Goal: Transaction & Acquisition: Purchase product/service

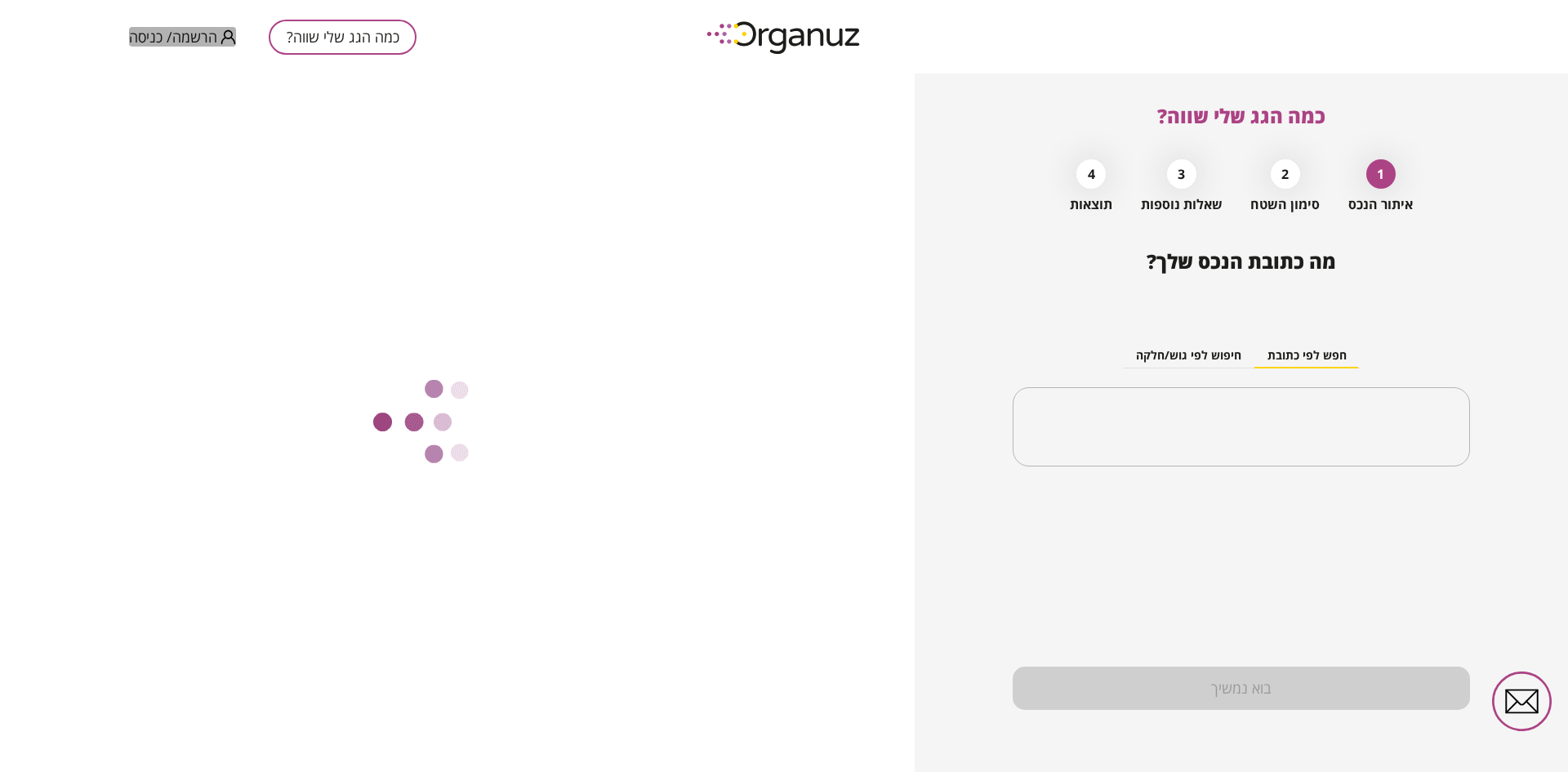
click at [155, 44] on span "הרשמה/ כניסה" at bounding box center [173, 37] width 88 height 16
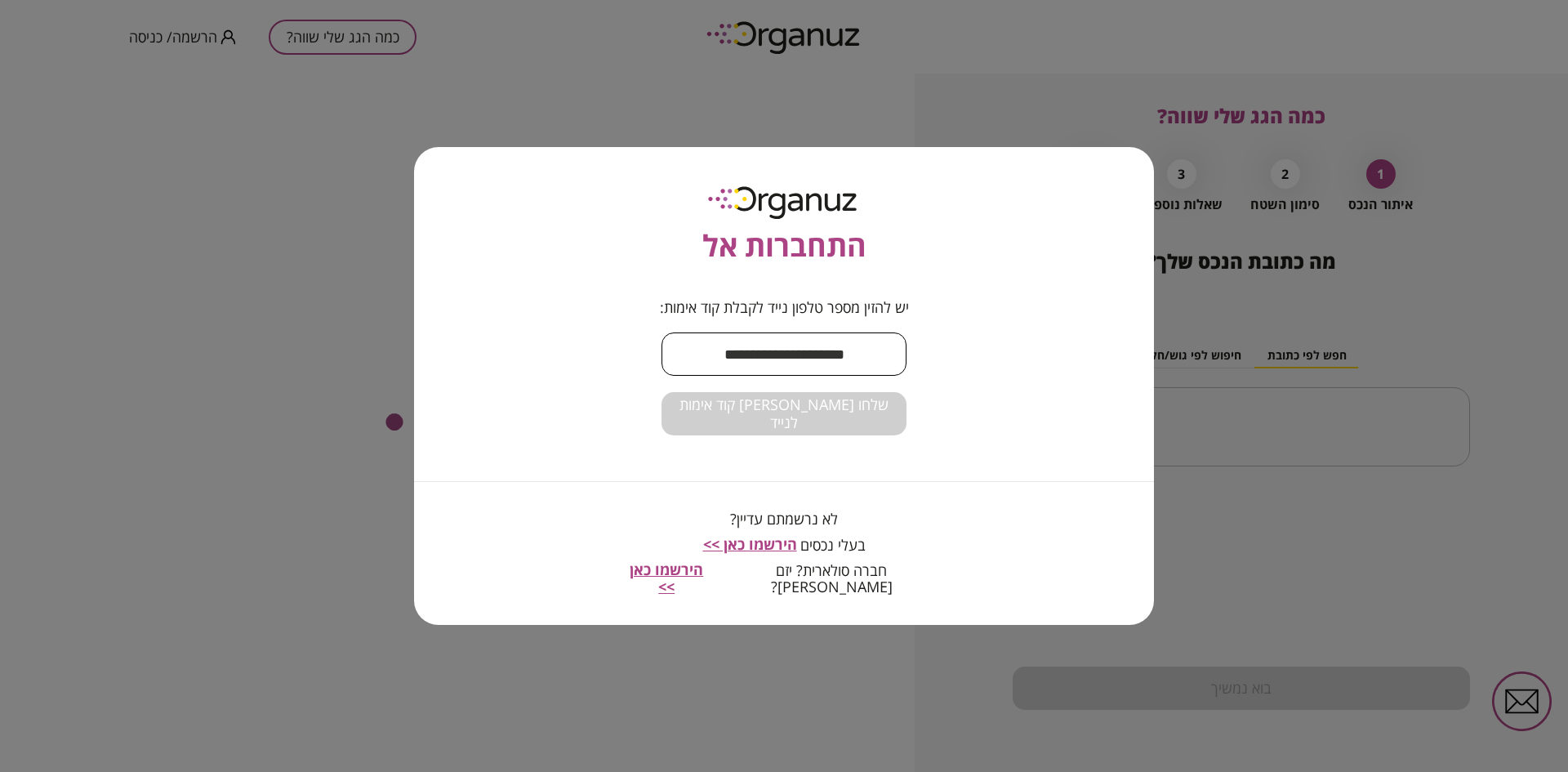
click at [760, 362] on input "text" at bounding box center [784, 354] width 245 height 48
type input "**********"
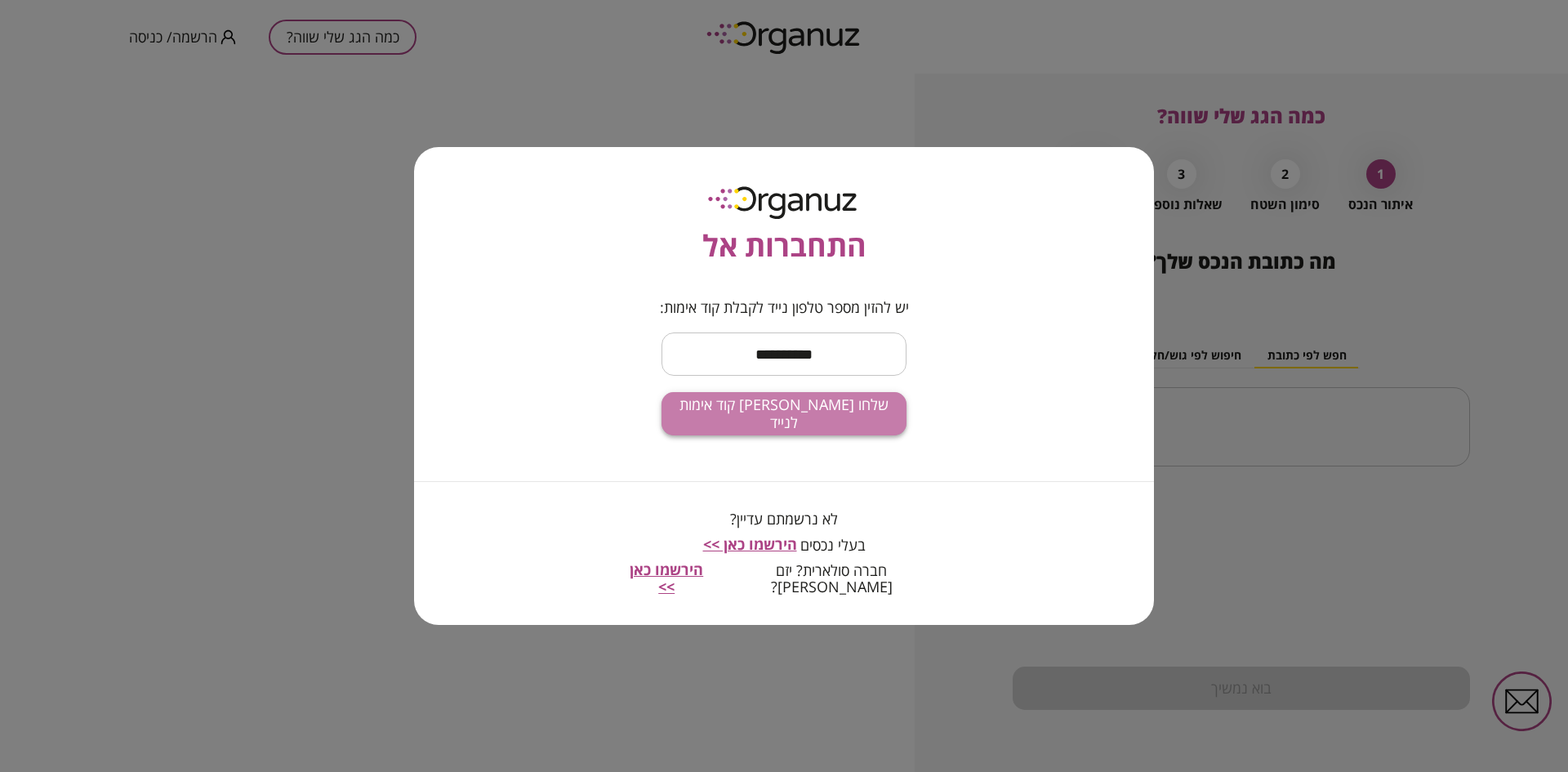
click at [737, 408] on button "שלחו [PERSON_NAME] קוד אימות לנייד" at bounding box center [784, 413] width 245 height 43
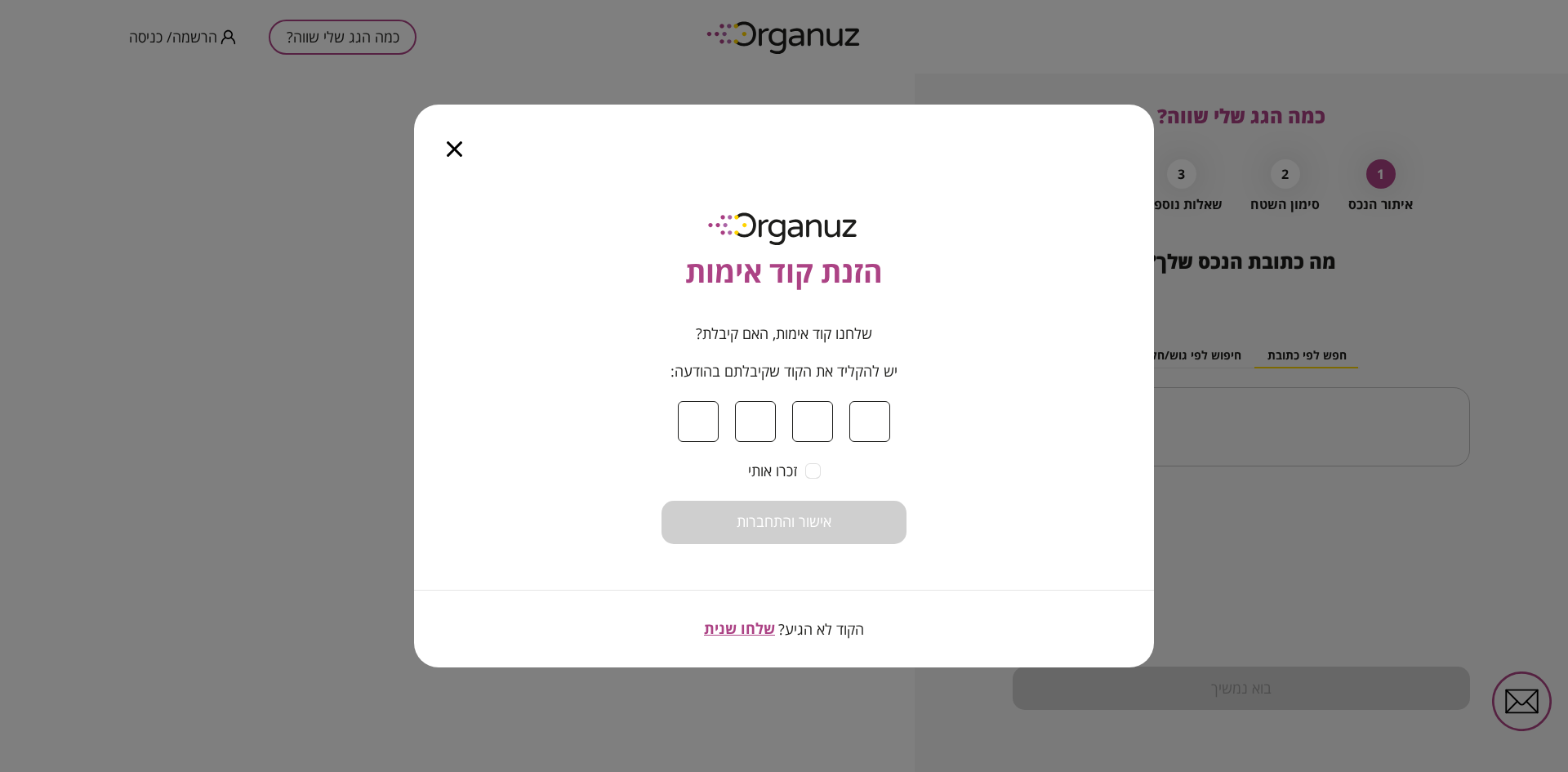
type input "*"
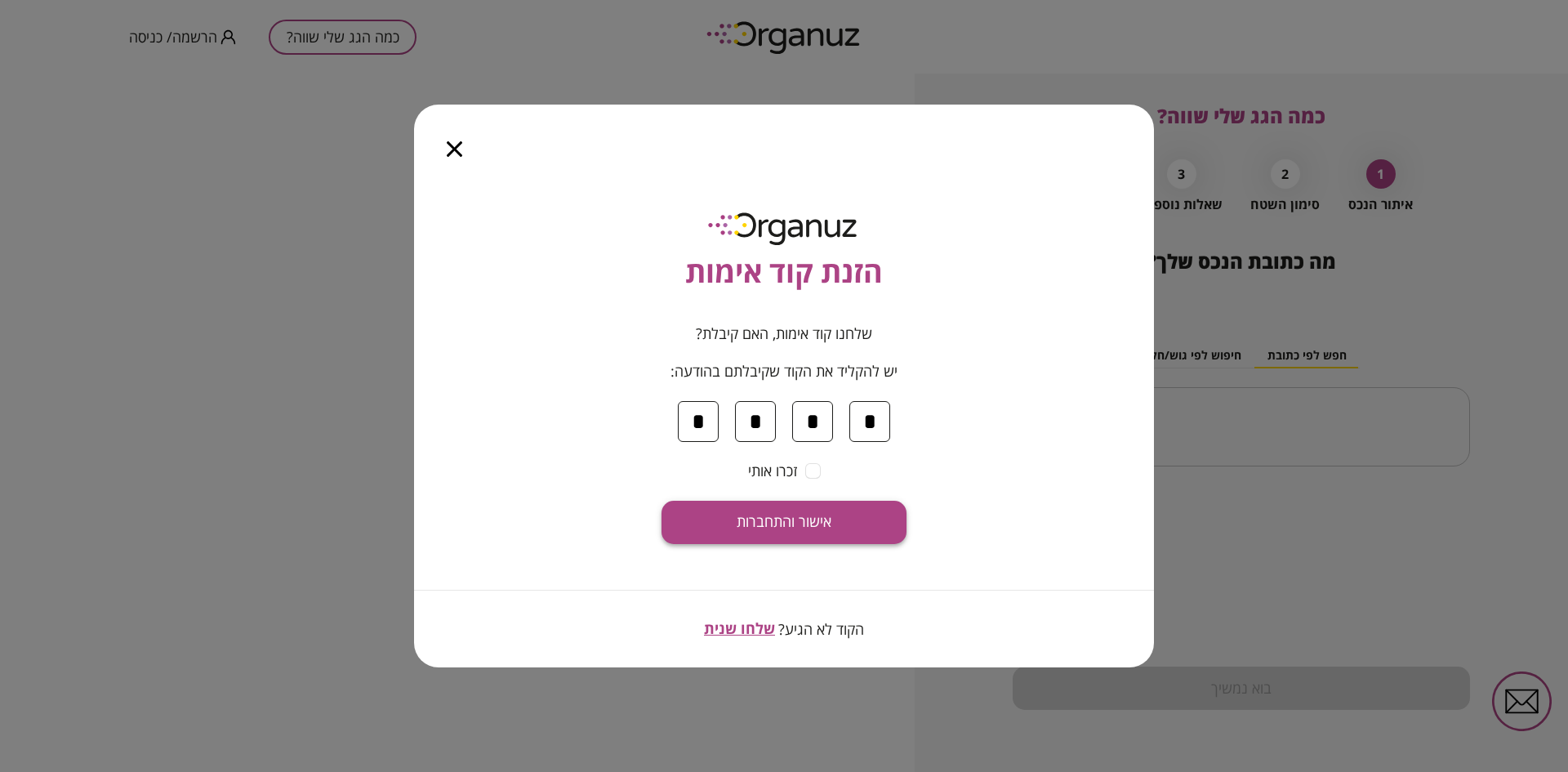
type input "*"
click at [772, 523] on span "אישור והתחברות" at bounding box center [784, 522] width 95 height 18
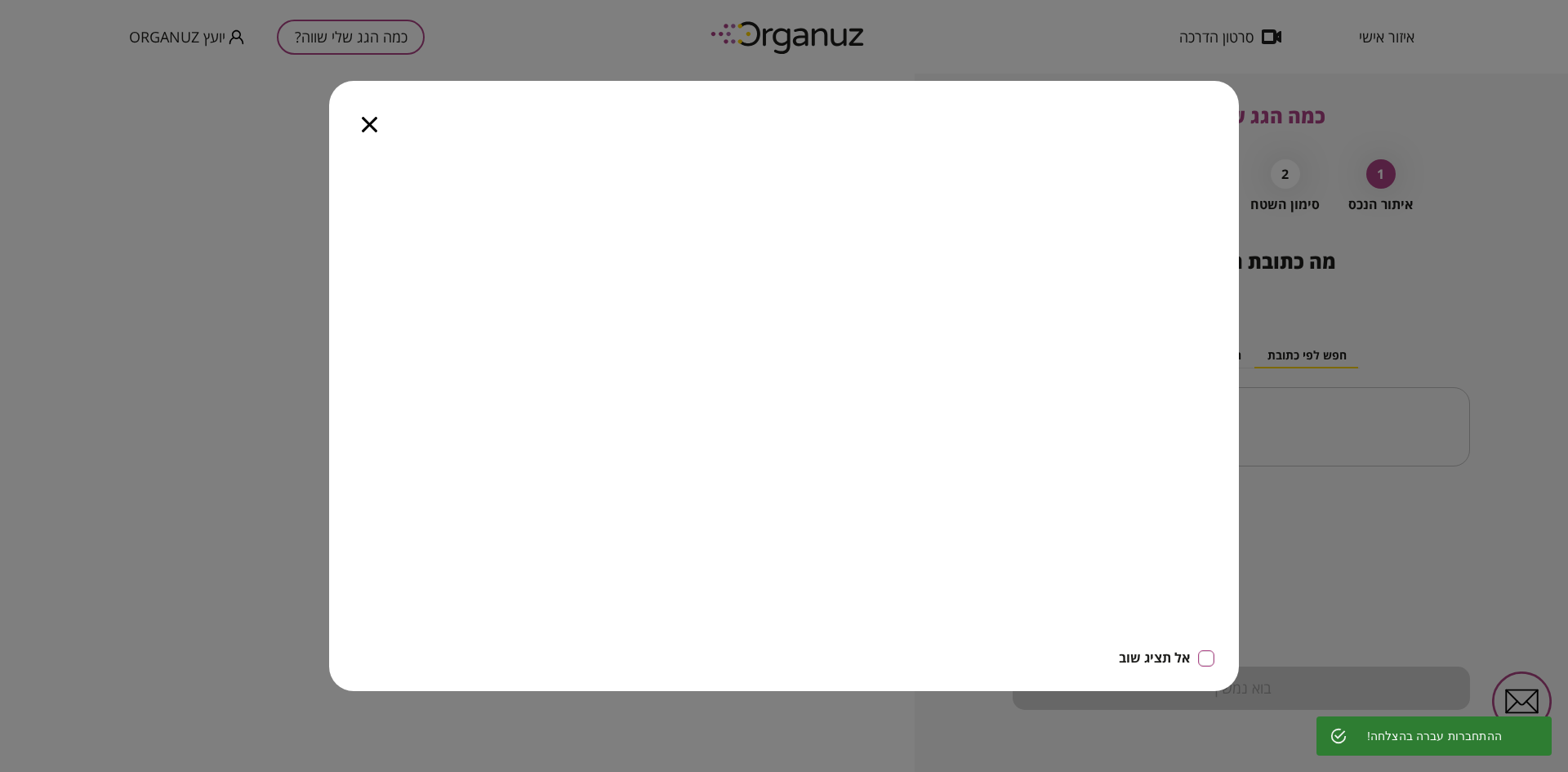
click at [368, 123] on icon "button" at bounding box center [368, 124] width 15 height 15
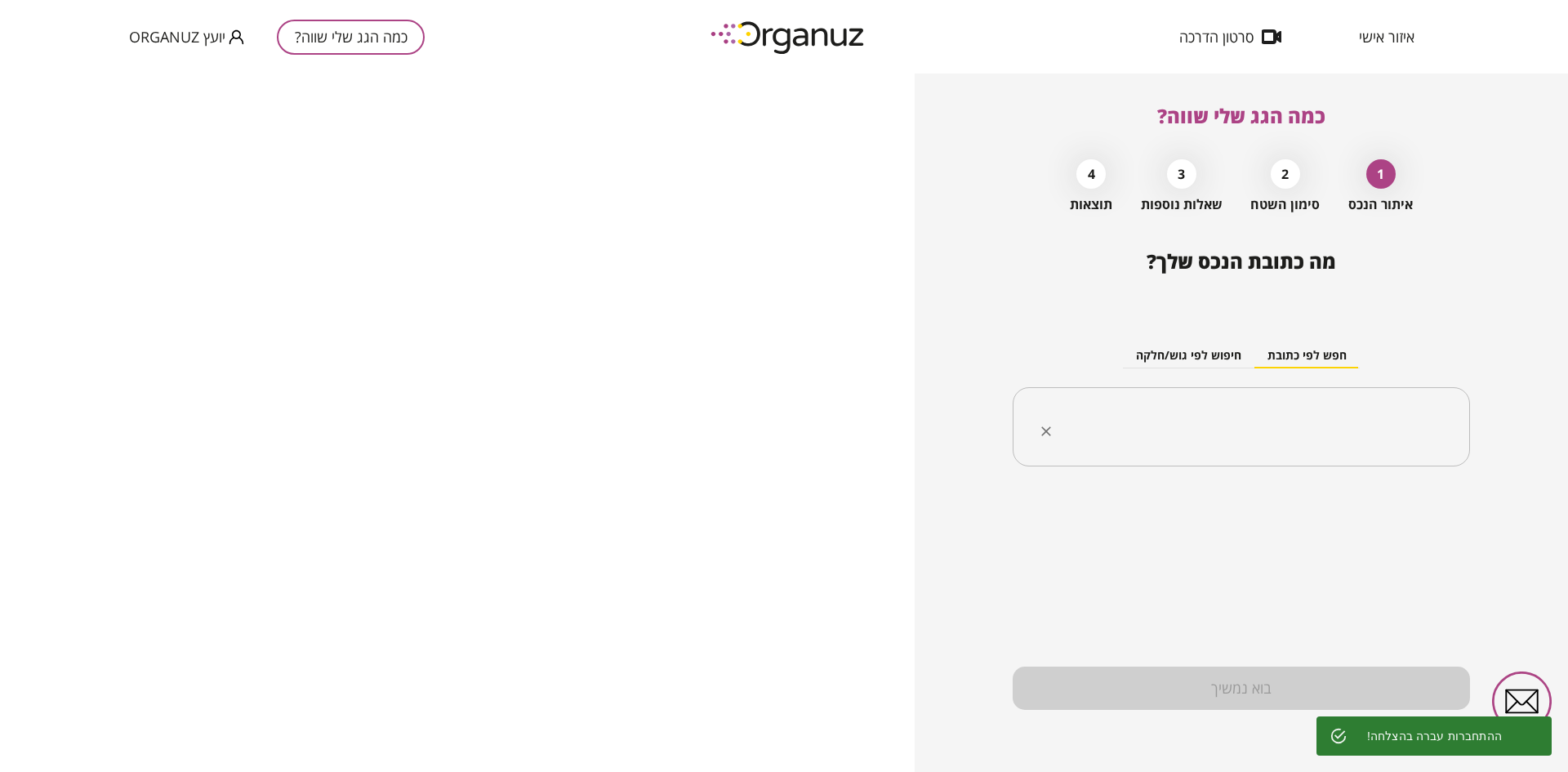
click at [1163, 414] on input "text" at bounding box center [1247, 428] width 406 height 41
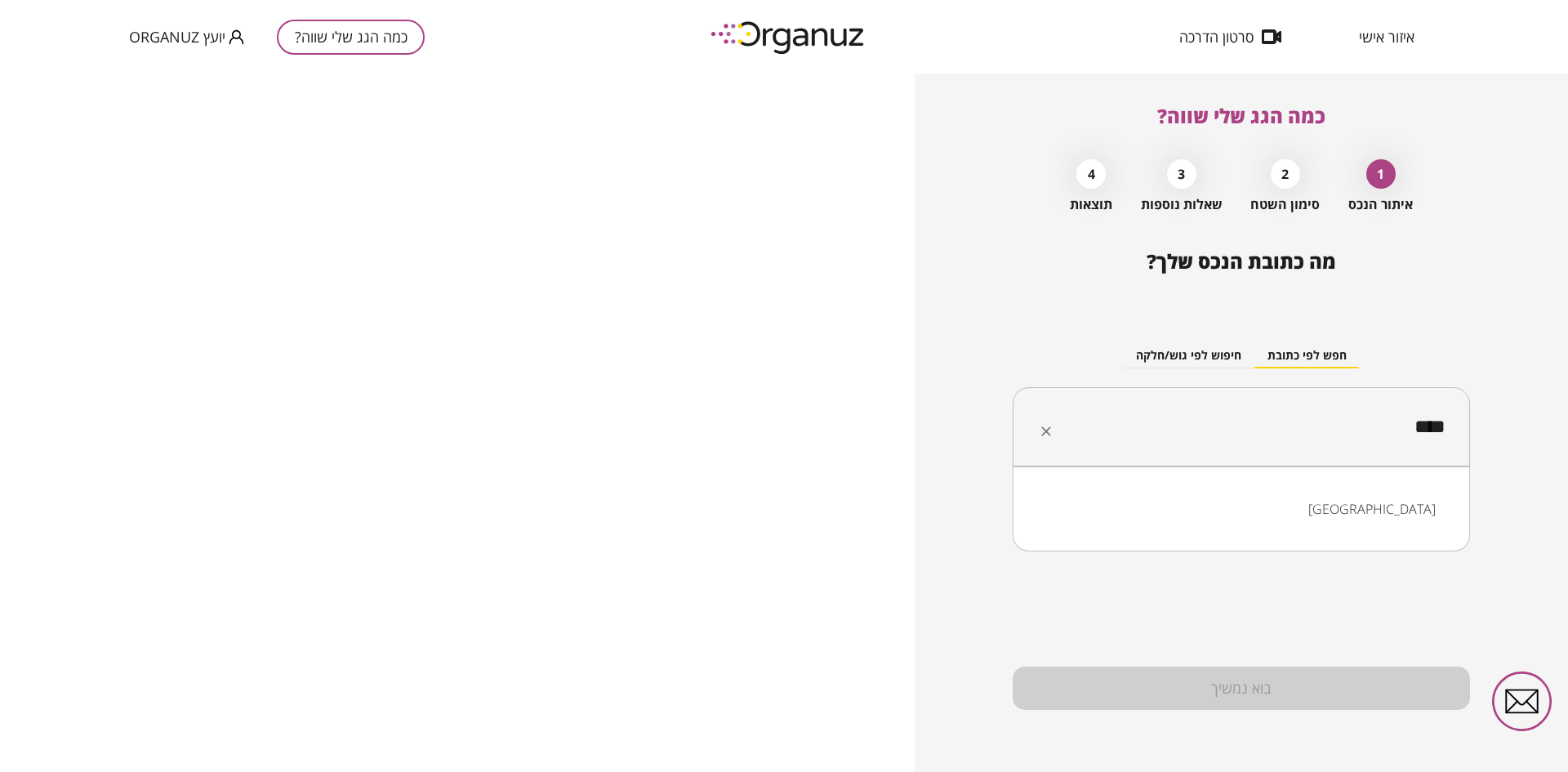
click at [1304, 515] on li "[GEOGRAPHIC_DATA]" at bounding box center [1241, 508] width 415 height 30
drag, startPoint x: 1342, startPoint y: 446, endPoint x: 1453, endPoint y: 429, distance: 112.3
click at [1453, 429] on div "**** ​" at bounding box center [1241, 427] width 457 height 80
click at [1384, 508] on li "העצמאות 65 [GEOGRAPHIC_DATA]" at bounding box center [1241, 508] width 415 height 30
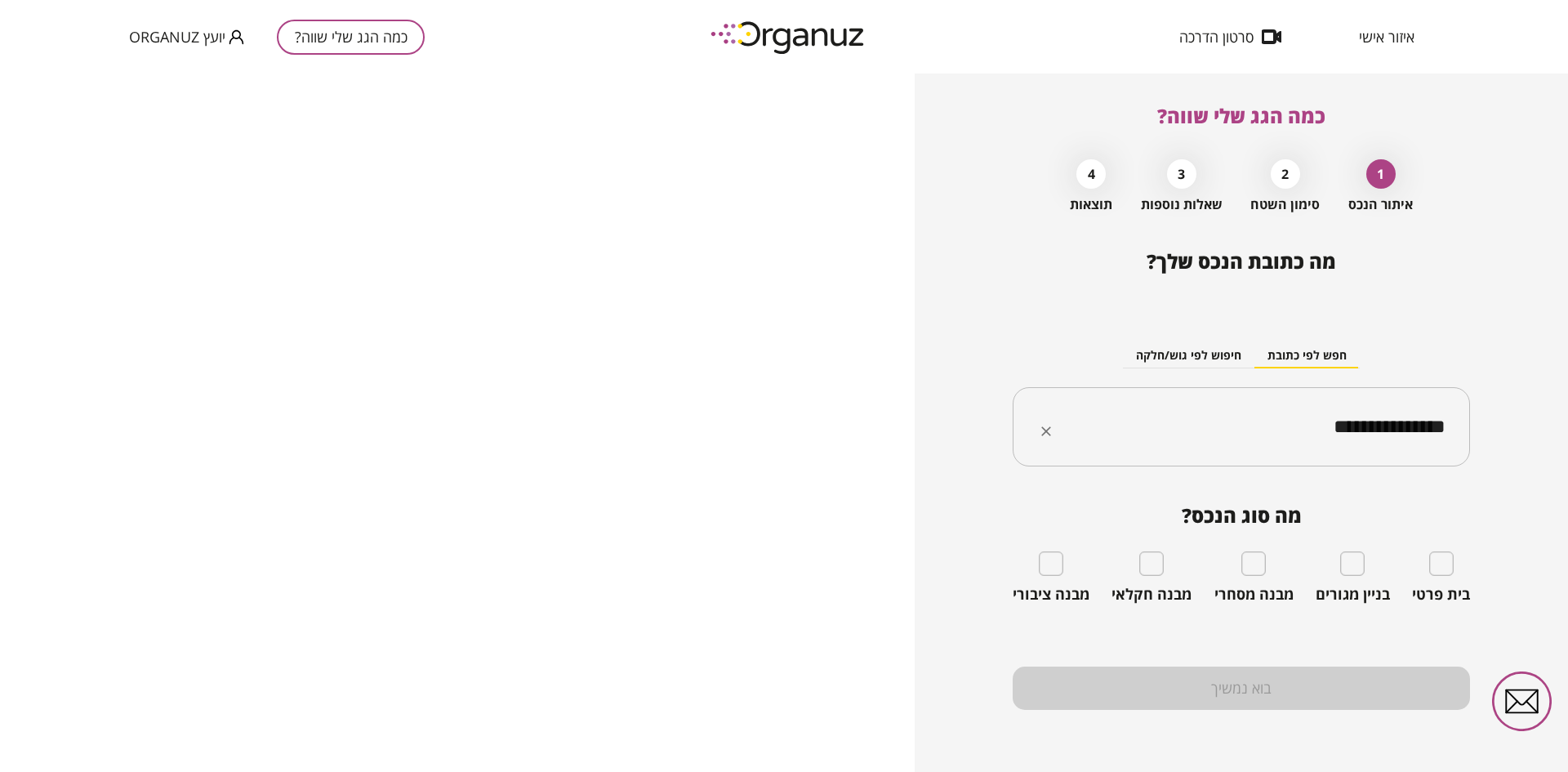
type input "**********"
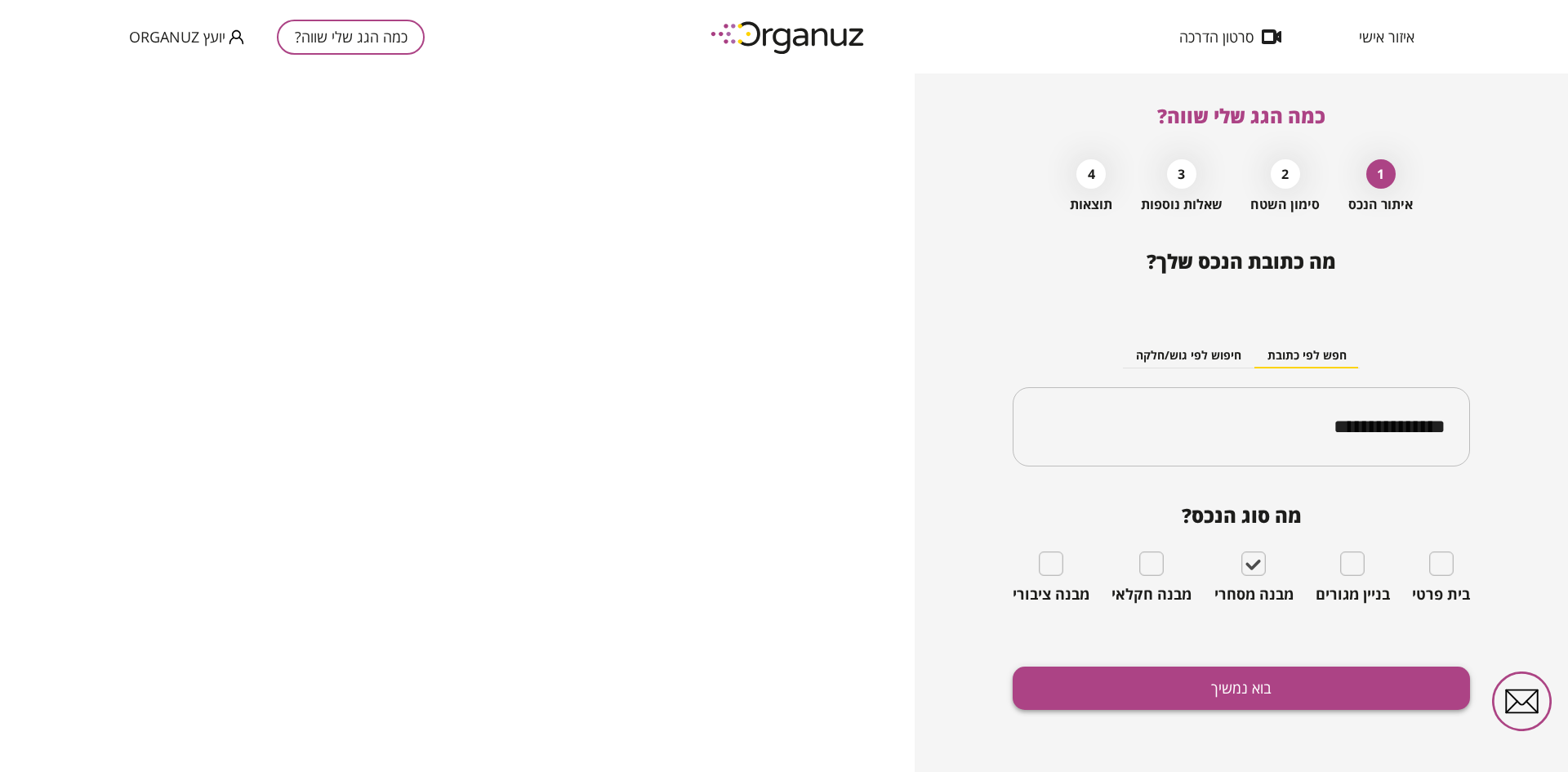
click at [1185, 681] on button "בוא נמשיך" at bounding box center [1241, 688] width 457 height 43
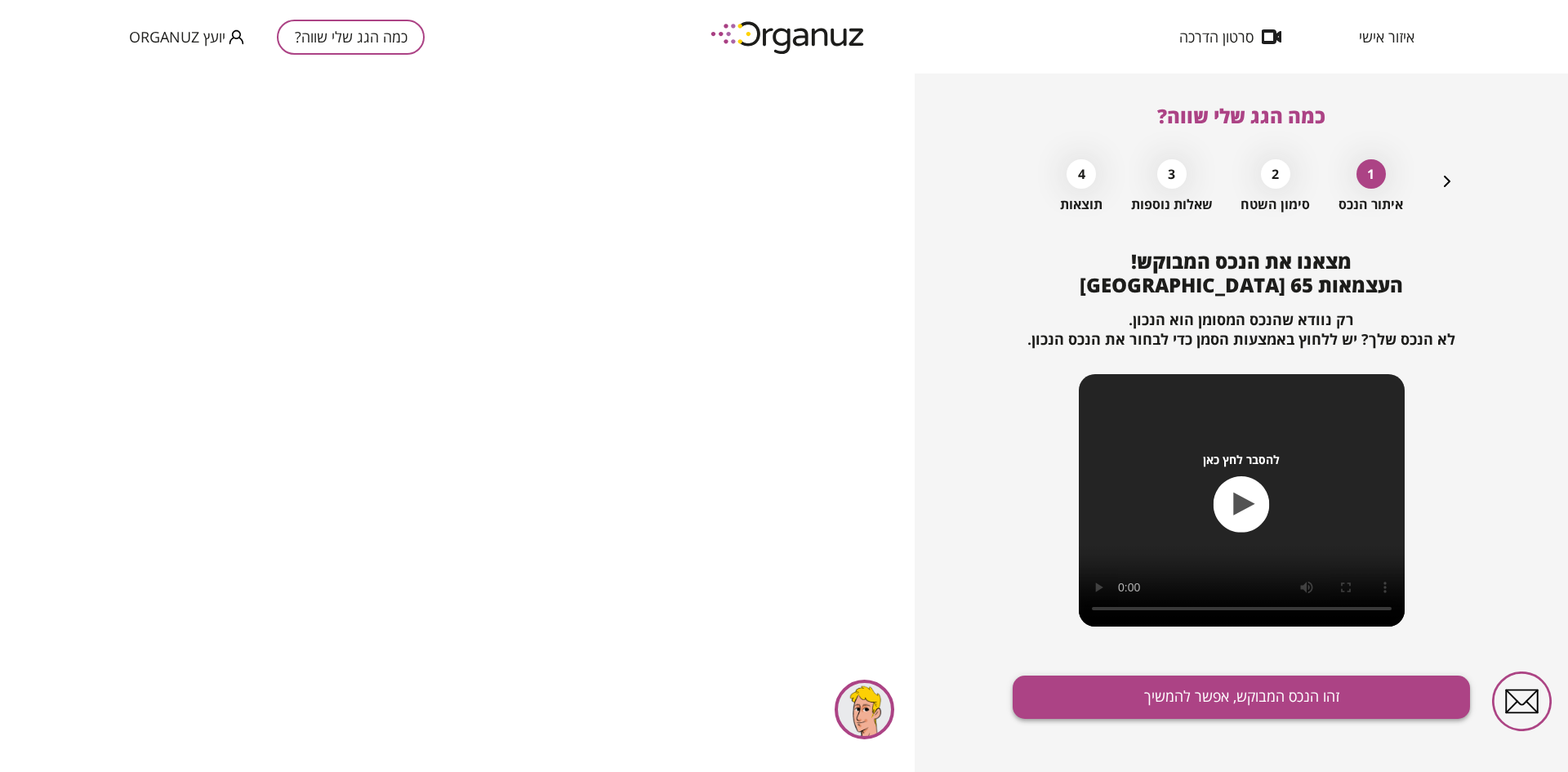
click at [1182, 684] on button "זהו הנכס המבוקש, אפשר להמשיך" at bounding box center [1241, 697] width 457 height 43
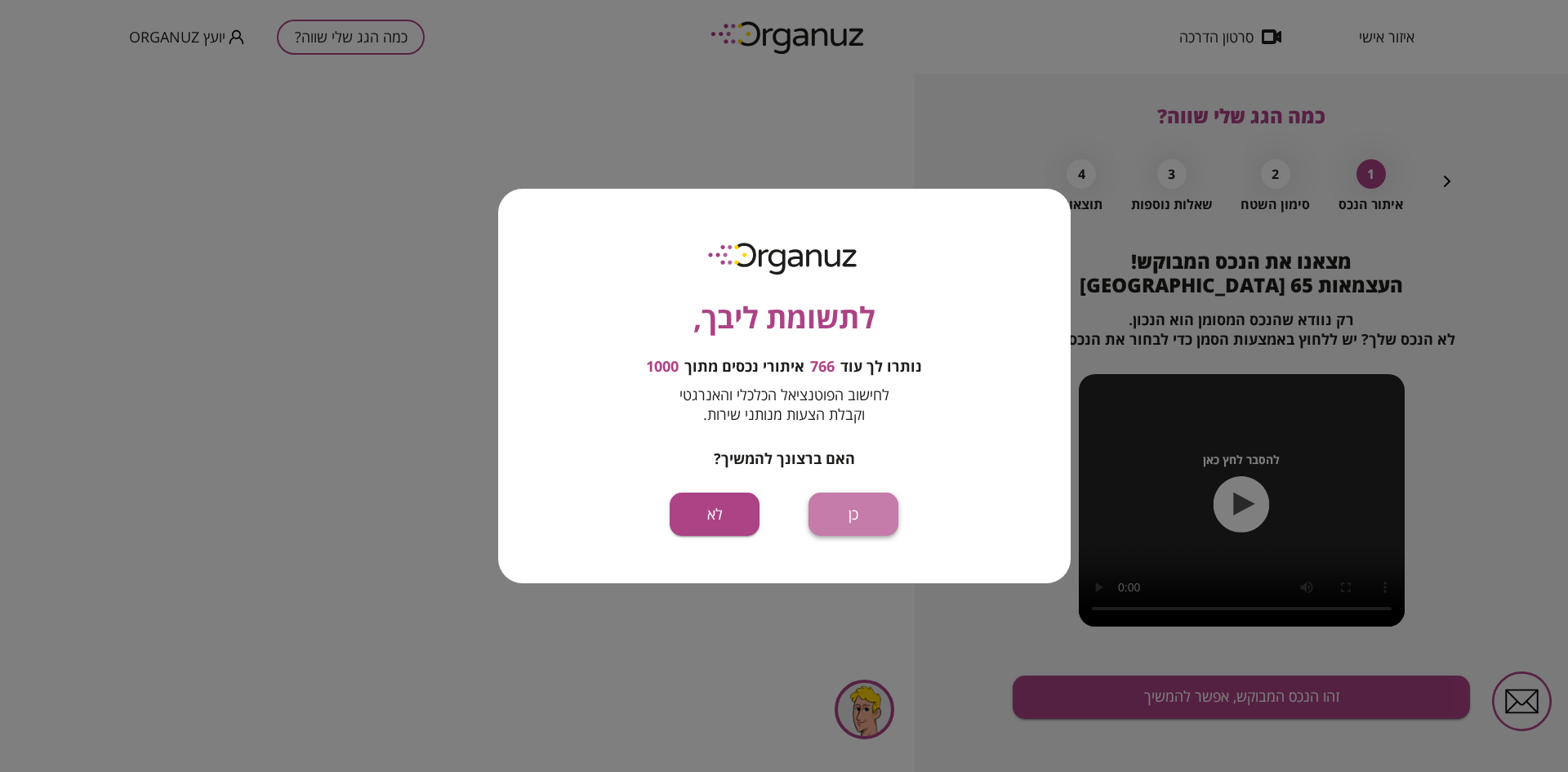
click at [871, 519] on button "כן" at bounding box center [853, 514] width 90 height 43
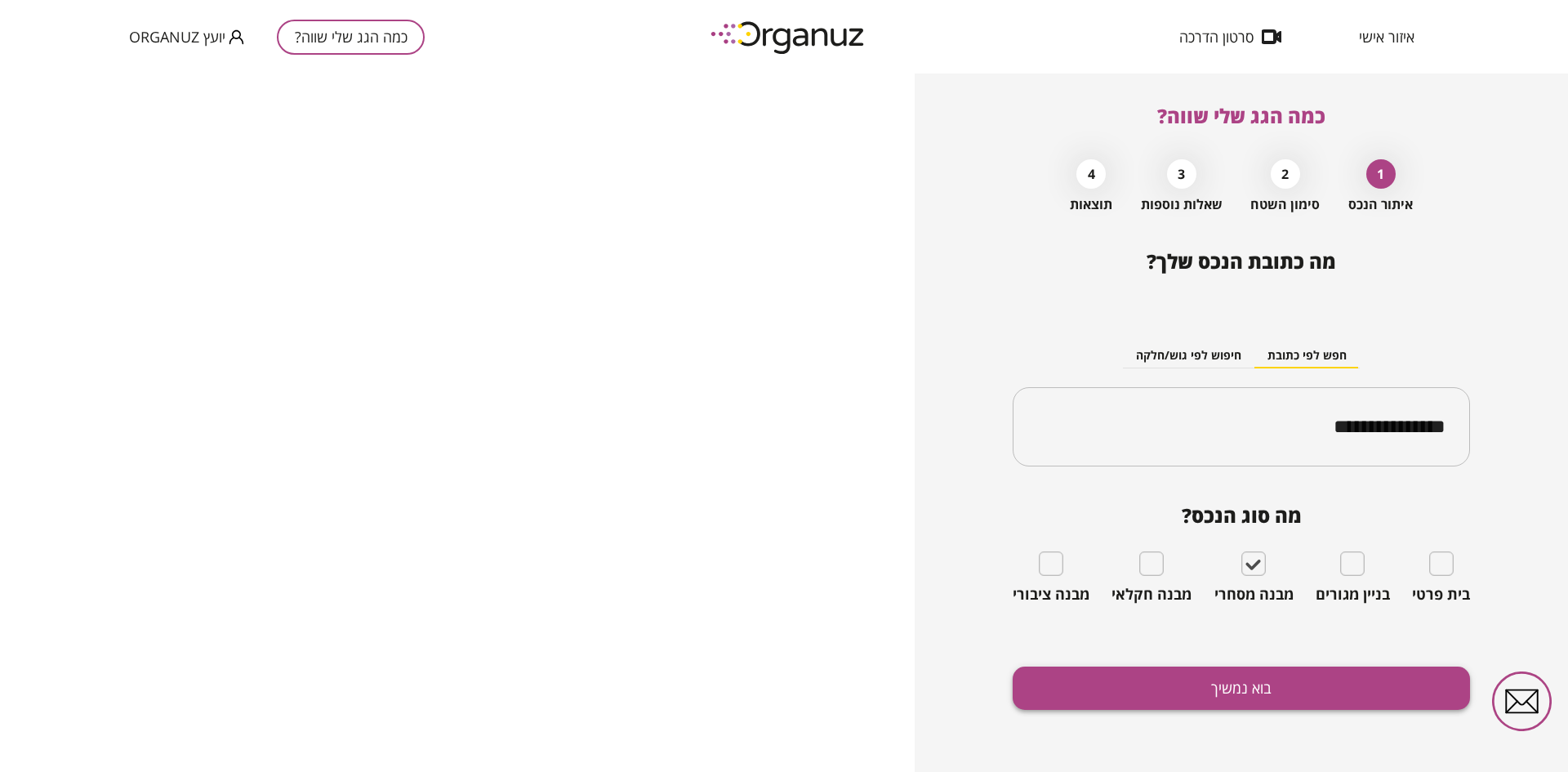
click at [1123, 679] on button "בוא נמשיך" at bounding box center [1241, 688] width 457 height 43
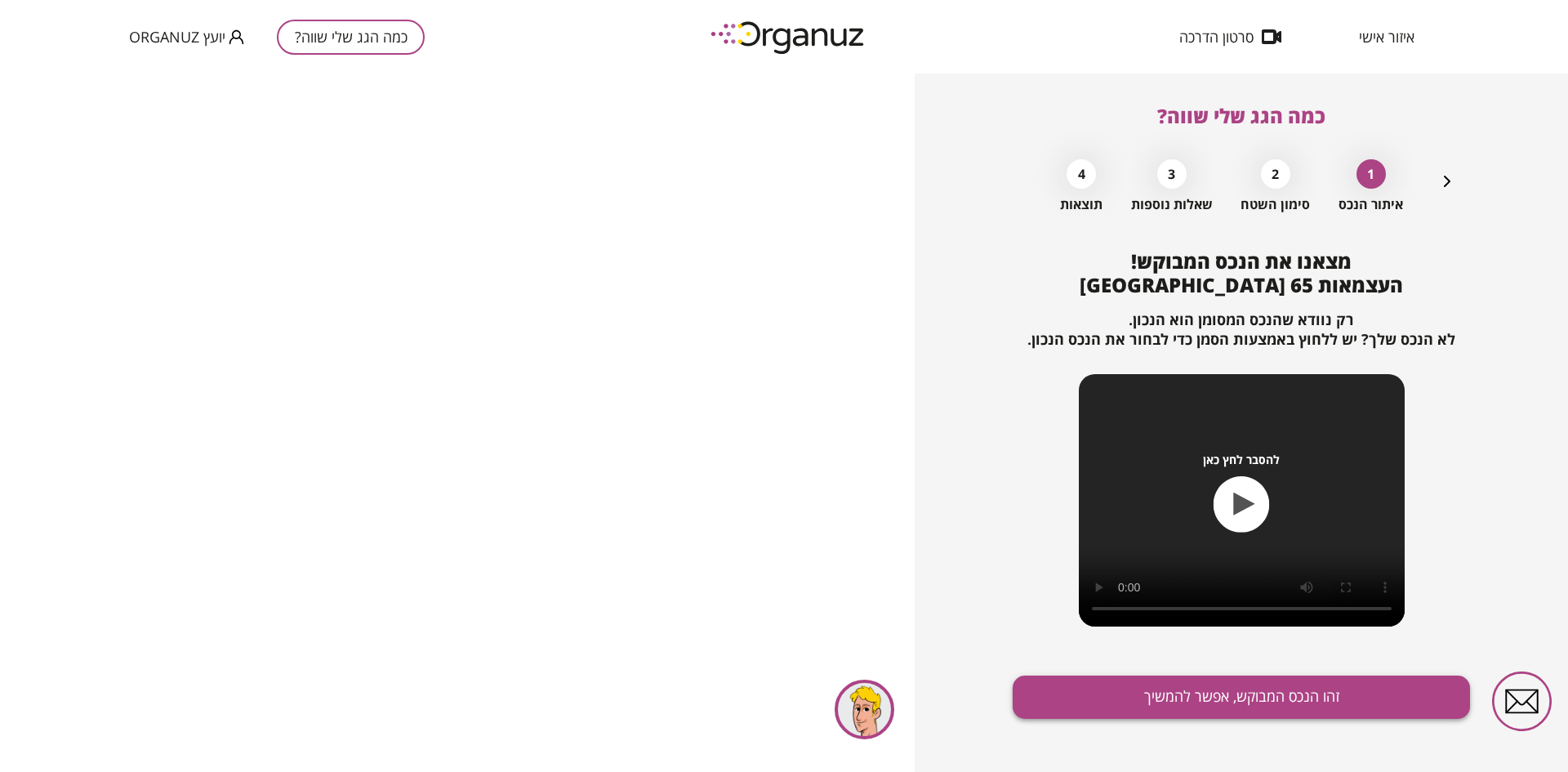
click at [1125, 684] on button "זהו הנכס המבוקש, אפשר להמשיך" at bounding box center [1241, 697] width 457 height 43
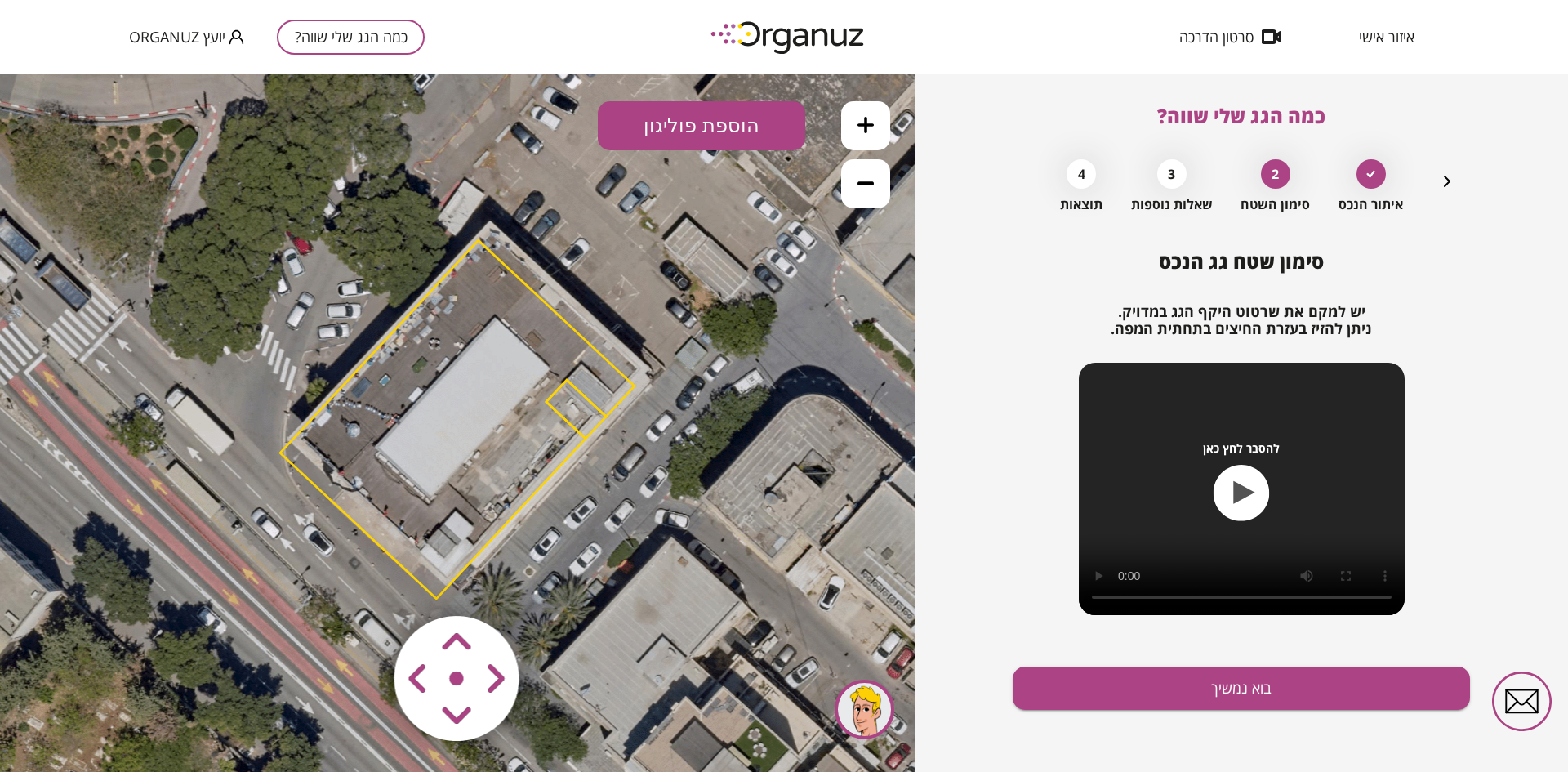
click at [360, 582] on area at bounding box center [360, 582] width 0 height 0
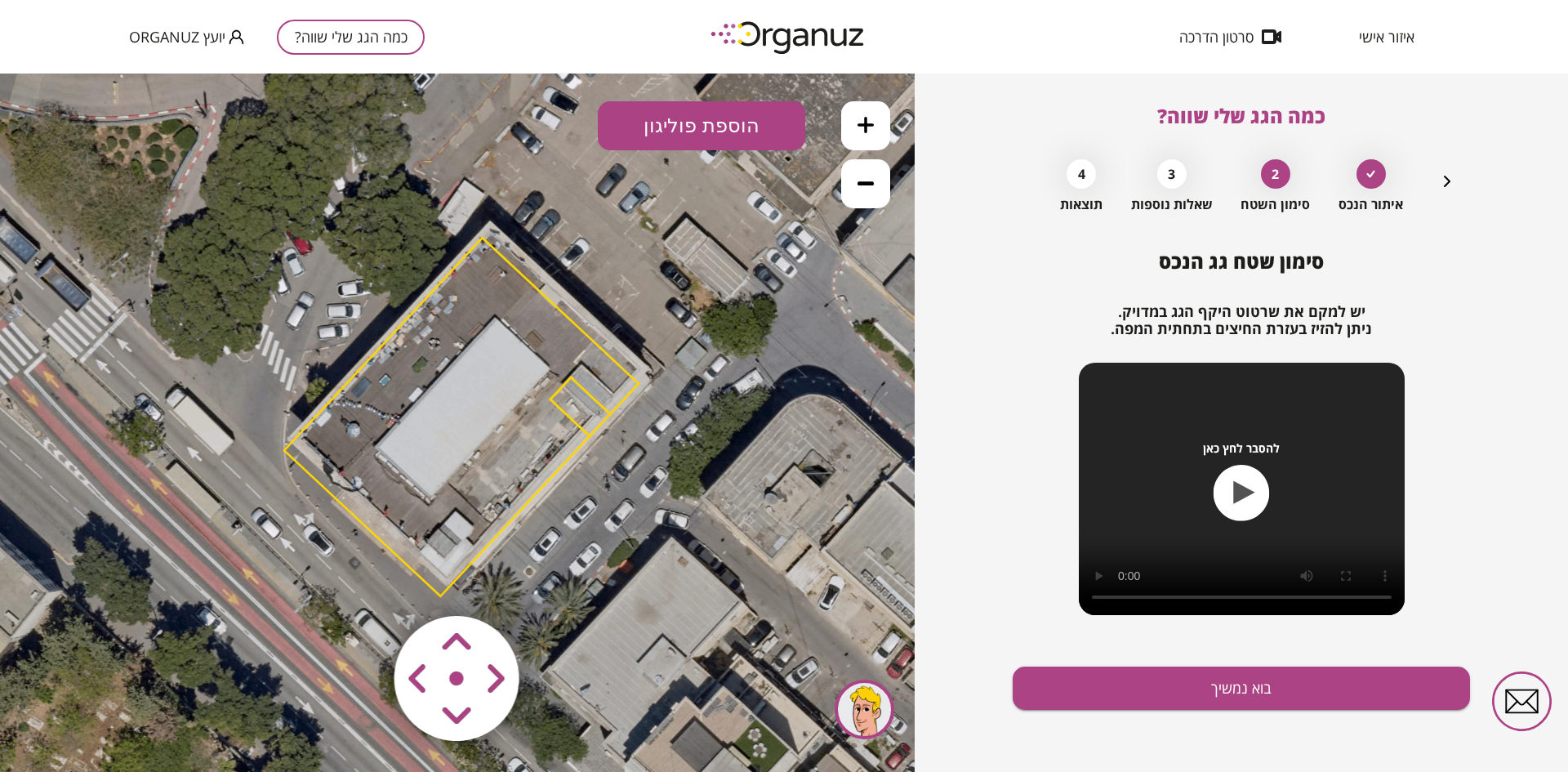
click at [360, 582] on area at bounding box center [360, 582] width 0 height 0
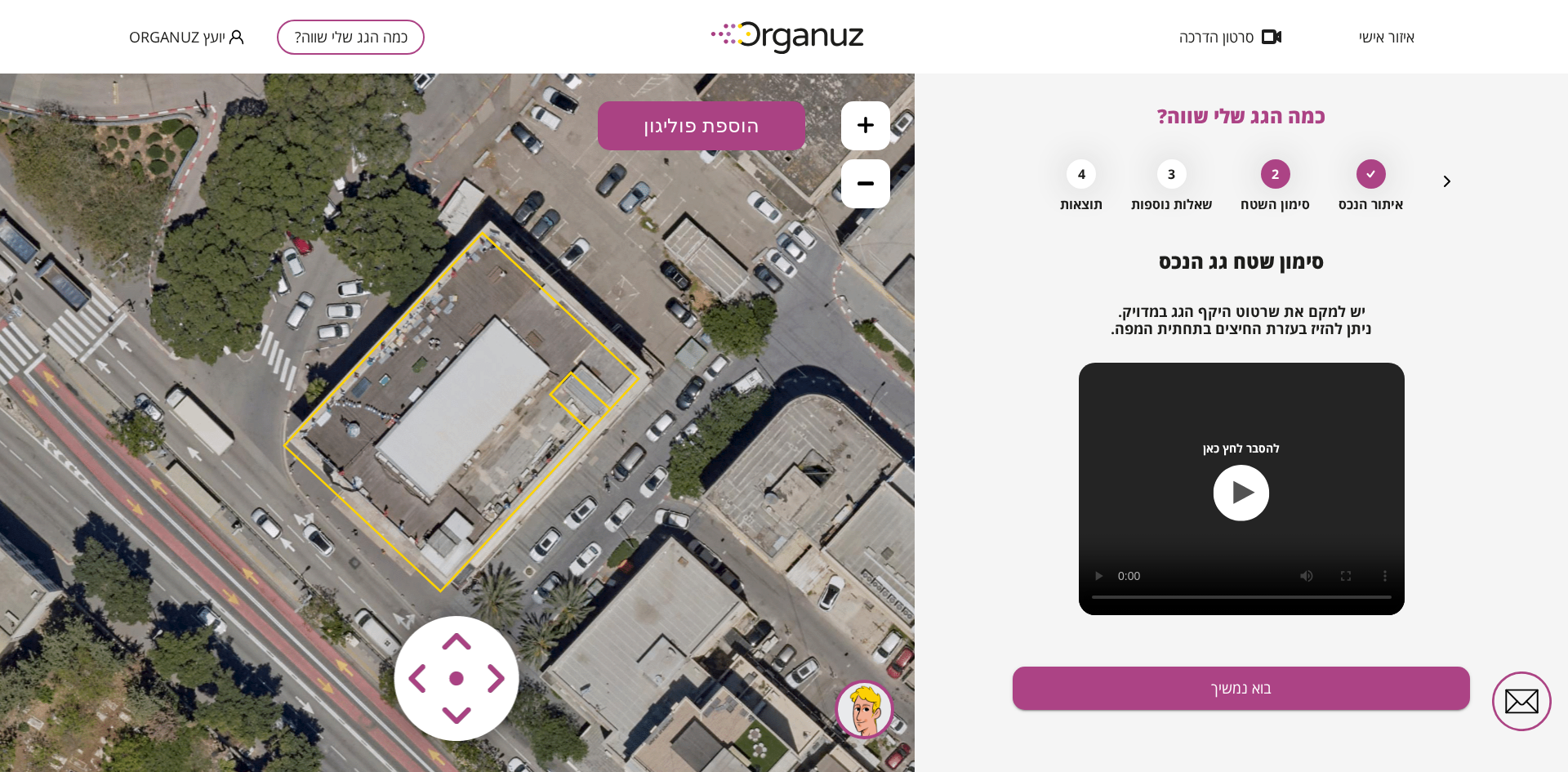
click at [360, 582] on area at bounding box center [360, 582] width 0 height 0
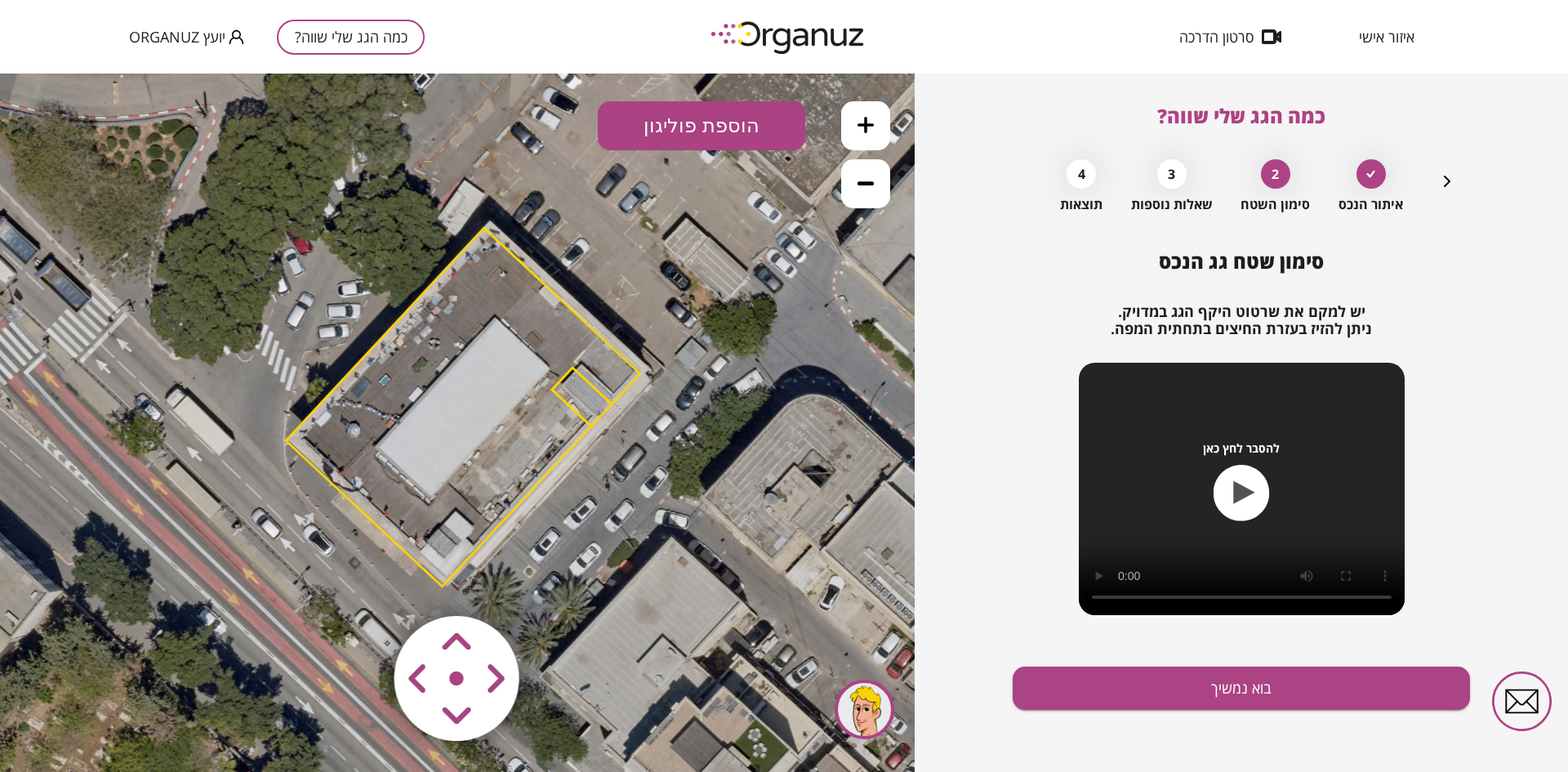
click at [360, 582] on area at bounding box center [360, 582] width 0 height 0
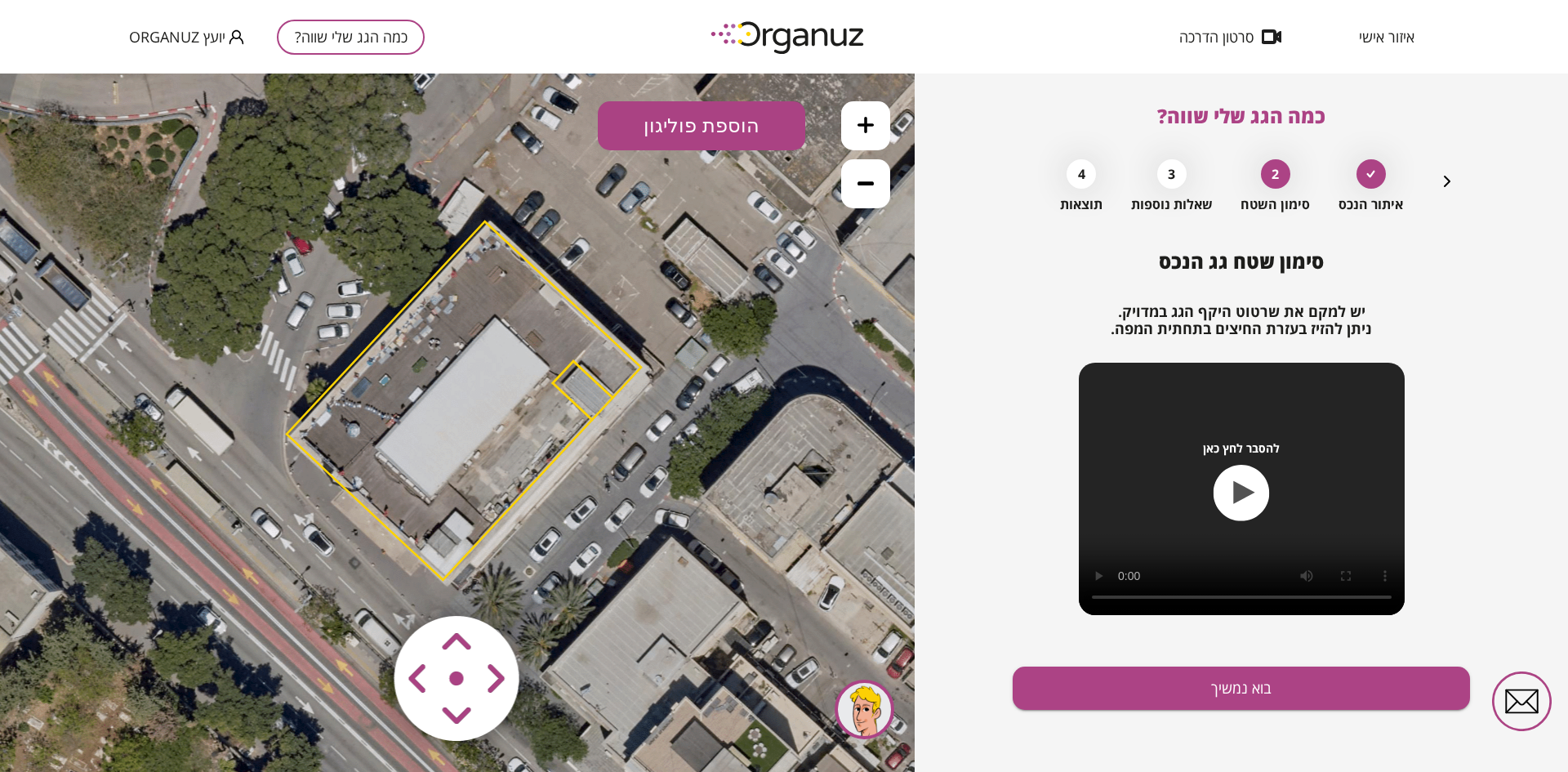
click at [360, 582] on area at bounding box center [360, 582] width 0 height 0
drag, startPoint x: 856, startPoint y: 124, endPoint x: 848, endPoint y: 131, distance: 10.6
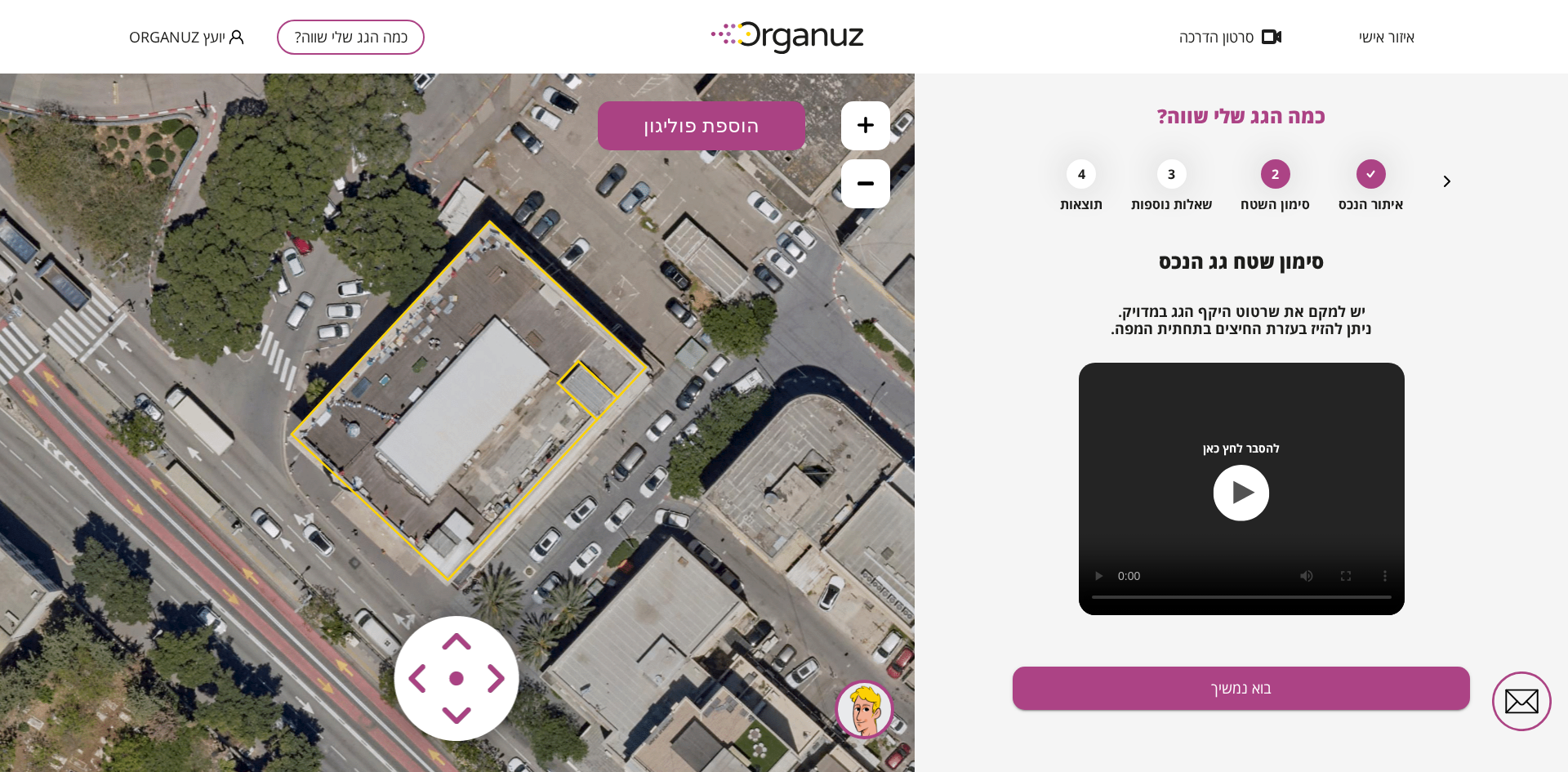
click at [859, 125] on button at bounding box center [865, 126] width 49 height 49
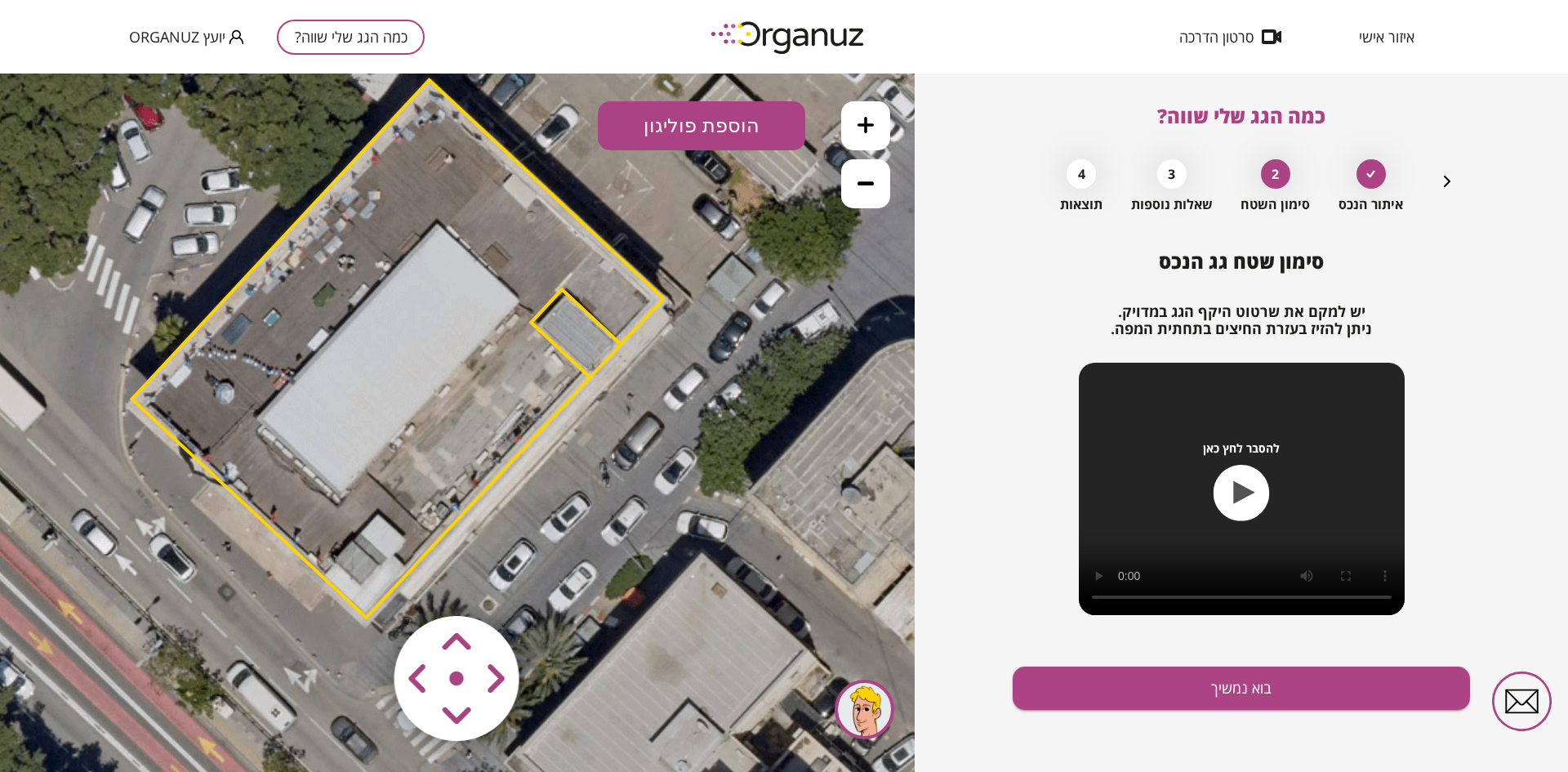
drag, startPoint x: 793, startPoint y: 307, endPoint x: 716, endPoint y: 266, distance: 87.2
click at [716, 266] on icon at bounding box center [382, 383] width 1653 height 1653
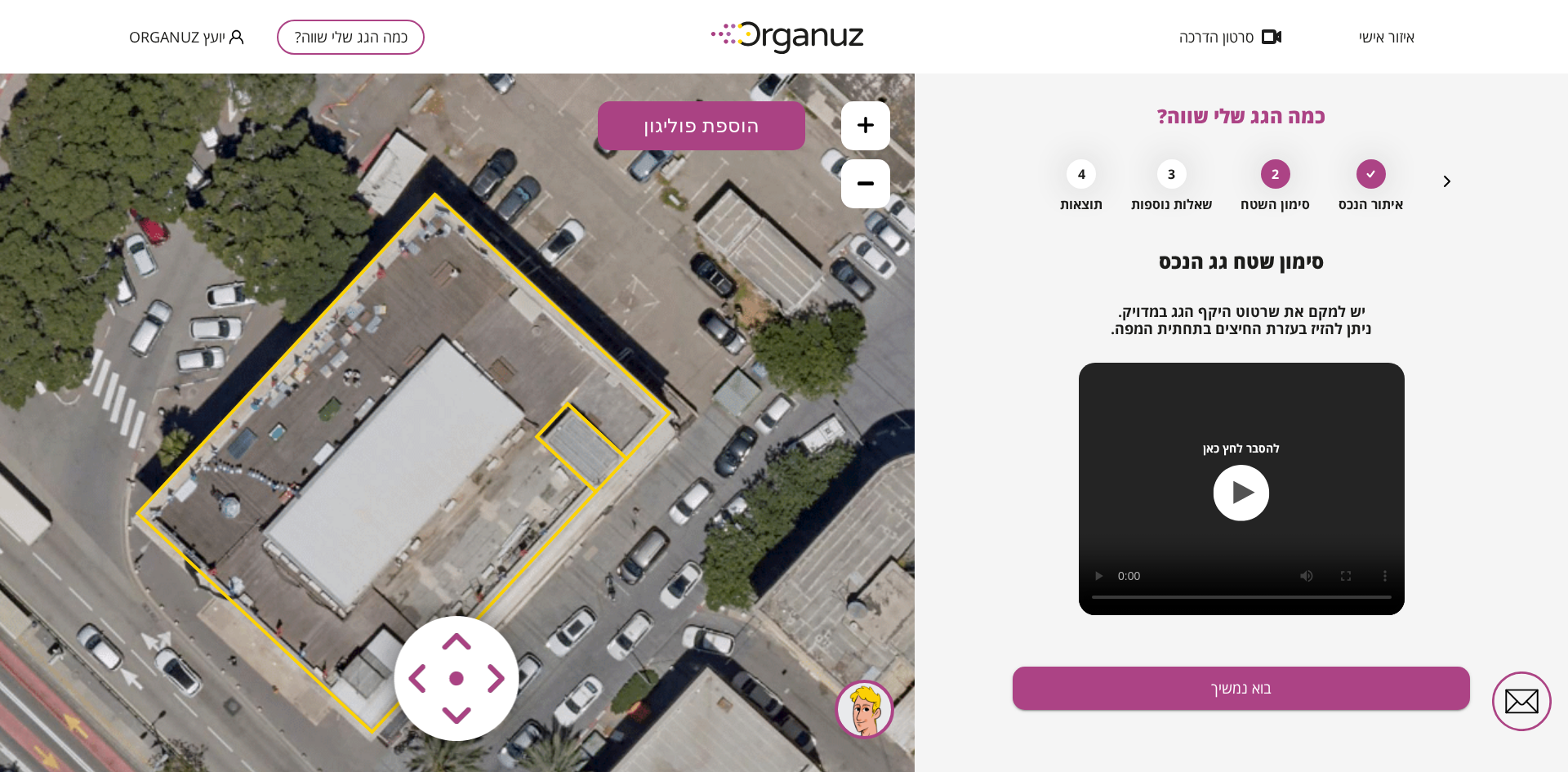
drag, startPoint x: 628, startPoint y: 189, endPoint x: 633, endPoint y: 304, distance: 115.1
click at [633, 304] on icon at bounding box center [387, 497] width 1653 height 1653
click at [686, 123] on button "הוספת פוליגון" at bounding box center [701, 126] width 207 height 49
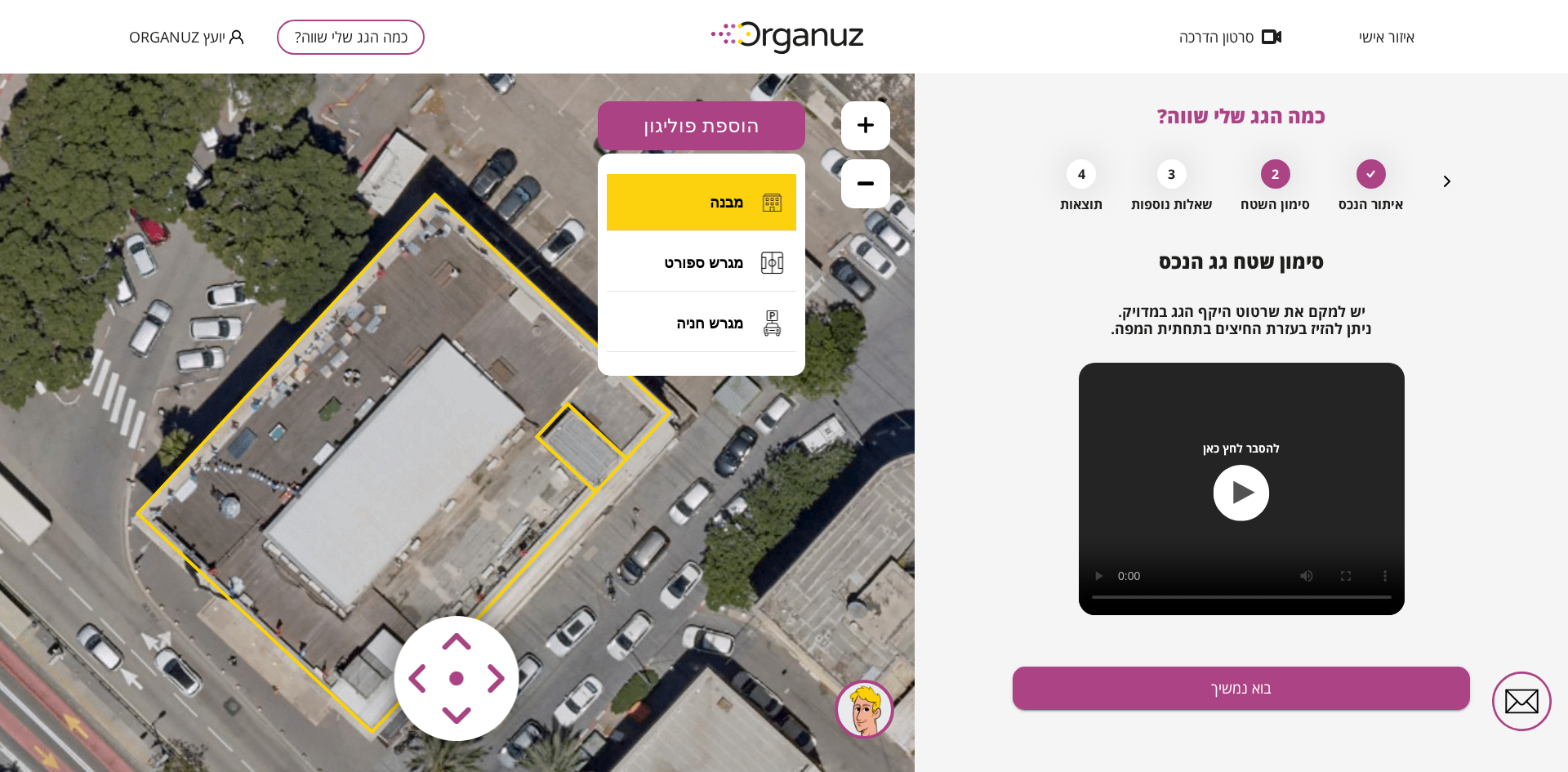
click at [698, 204] on button "מבנה" at bounding box center [701, 203] width 189 height 57
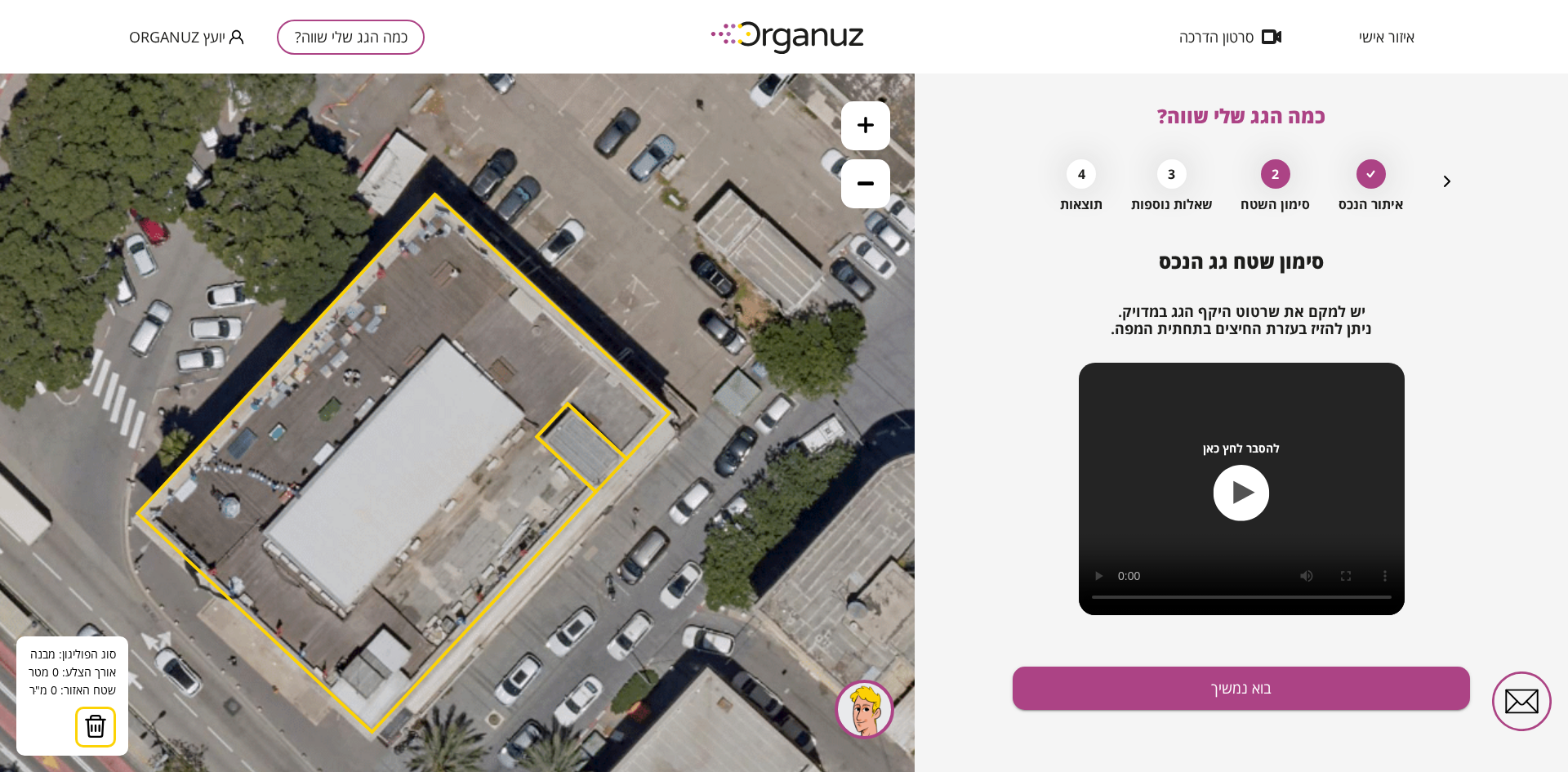
click at [654, 196] on icon at bounding box center [387, 497] width 1653 height 1653
click at [654, 299] on polygon at bounding box center [654, 248] width 1 height 104
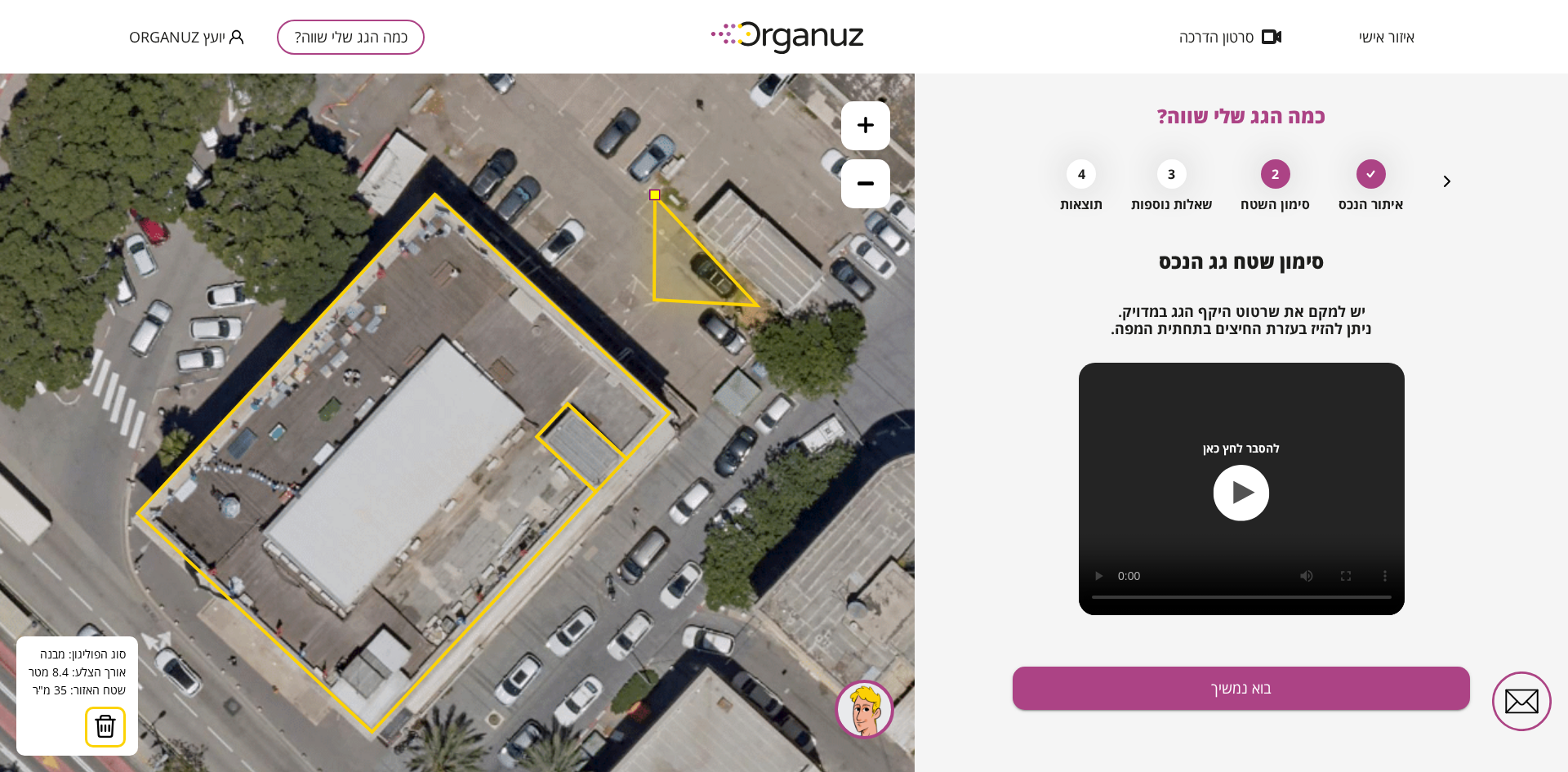
click at [757, 306] on polygon at bounding box center [706, 251] width 103 height 109
click at [764, 195] on polygon at bounding box center [709, 250] width 109 height 110
click at [654, 192] on button at bounding box center [654, 195] width 12 height 12
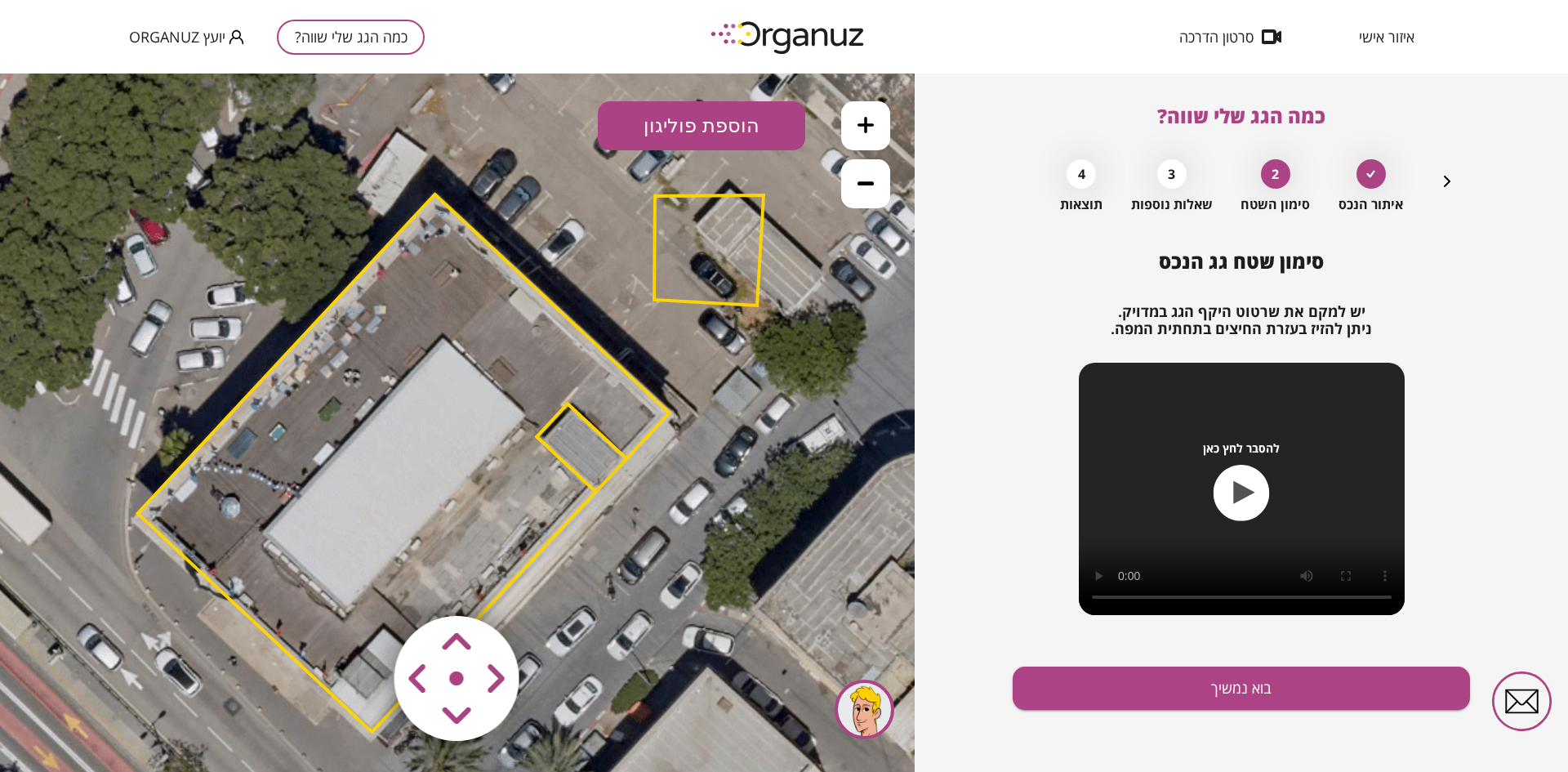
click at [676, 203] on polygon at bounding box center [709, 250] width 109 height 110
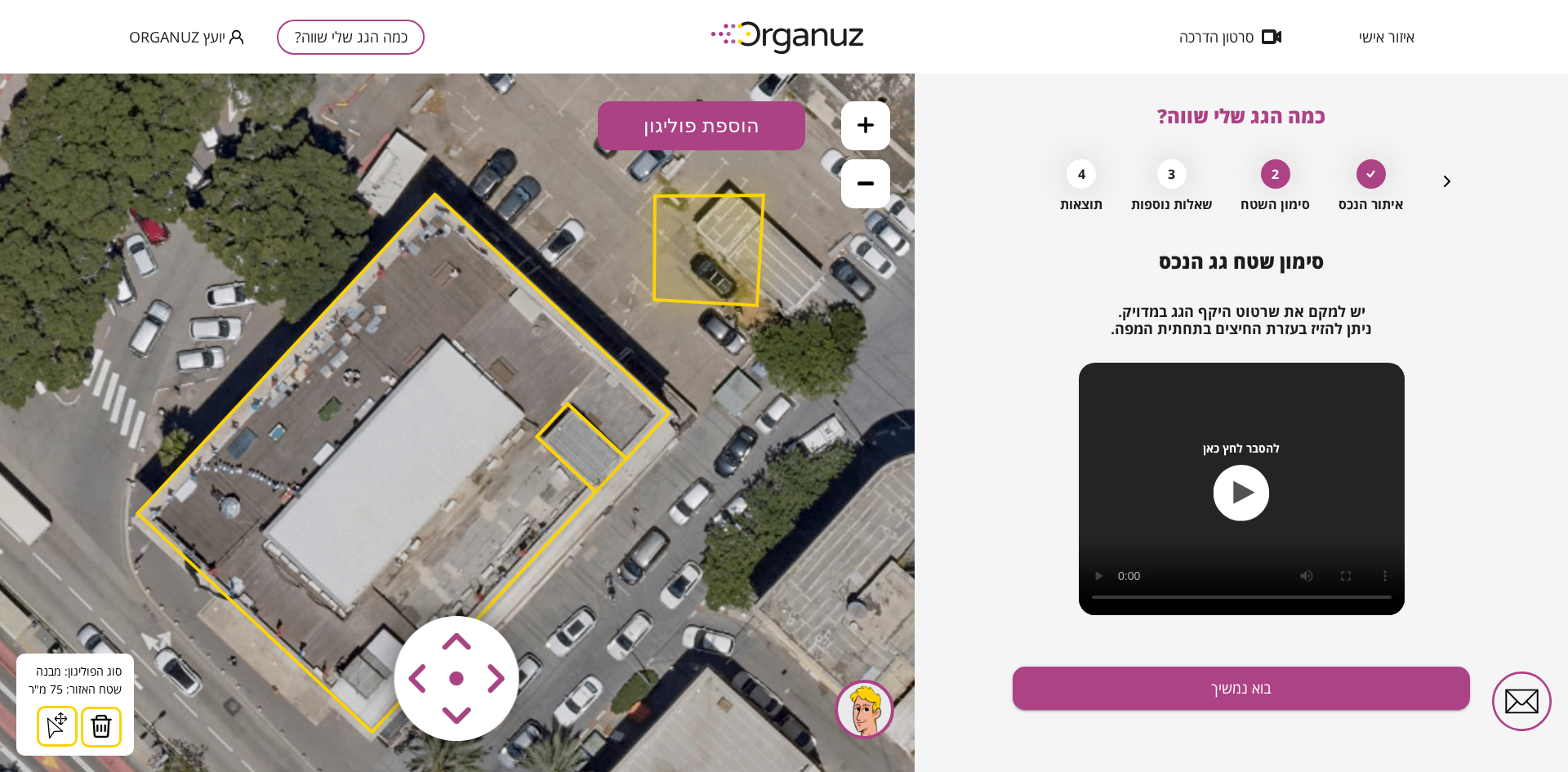
click at [91, 726] on img at bounding box center [101, 725] width 23 height 24
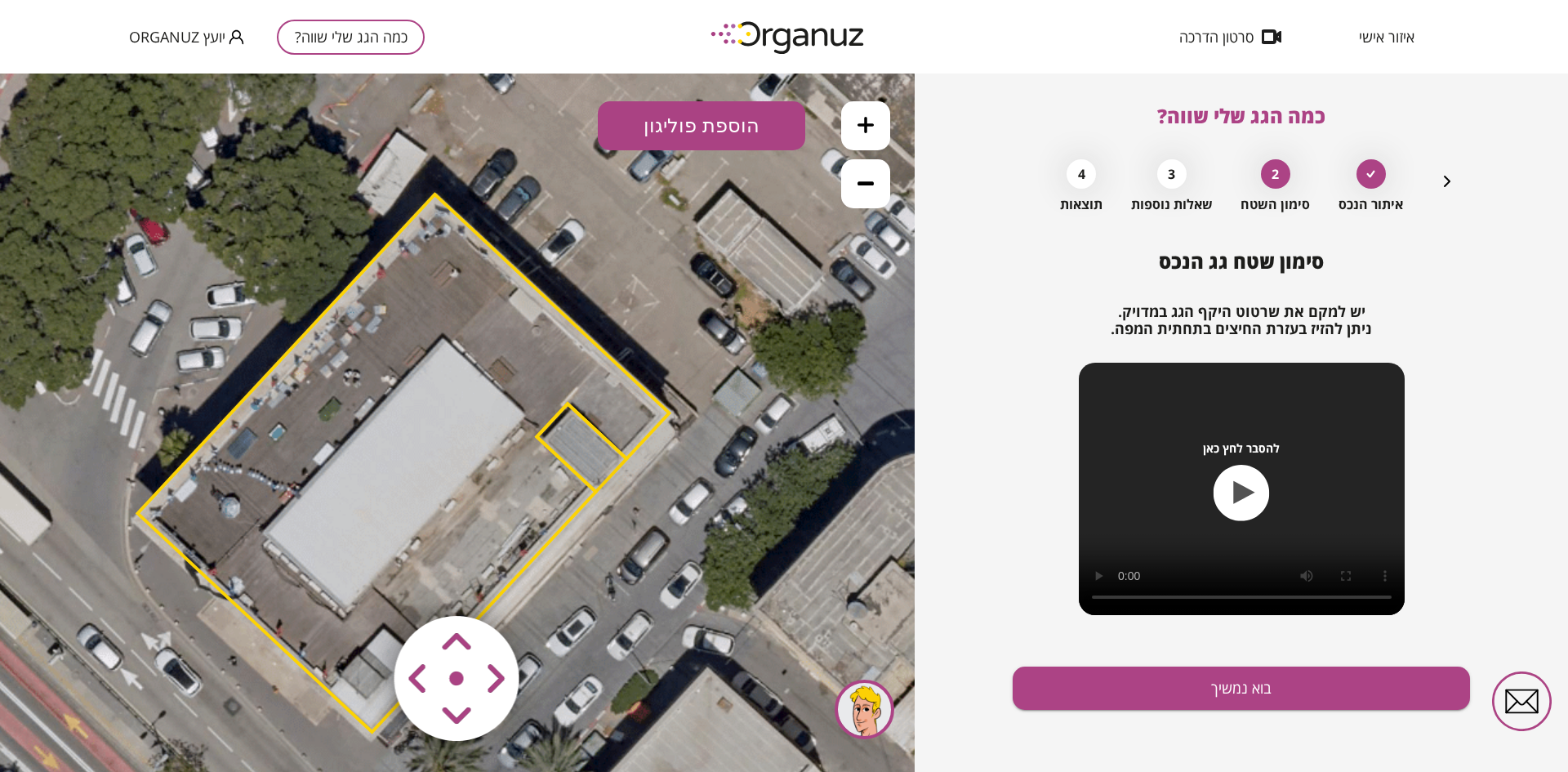
click at [667, 125] on button "הוספת פוליגון" at bounding box center [701, 126] width 207 height 49
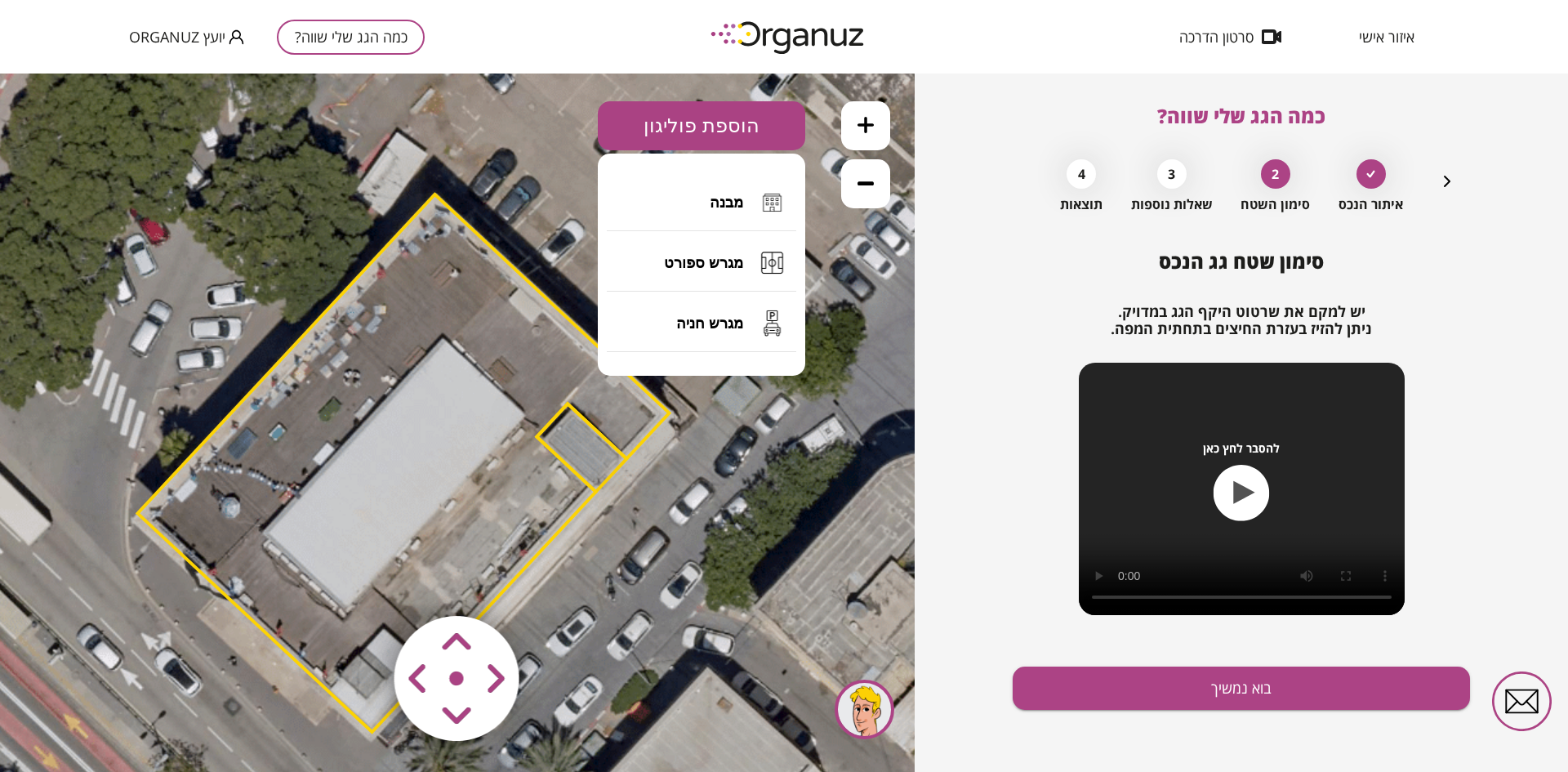
click at [931, 242] on div "כמה הגג שלי שווה? איתור הנכס 2 סימון השטח 3 שאלות נוספות 4 תוצאות סימון שטח גג …" at bounding box center [1241, 422] width 654 height 698
click at [723, 142] on button "הוספת פוליגון" at bounding box center [701, 126] width 207 height 49
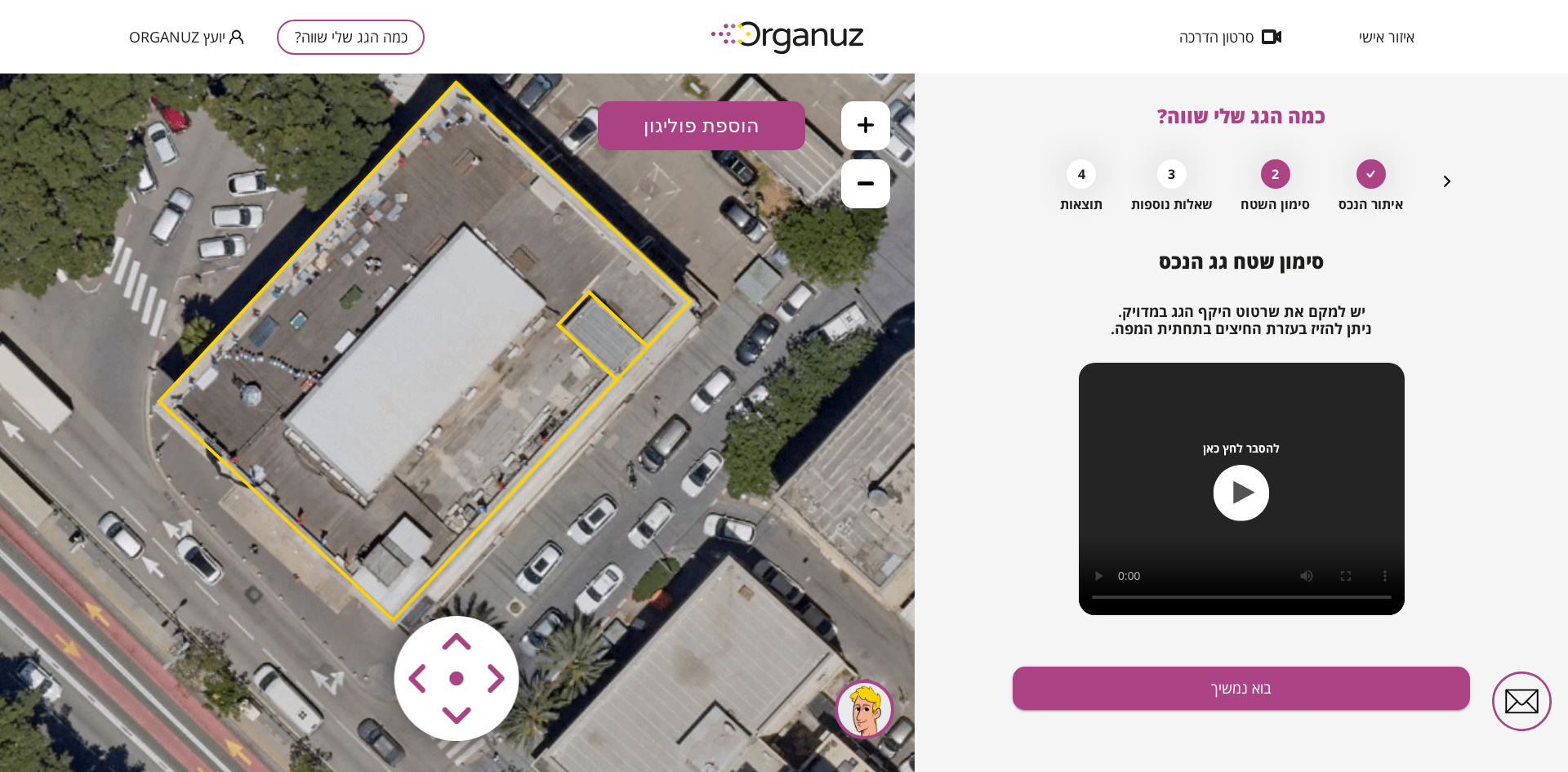
drag, startPoint x: 744, startPoint y: 460, endPoint x: 770, endPoint y: 339, distance: 123.8
click at [770, 339] on icon at bounding box center [409, 385] width 1653 height 1653
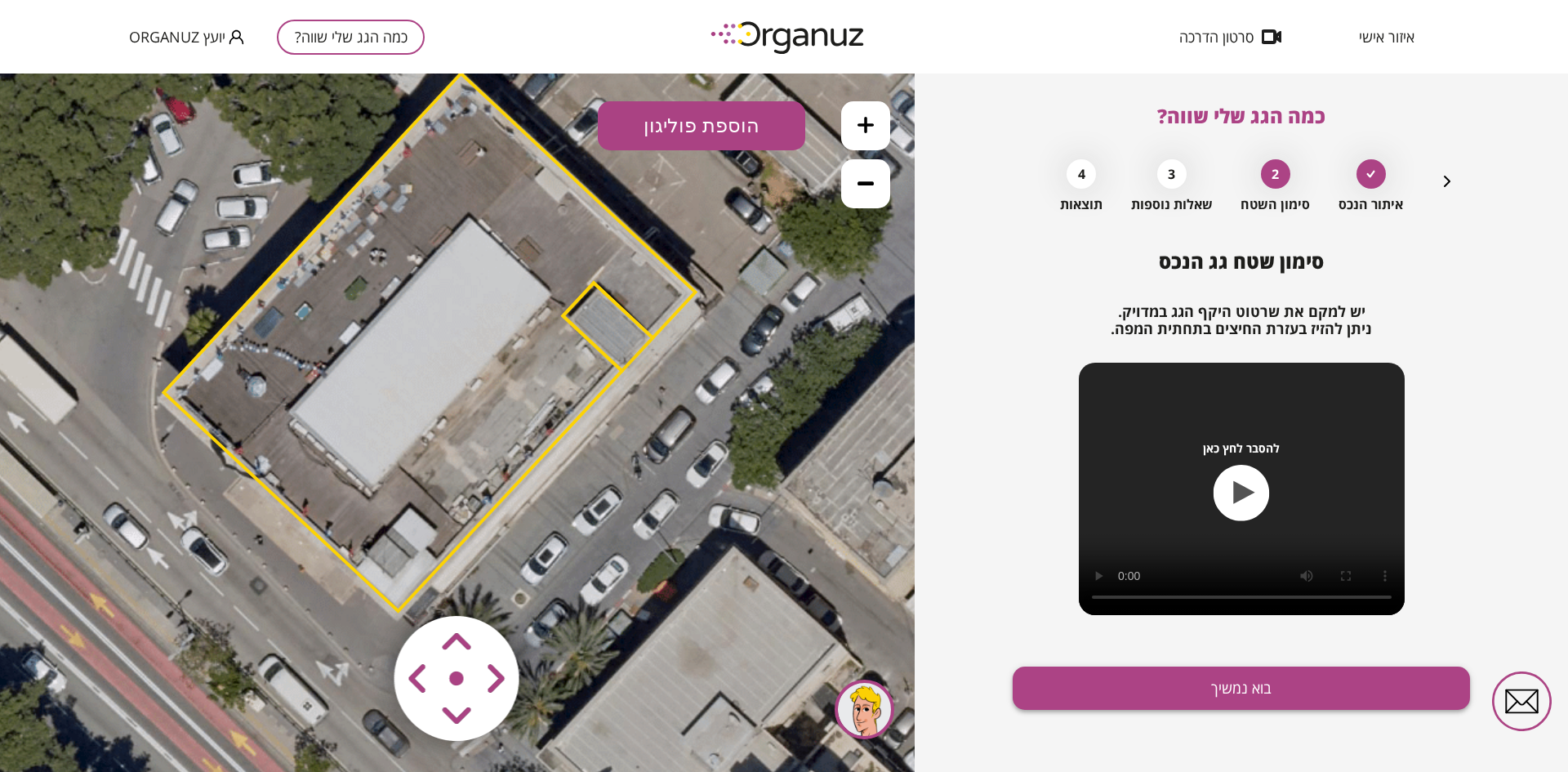
click at [1122, 688] on button "בוא נמשיך" at bounding box center [1241, 688] width 457 height 43
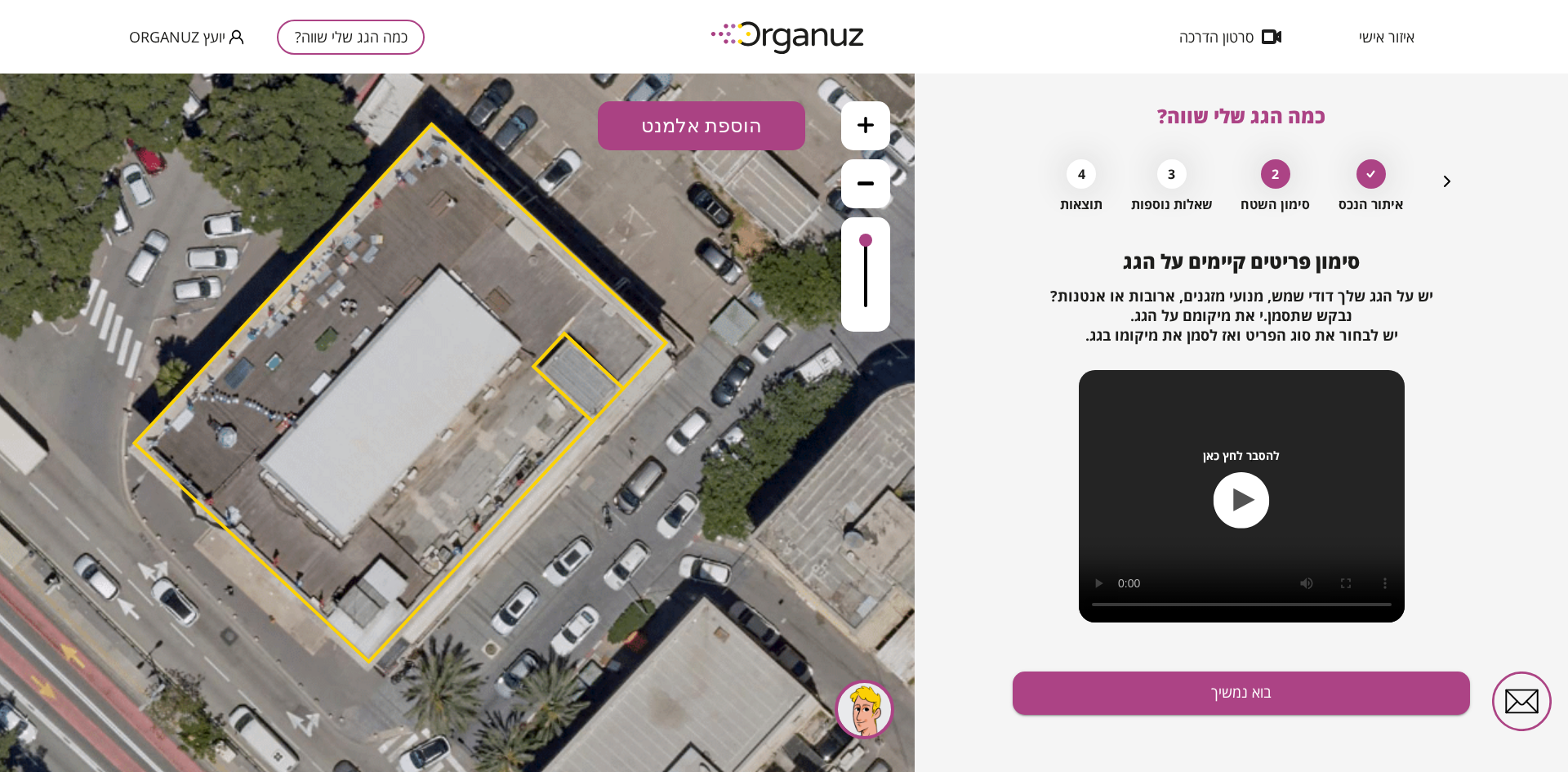
drag, startPoint x: 747, startPoint y: 220, endPoint x: 718, endPoint y: 270, distance: 57.8
click at [718, 270] on icon at bounding box center [384, 427] width 1653 height 1653
click at [709, 130] on button "הוספת אלמנט" at bounding box center [701, 126] width 207 height 49
click at [697, 307] on div ".st0 { fill: #FFFFFF; } .st0 { fill: #FFFFFF; }" at bounding box center [457, 422] width 914 height 698
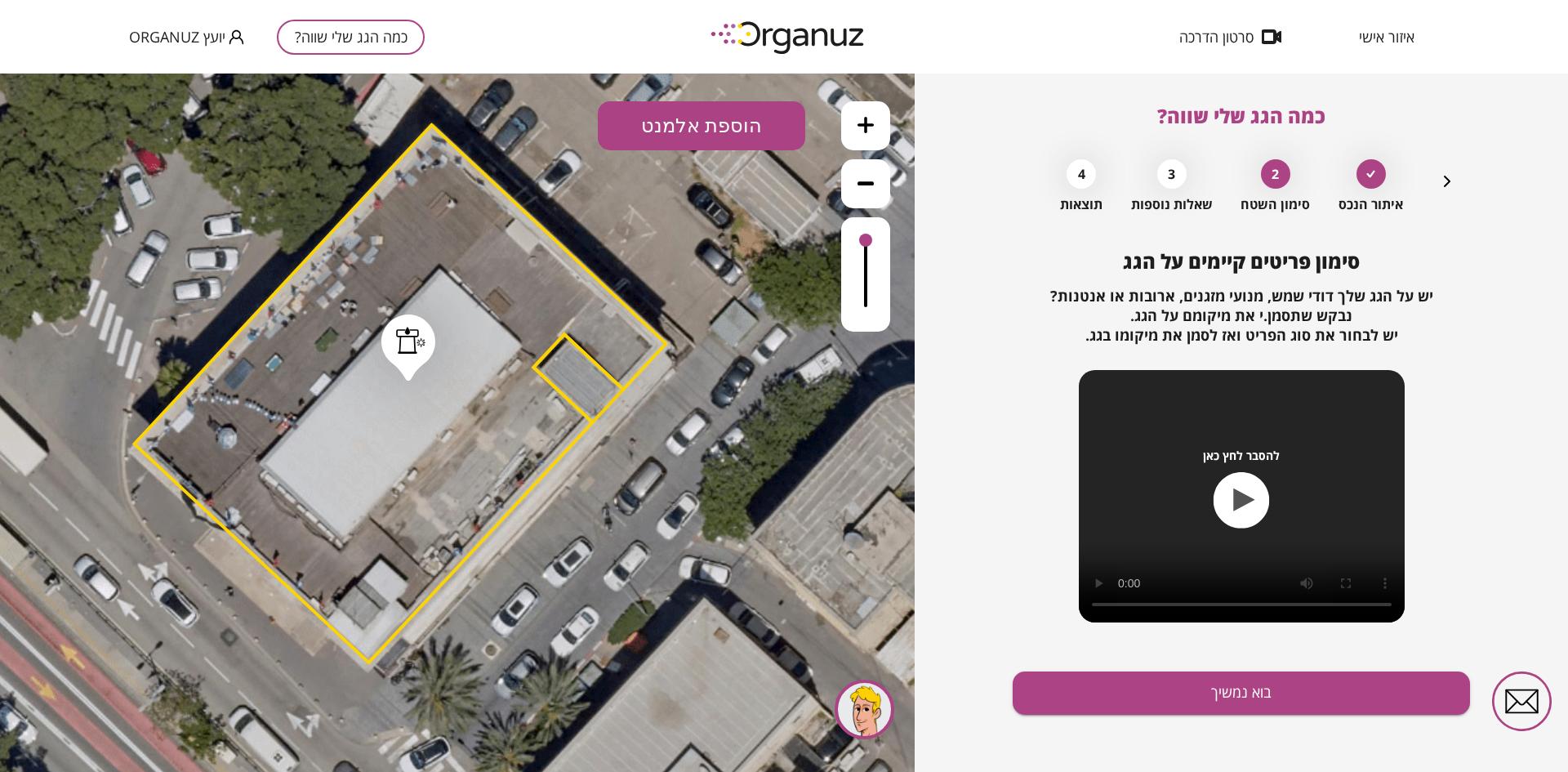
click at [571, 124] on div ".st0 { fill: #FFFFFF; } .st0 { fill: #FFFFFF; }" at bounding box center [457, 422] width 914 height 698
click at [408, 332] on div at bounding box center [411, 340] width 30 height 27
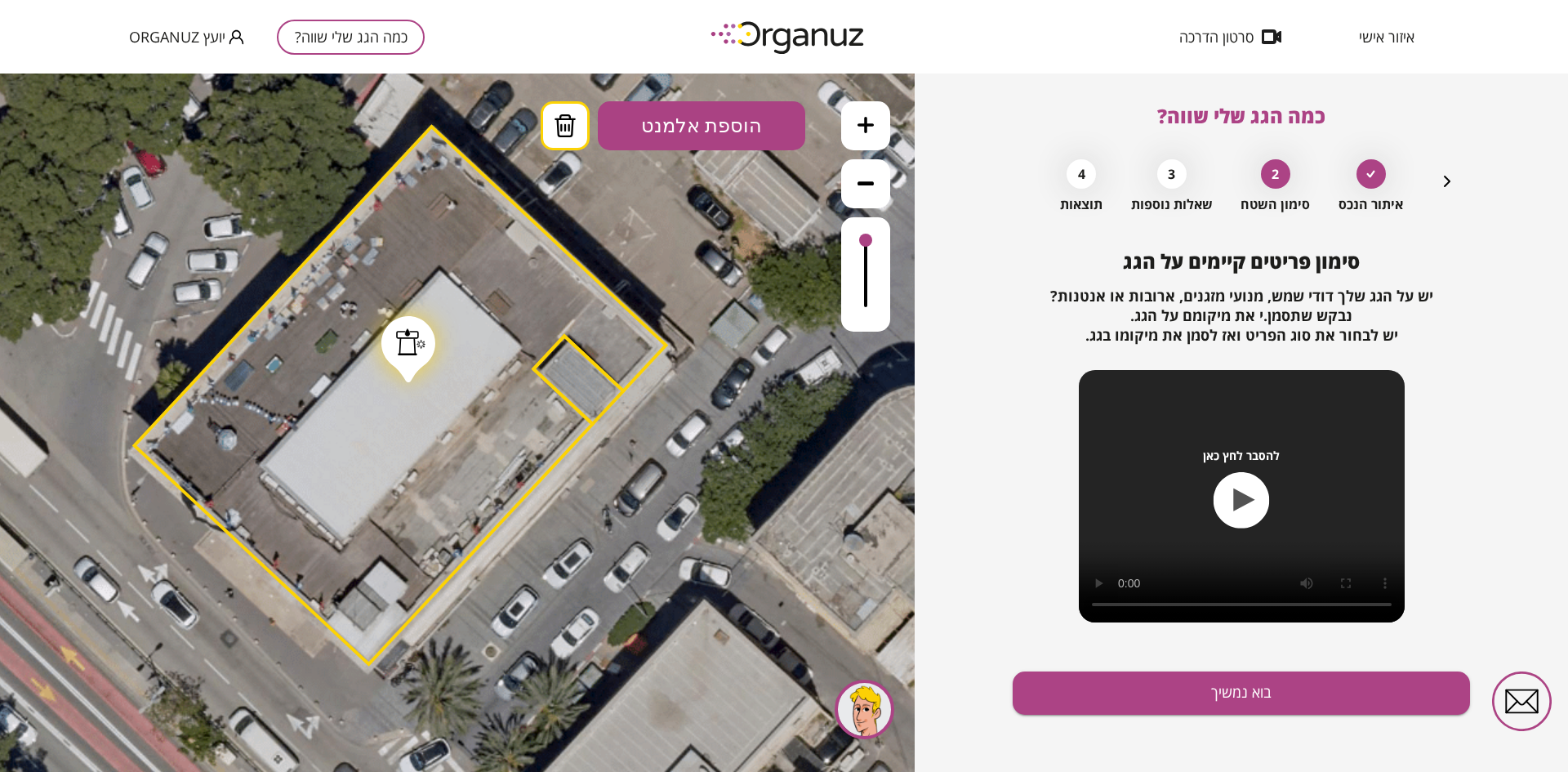
click at [567, 130] on icon at bounding box center [565, 126] width 24 height 23
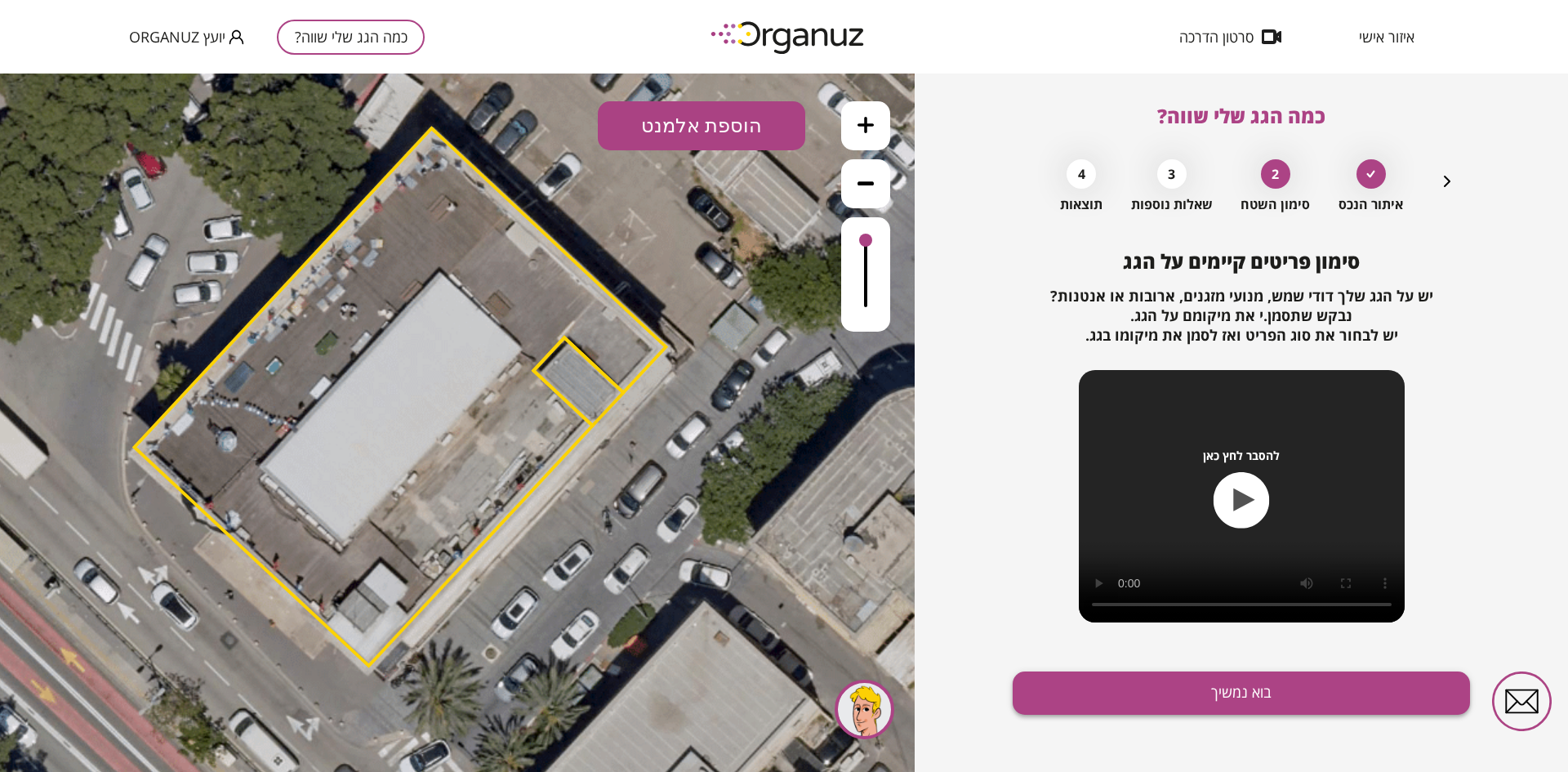
click at [1093, 691] on button "בוא נמשיך" at bounding box center [1241, 693] width 457 height 43
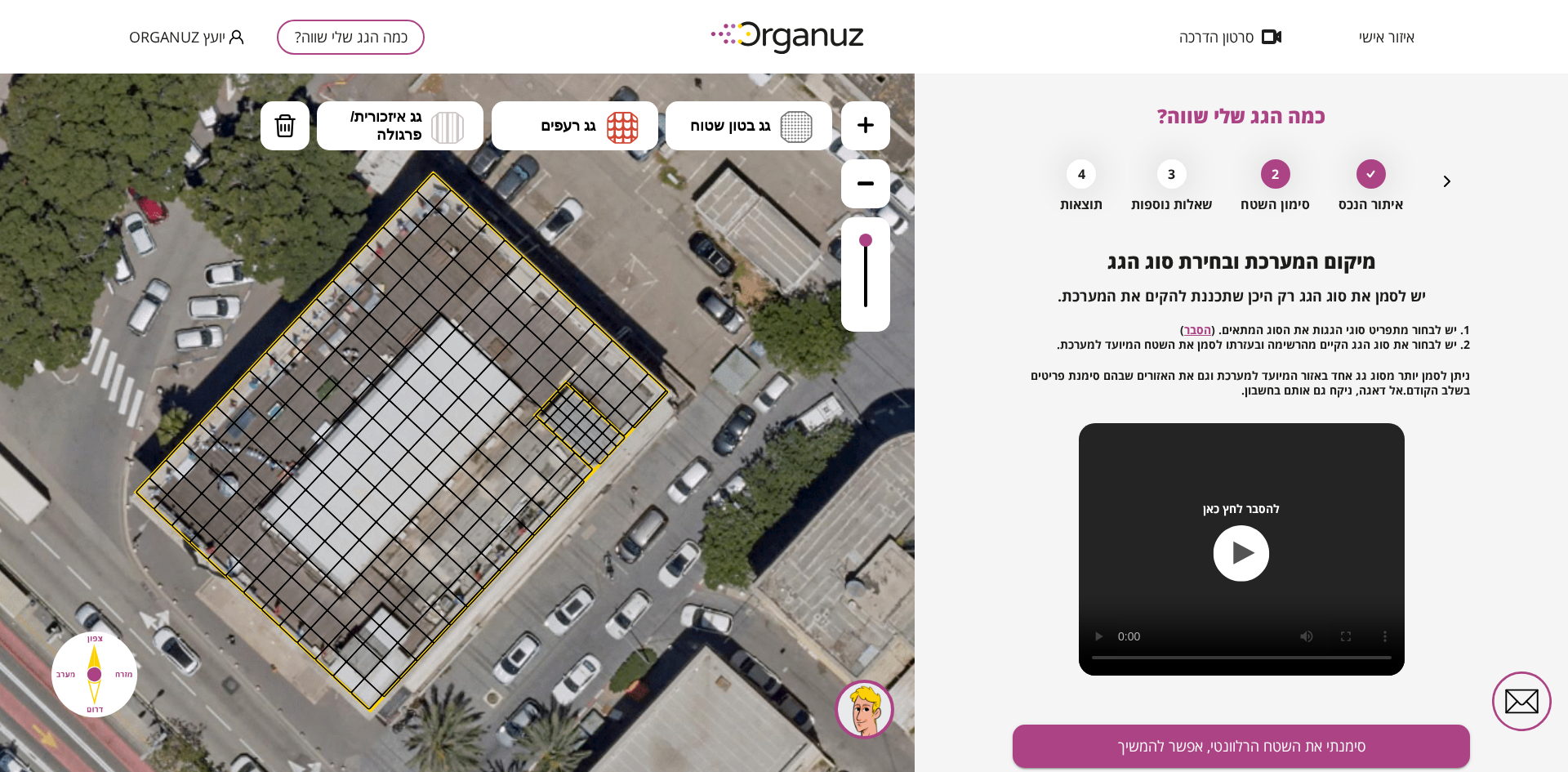
drag, startPoint x: 693, startPoint y: 221, endPoint x: 695, endPoint y: 265, distance: 44.0
click at [695, 265] on icon at bounding box center [386, 475] width 1653 height 1653
click at [719, 119] on span "גג בטון שטוח" at bounding box center [730, 126] width 80 height 18
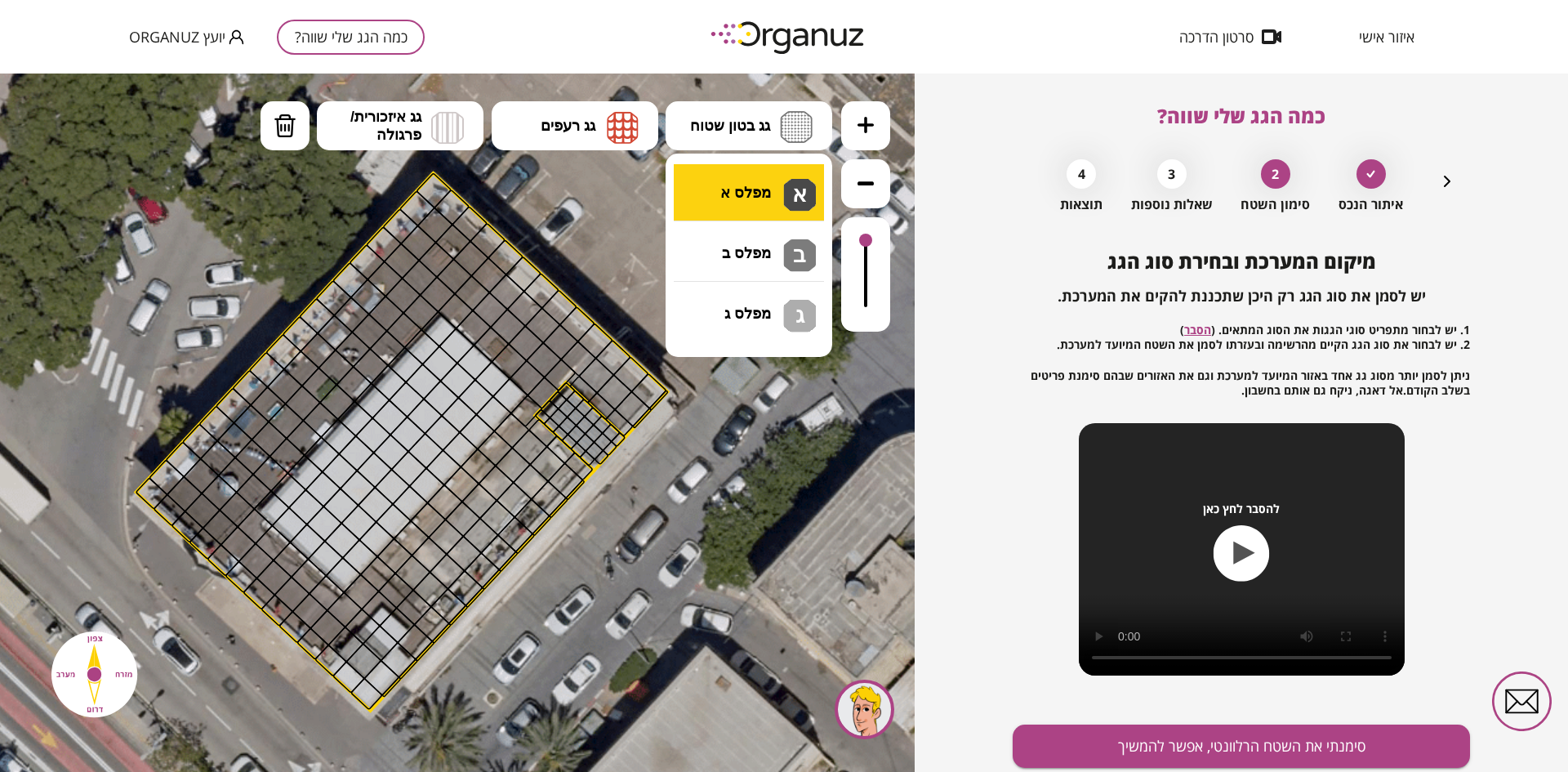
click at [741, 193] on div ".st0 { fill: #FFFFFF; } 0" at bounding box center [457, 422] width 914 height 698
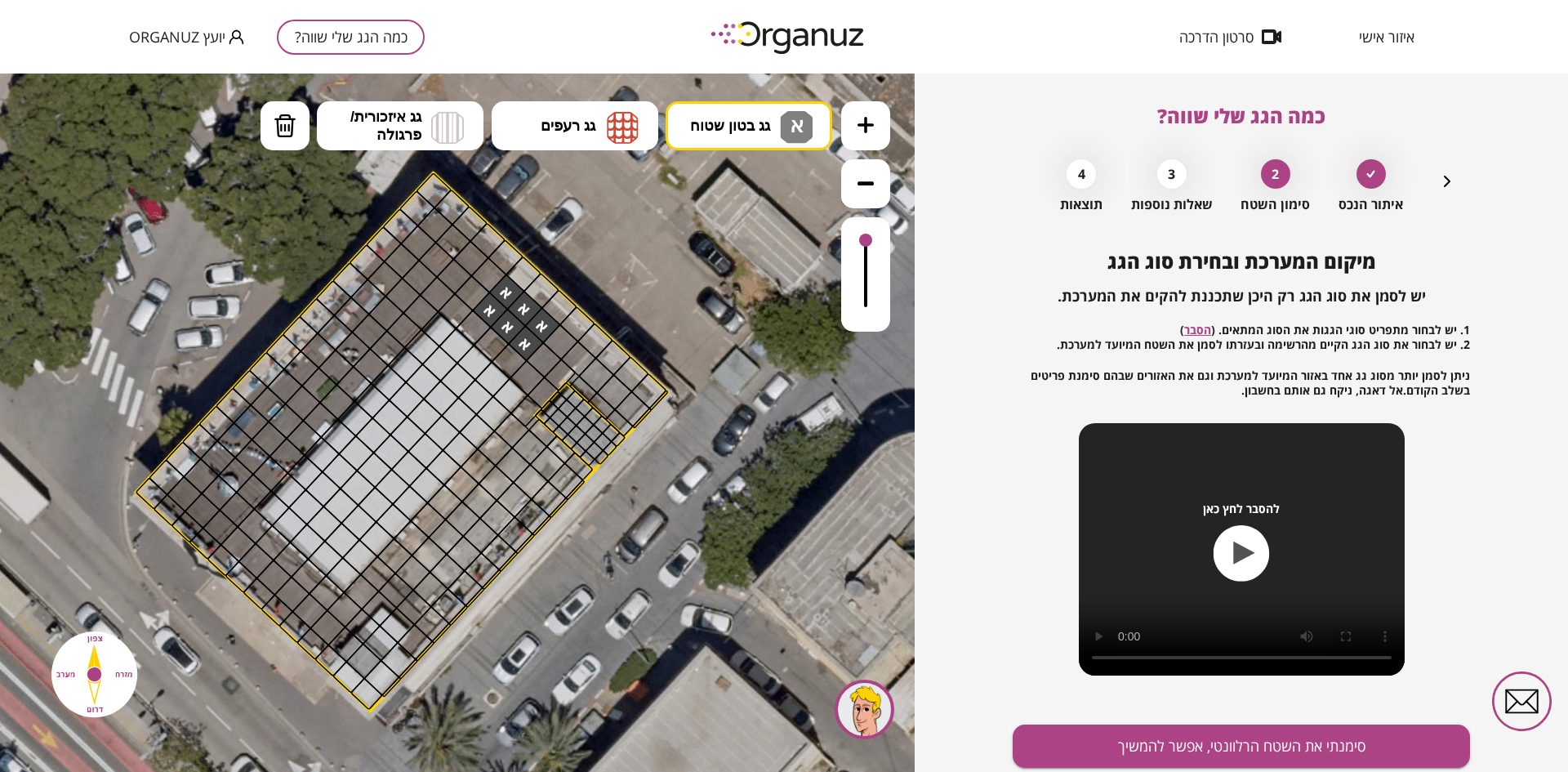
drag, startPoint x: 501, startPoint y: 295, endPoint x: 485, endPoint y: 301, distance: 17.1
click at [559, 122] on span "גג רעפים" at bounding box center [567, 126] width 55 height 18
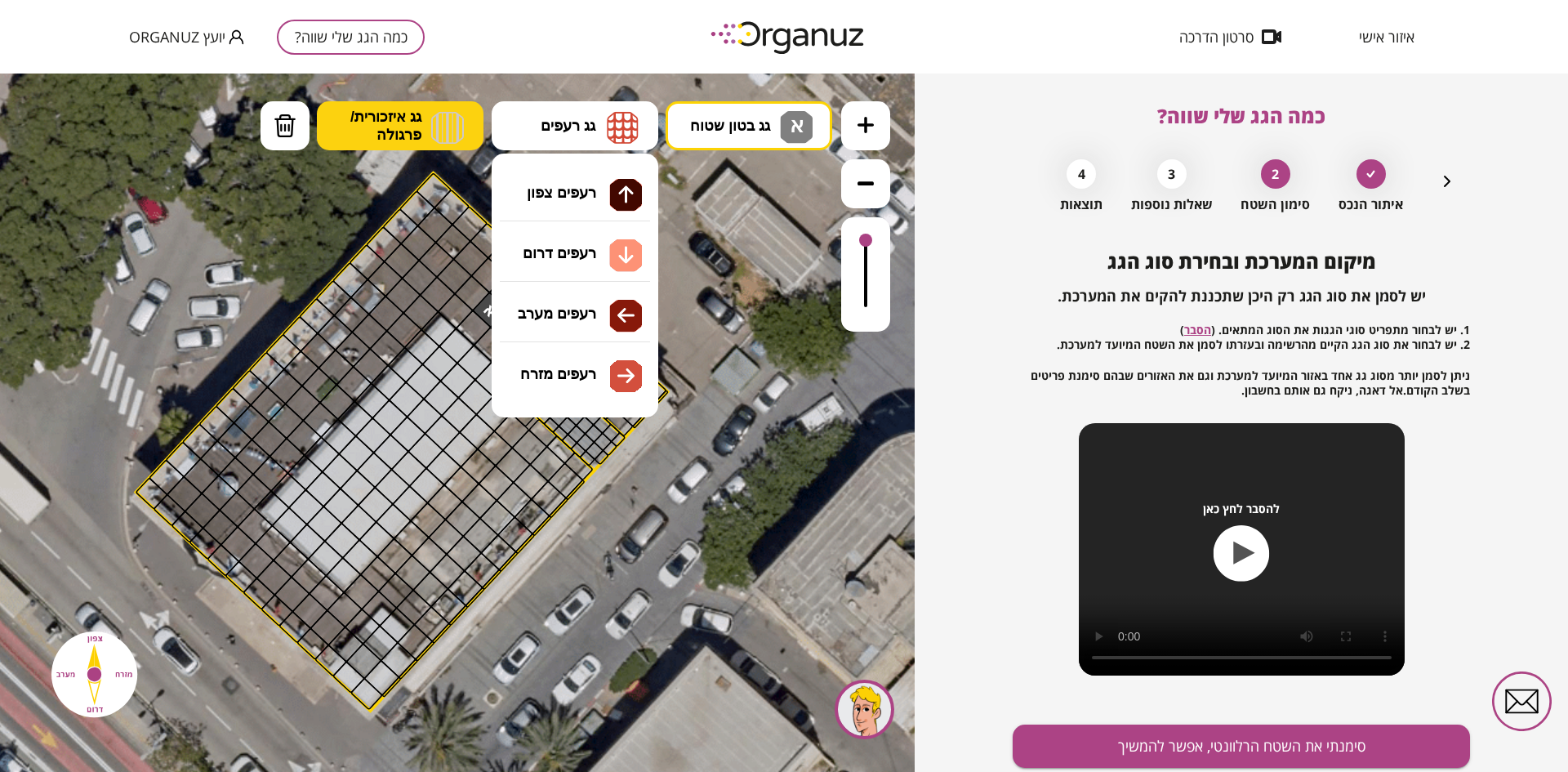
click at [437, 132] on img at bounding box center [447, 127] width 32 height 32
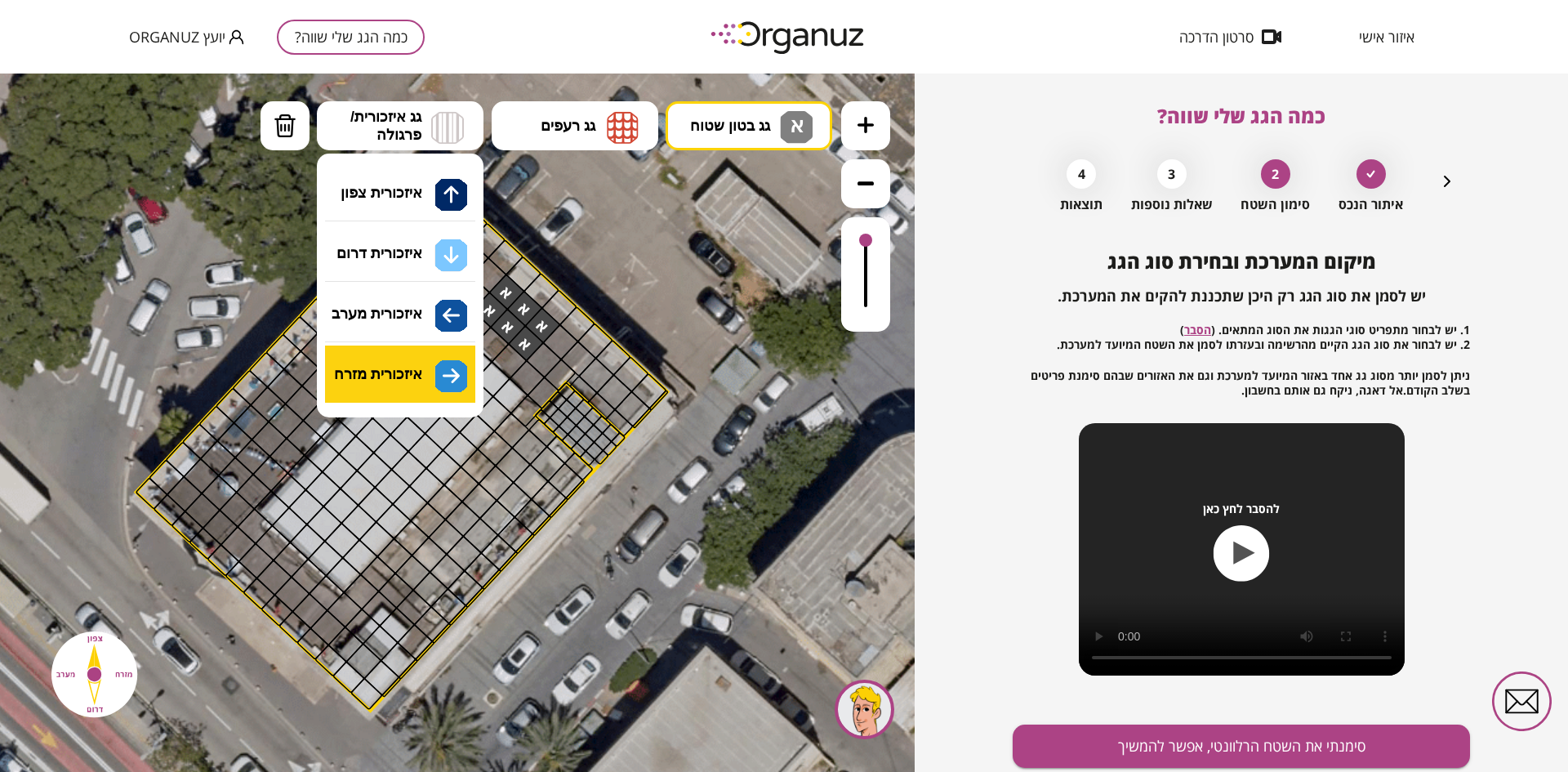
click at [387, 369] on div ".st0 { fill: #FFFFFF; } 0" at bounding box center [457, 422] width 914 height 698
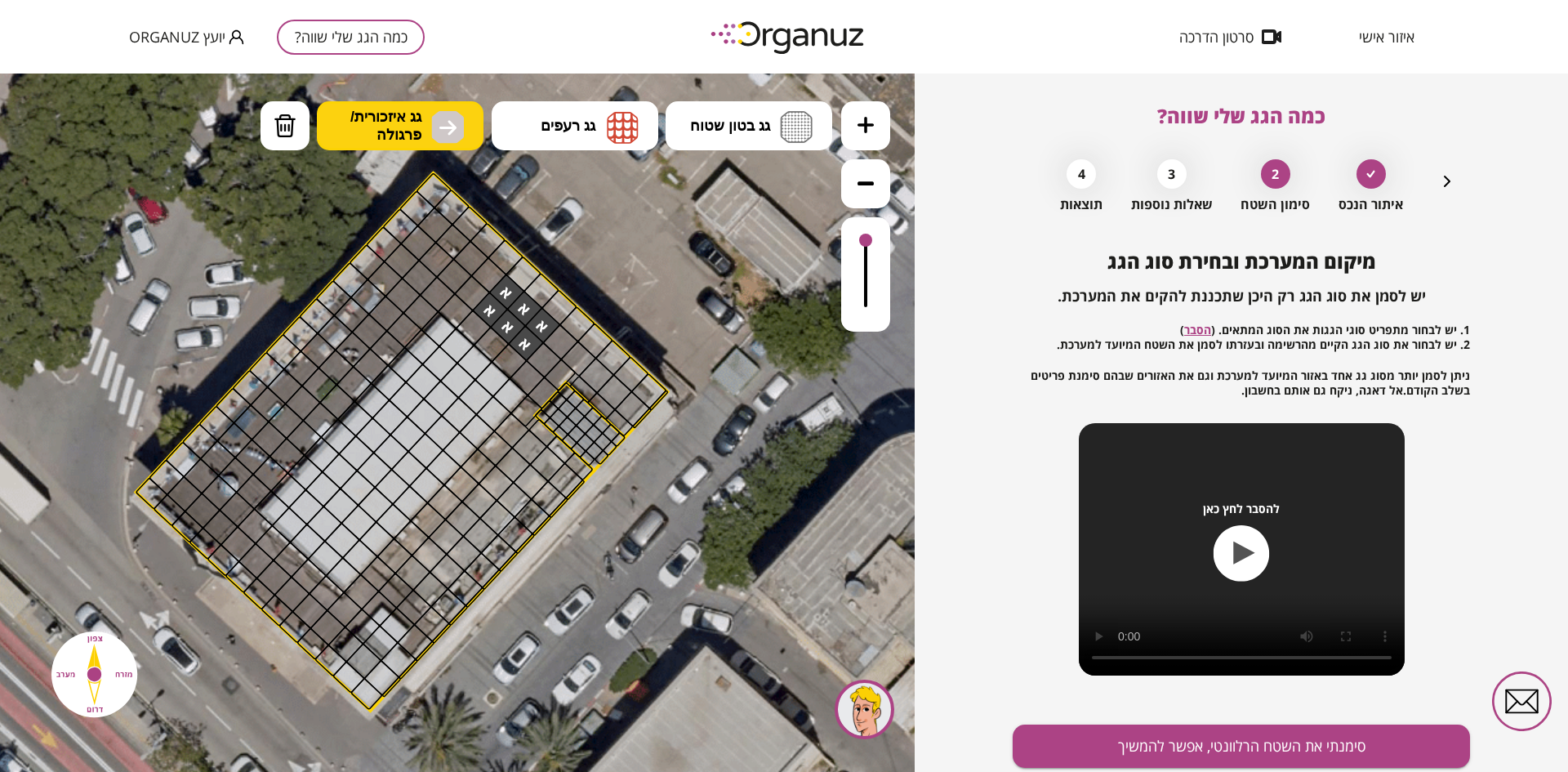
click at [381, 128] on span "גג איזכורית/ פרגולה" at bounding box center [386, 126] width 71 height 36
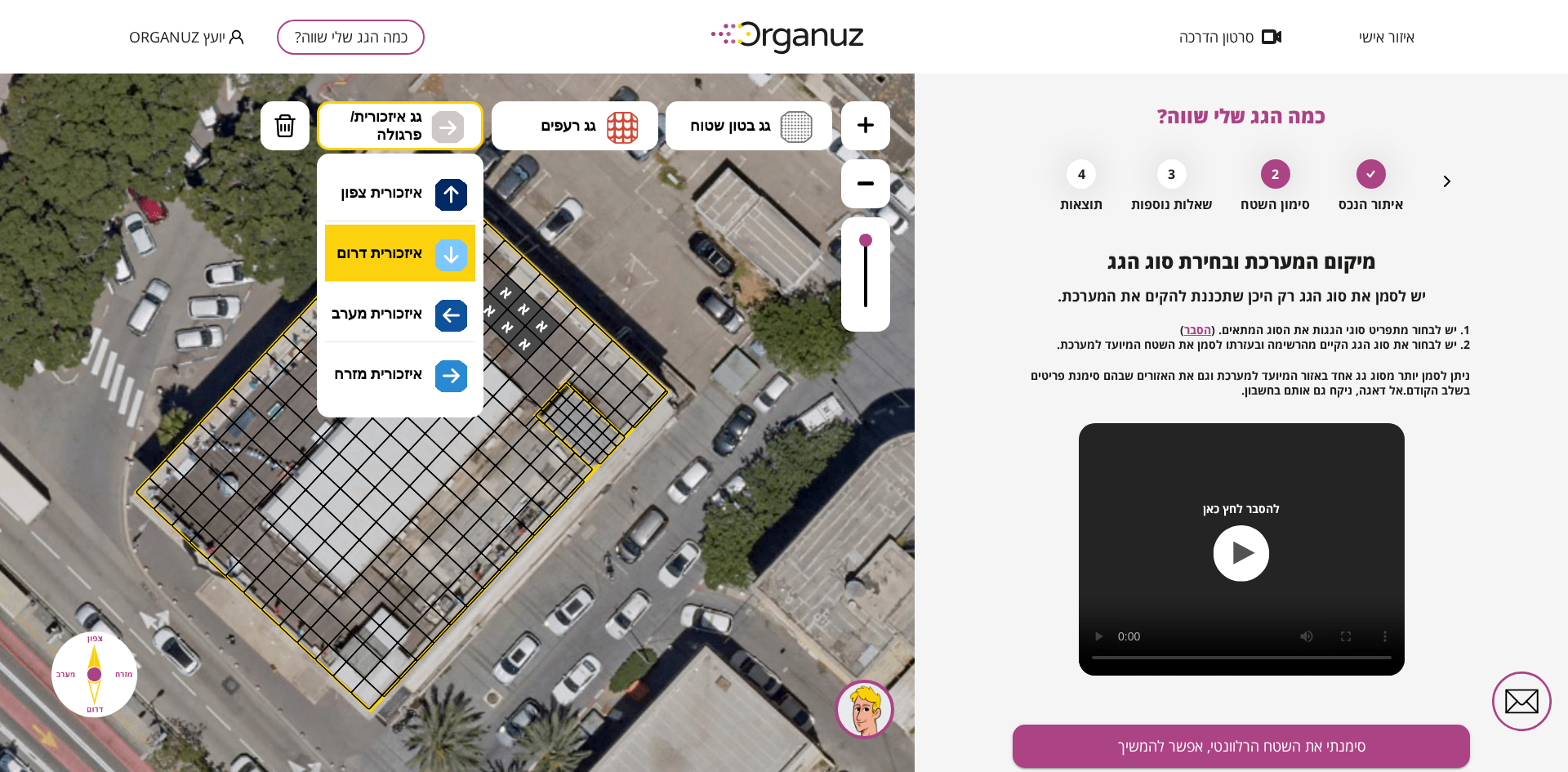
click at [426, 252] on div ".st0 { fill: #FFFFFF; } 0" at bounding box center [457, 422] width 914 height 698
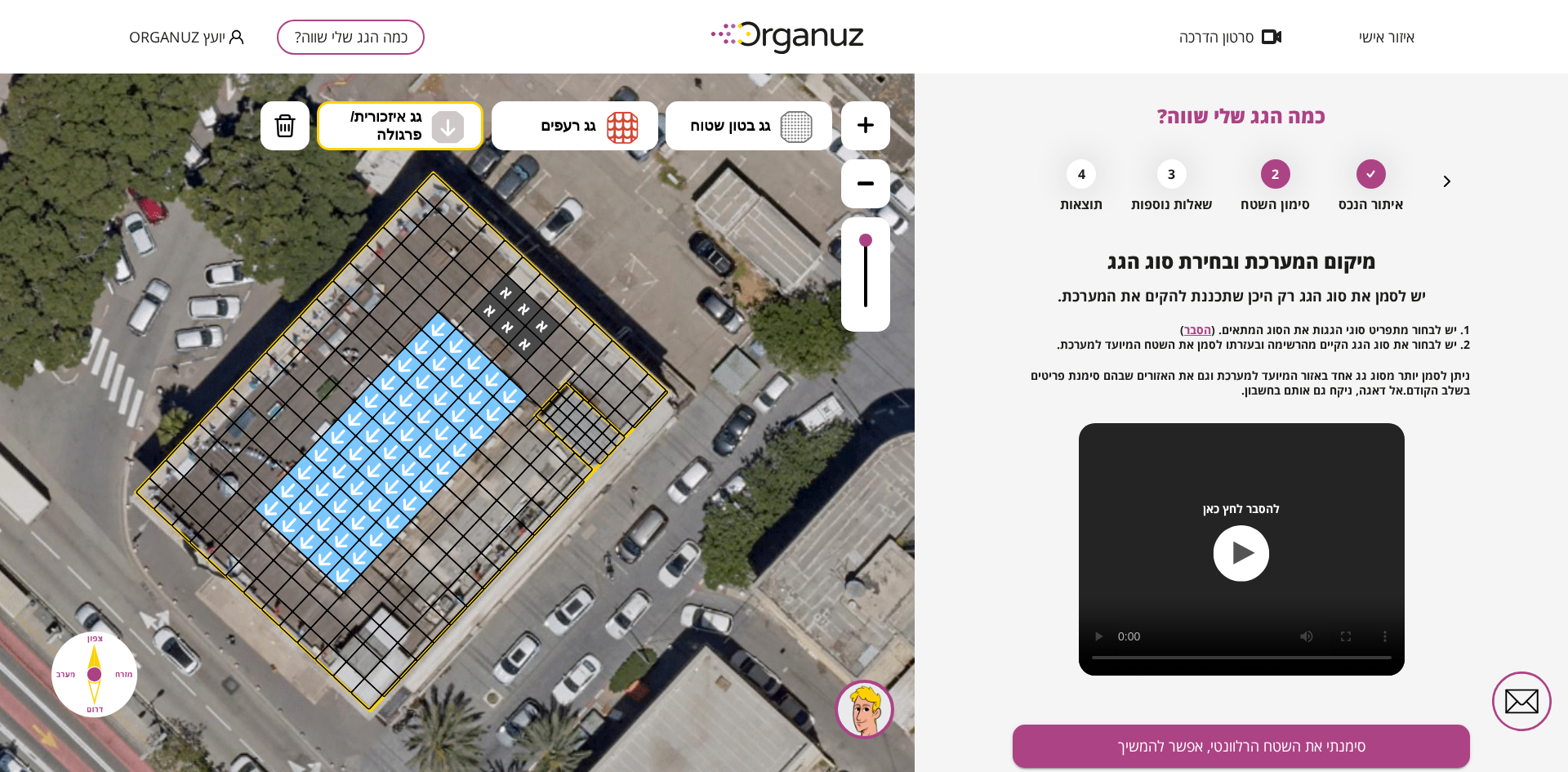
drag, startPoint x: 439, startPoint y: 325, endPoint x: 337, endPoint y: 570, distance: 265.4
click at [723, 129] on span "גג בטון שטוח" at bounding box center [730, 126] width 80 height 18
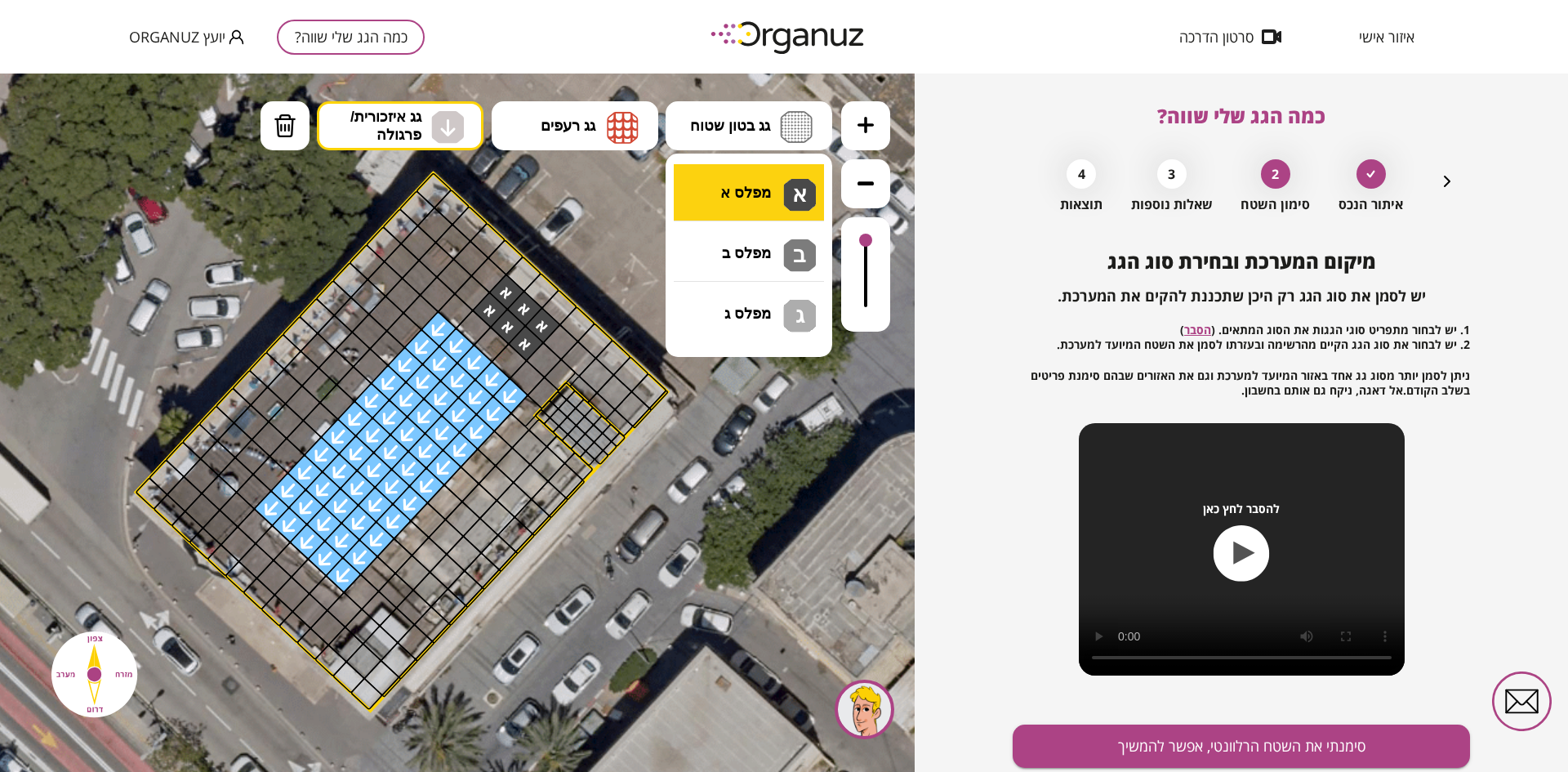
click at [724, 182] on div ".st0 { fill: #FFFFFF; } 0" at bounding box center [457, 422] width 914 height 698
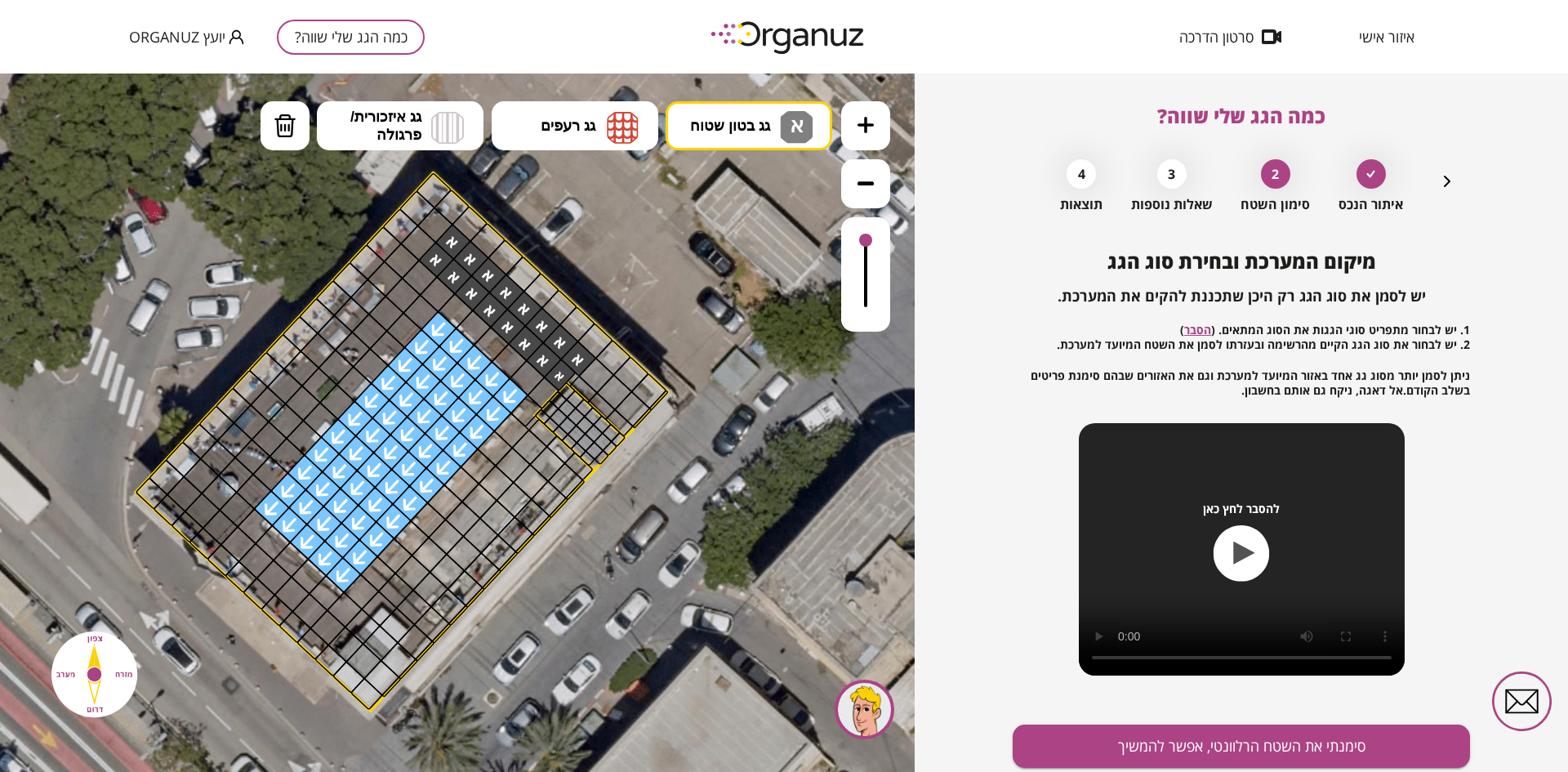
drag, startPoint x: 468, startPoint y: 298, endPoint x: 547, endPoint y: 334, distance: 86.8
click at [1252, 735] on button "סימנתי את השטח הרלוונטי, אפשר להמשיך" at bounding box center [1241, 746] width 457 height 43
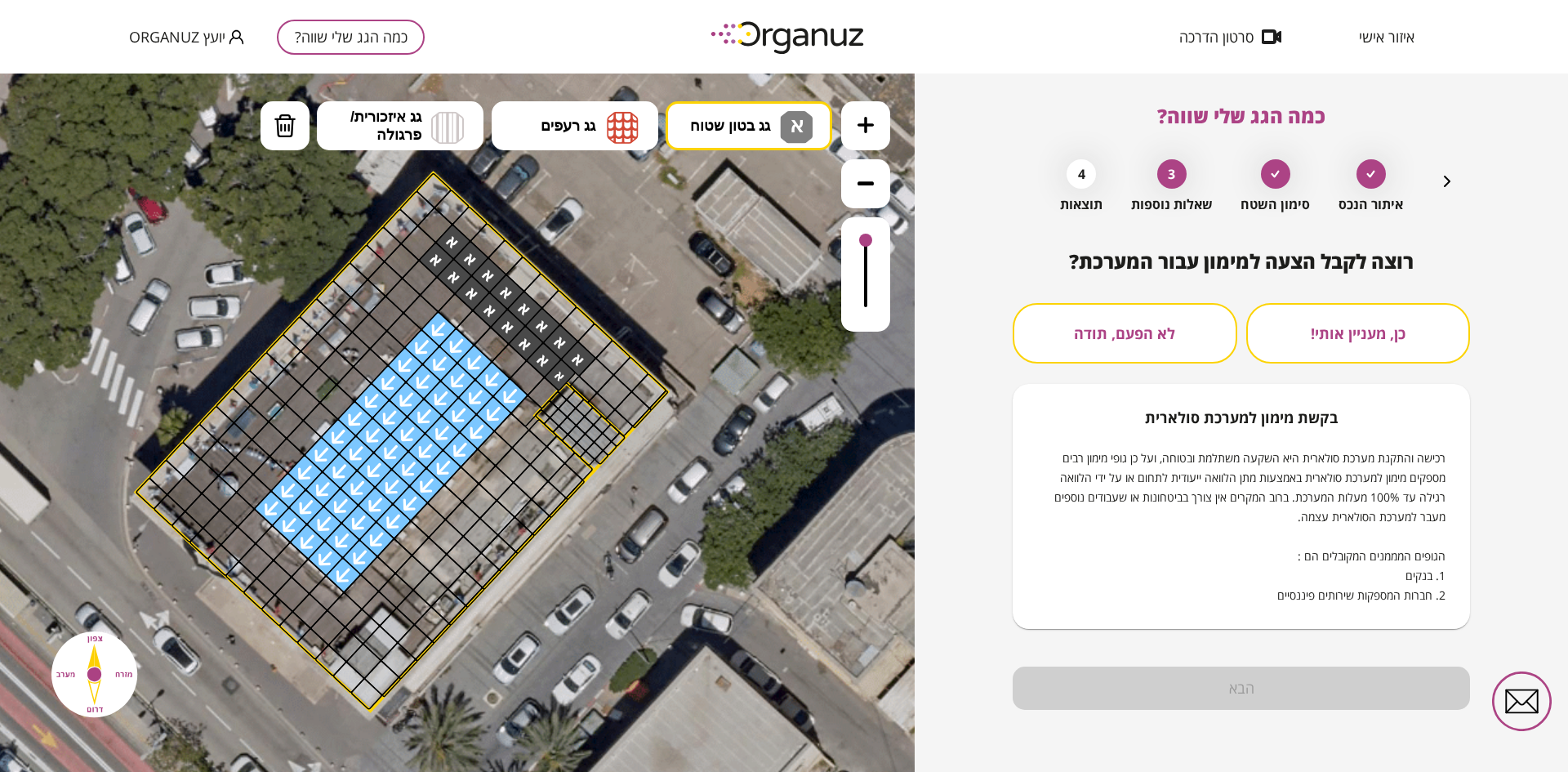
click at [1150, 333] on button "לא הפעם, תודה" at bounding box center [1124, 333] width 224 height 60
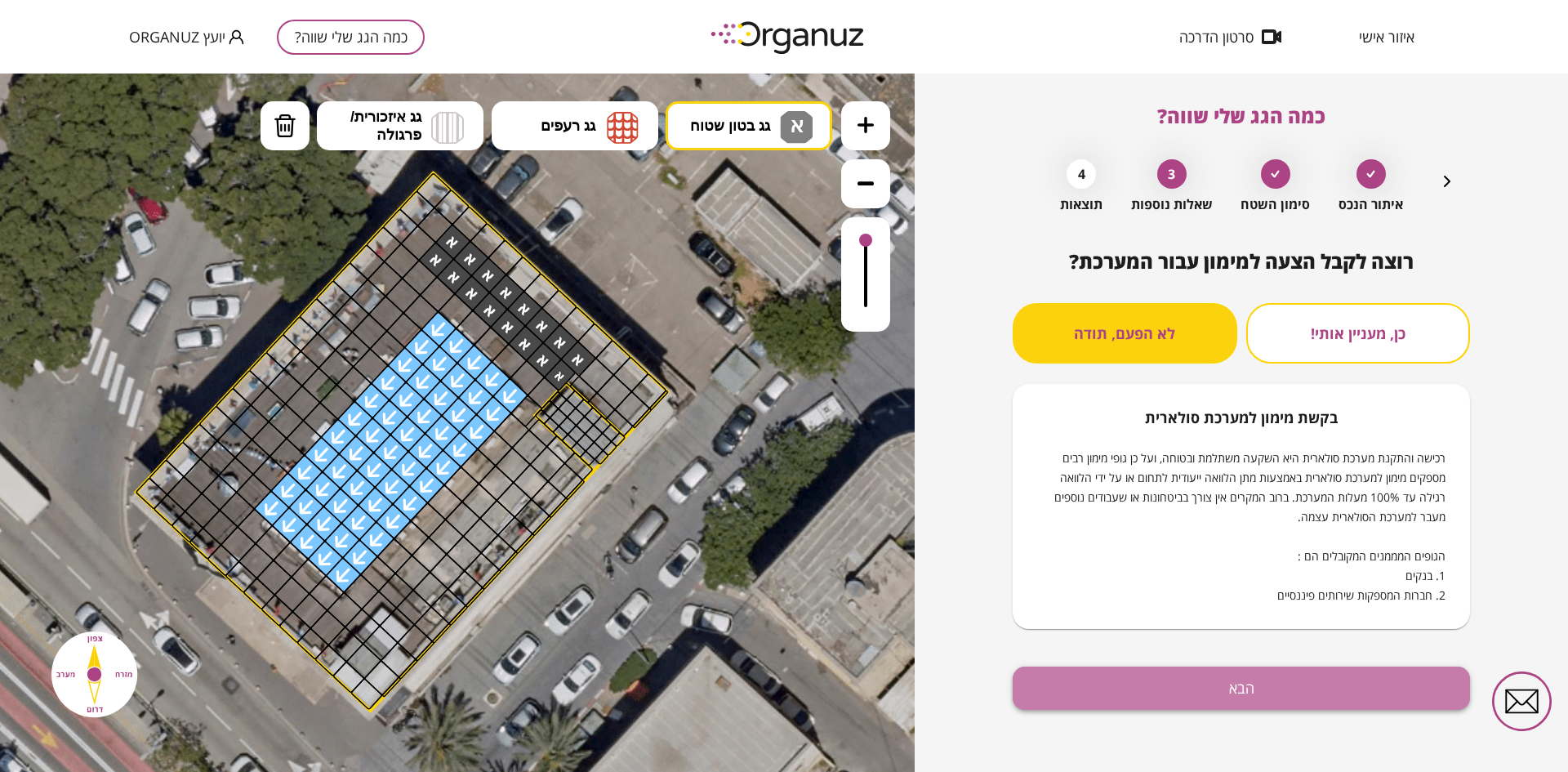
click at [1200, 687] on button "הבא" at bounding box center [1241, 688] width 457 height 43
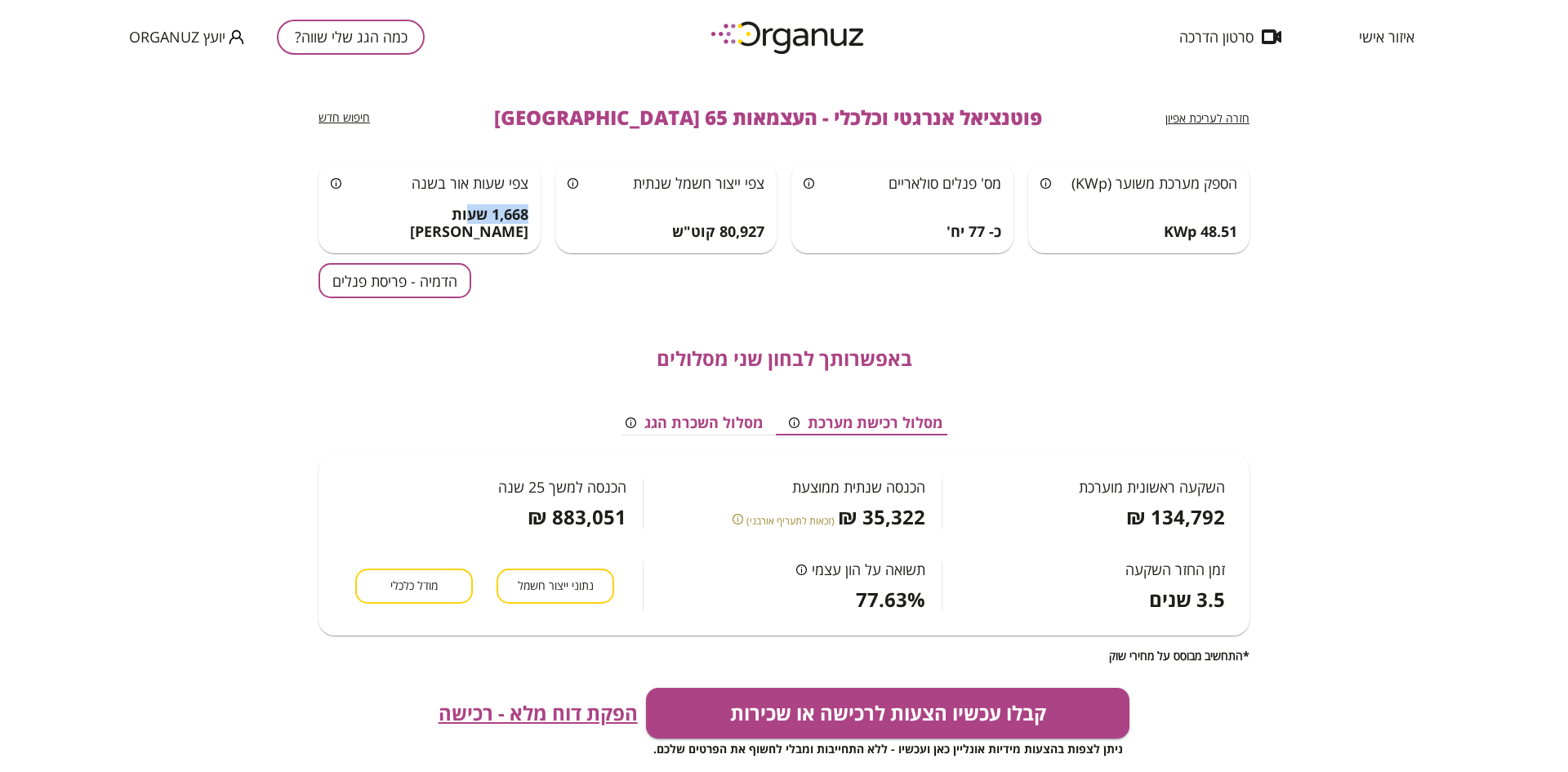
drag, startPoint x: 466, startPoint y: 231, endPoint x: 533, endPoint y: 235, distance: 67.1
click at [533, 235] on div "צפי שעות [PERSON_NAME] בשנה 1,668 שעות [PERSON_NAME]" at bounding box center [429, 207] width 222 height 91
click at [400, 278] on button "הדמיה - פריסת פנלים" at bounding box center [394, 280] width 152 height 35
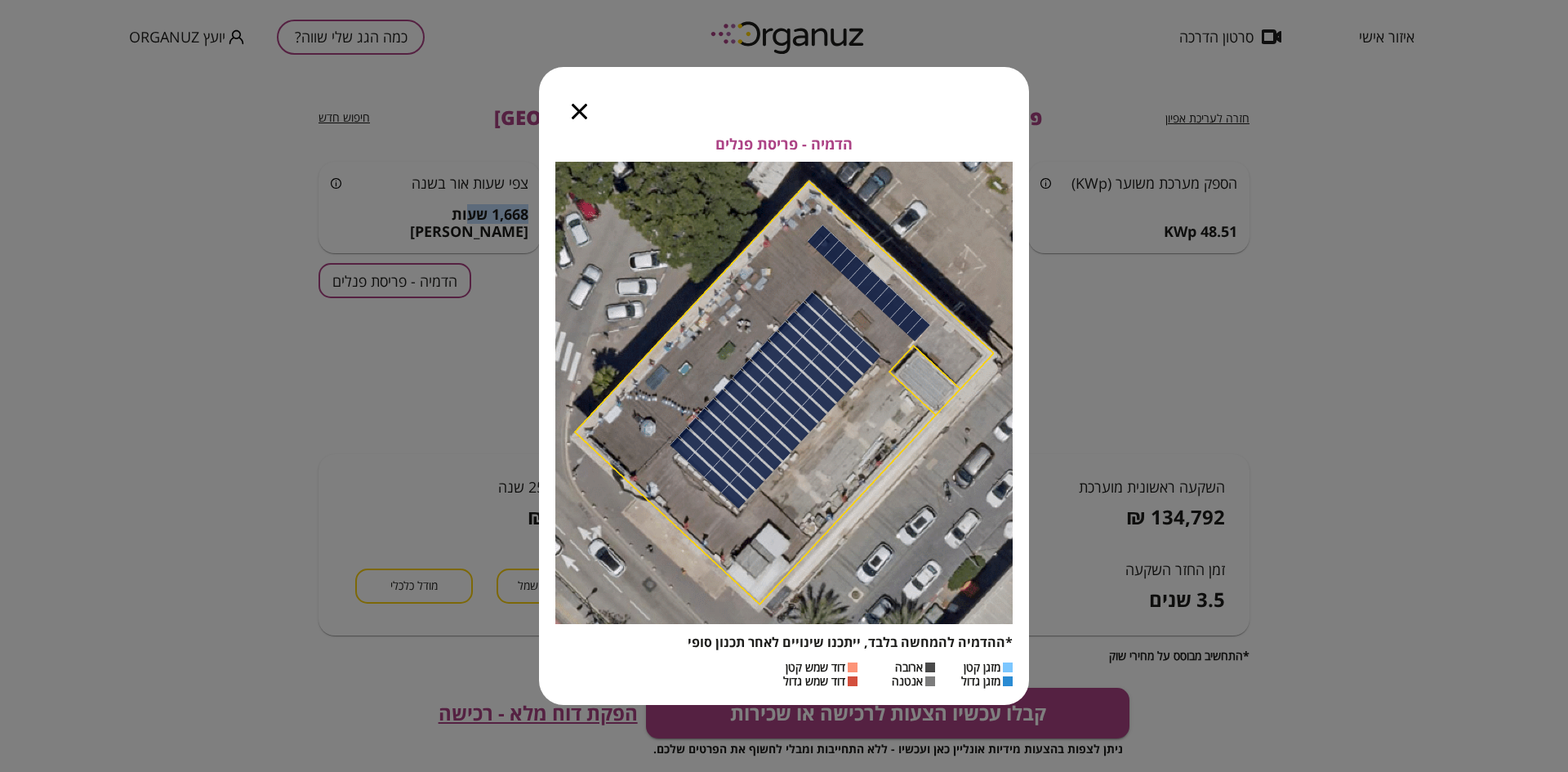
click at [576, 112] on icon "button" at bounding box center [579, 111] width 15 height 15
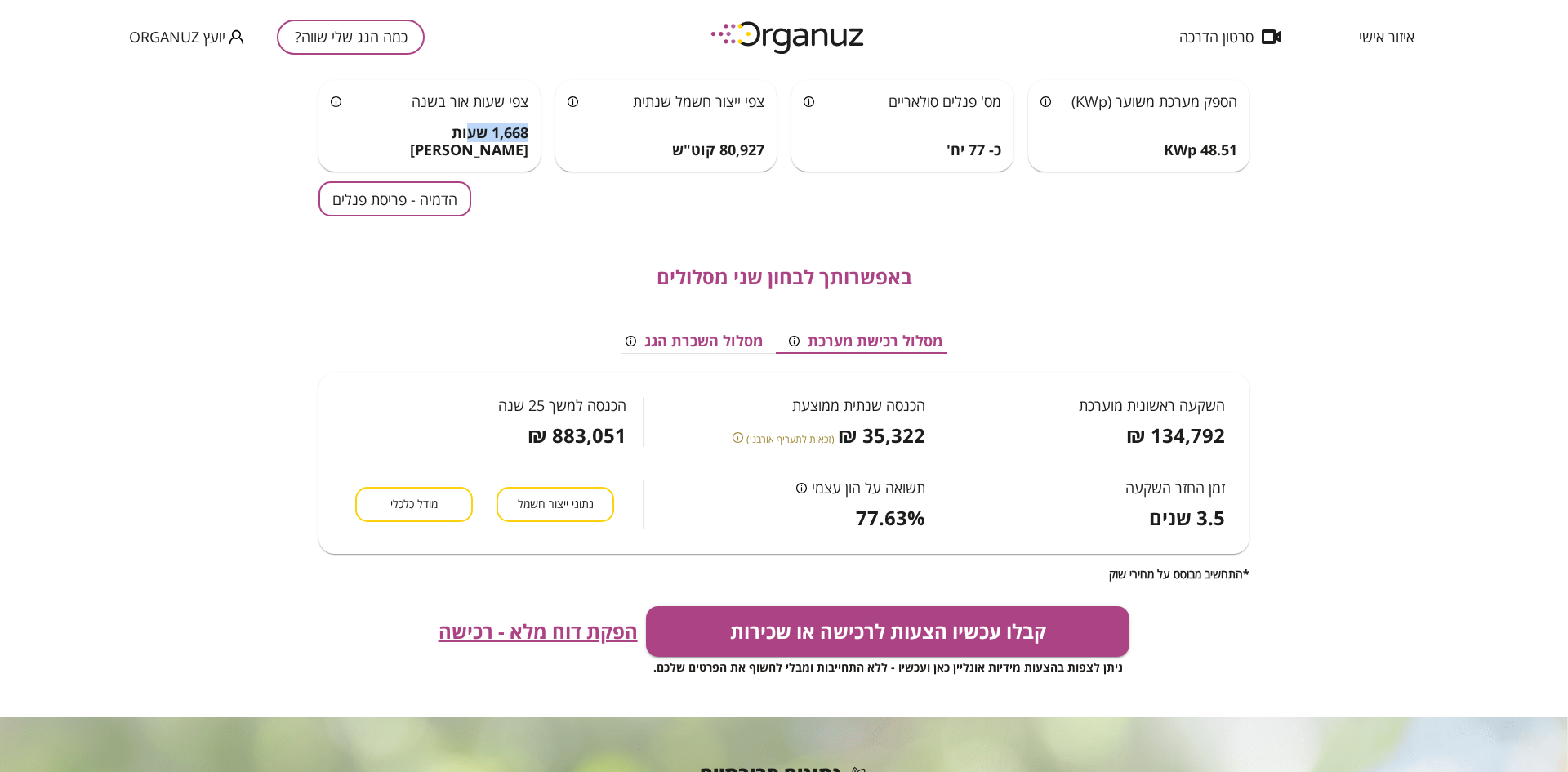
scroll to position [21, 0]
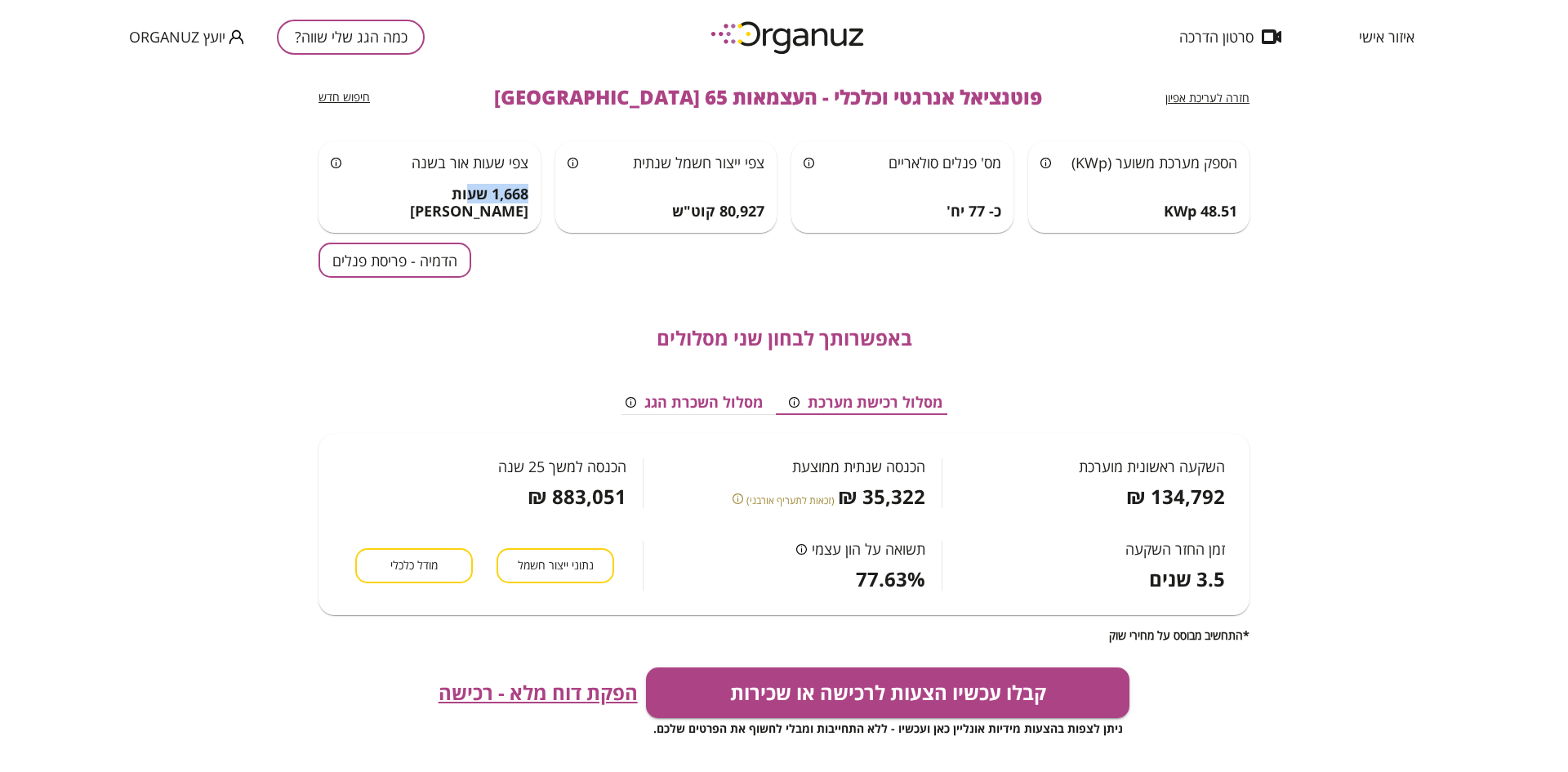
click at [498, 214] on span "1,668 שעות [PERSON_NAME]" at bounding box center [429, 203] width 197 height 35
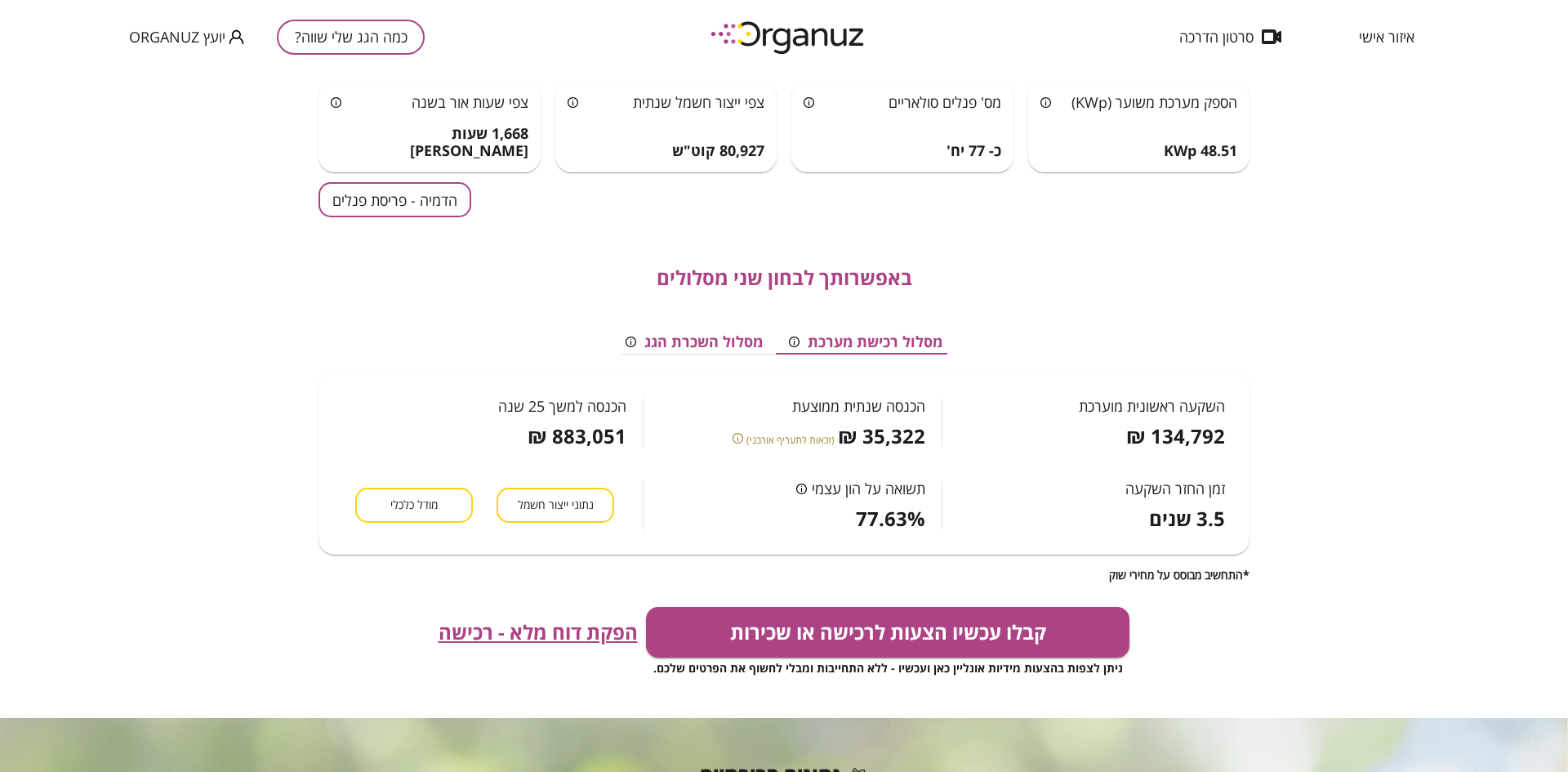
scroll to position [82, 0]
click at [542, 516] on button "נתוני ייצור חשמל" at bounding box center [555, 504] width 117 height 35
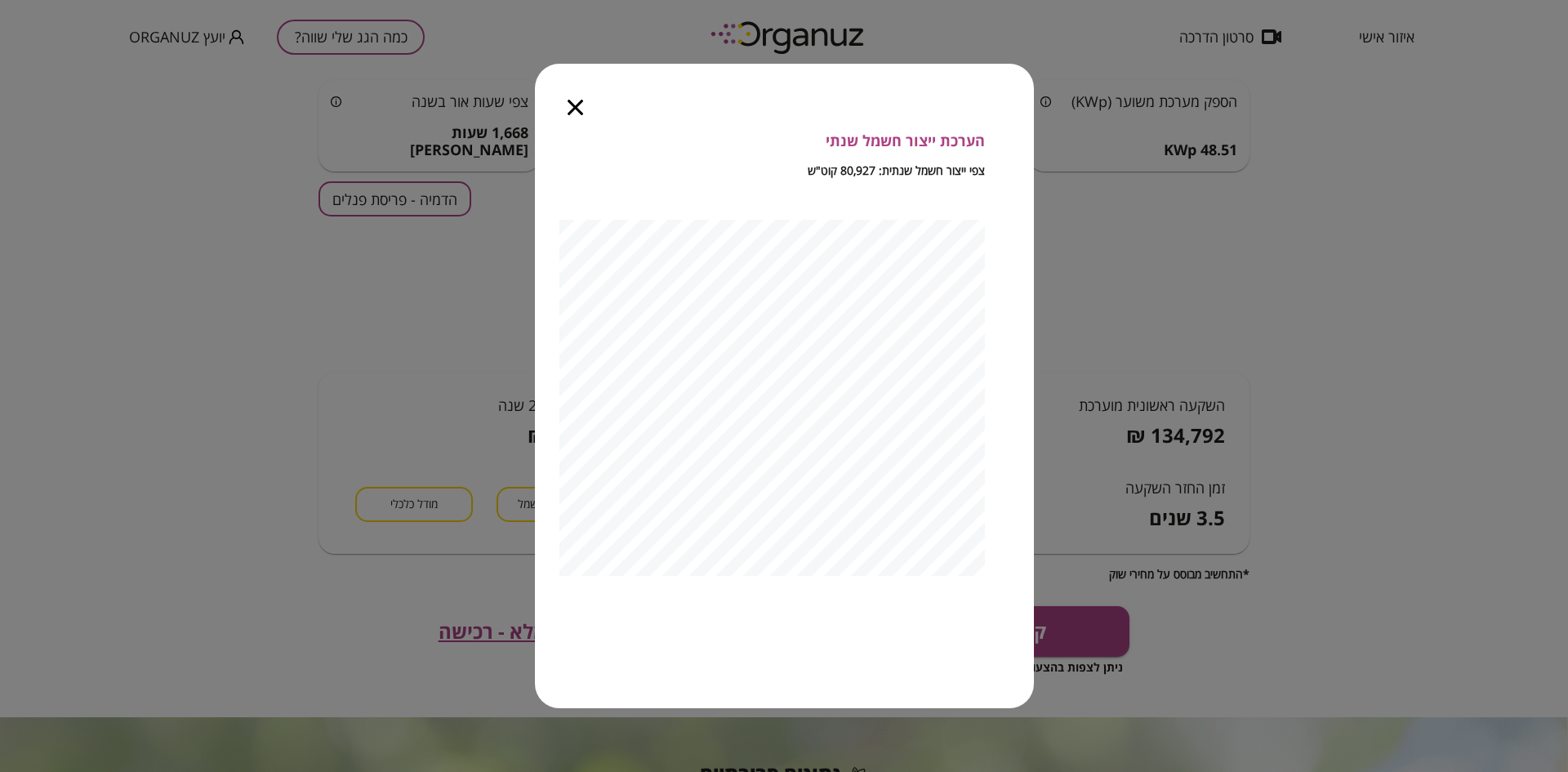
click at [572, 100] on icon "button" at bounding box center [575, 107] width 15 height 15
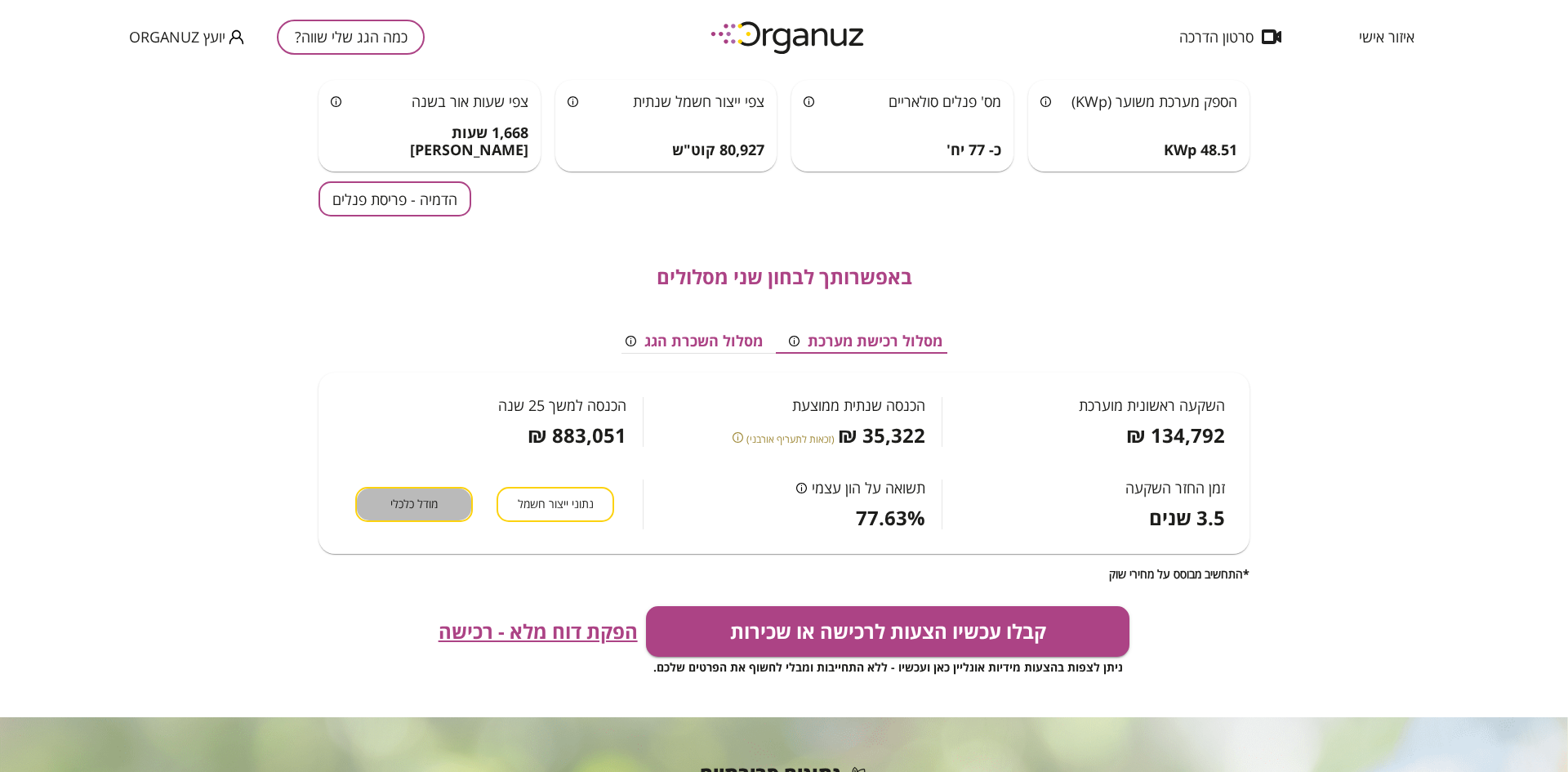
click at [415, 507] on span "מודל כלכלי" at bounding box center [413, 504] width 48 height 15
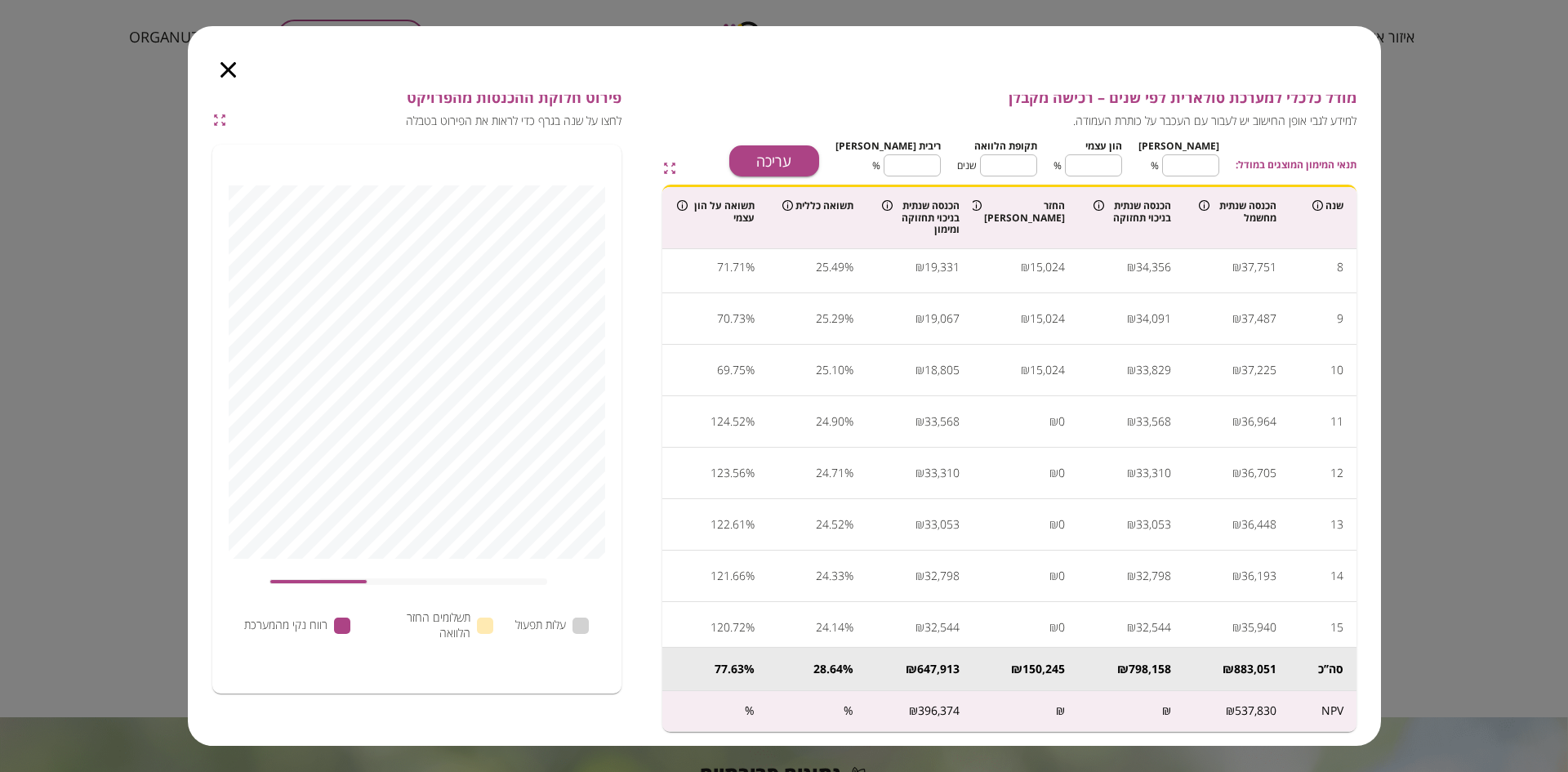
scroll to position [0, 0]
click at [214, 123] on icon "button" at bounding box center [220, 120] width 14 height 14
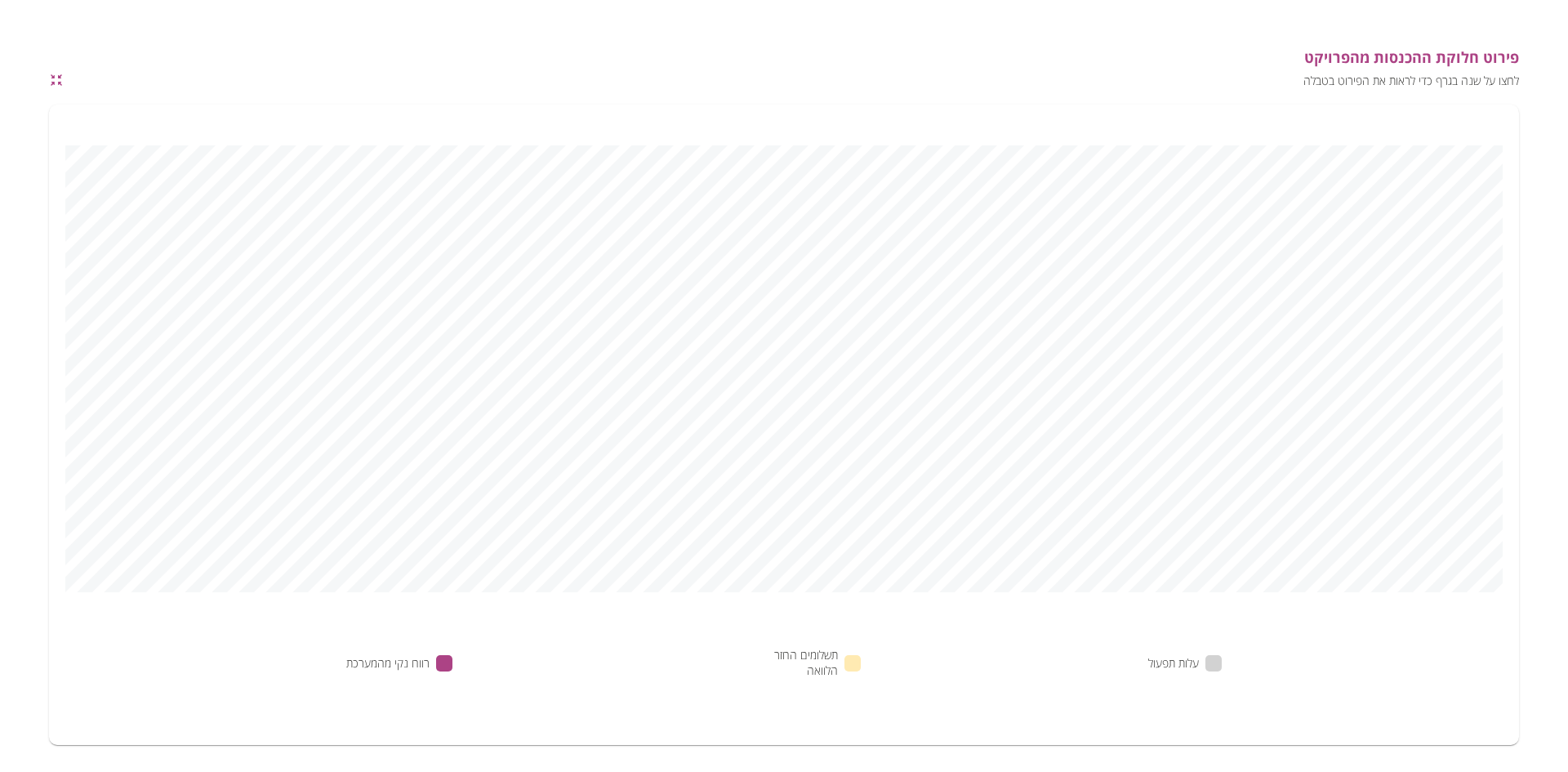
click at [53, 78] on icon "button" at bounding box center [52, 76] width 4 height 4
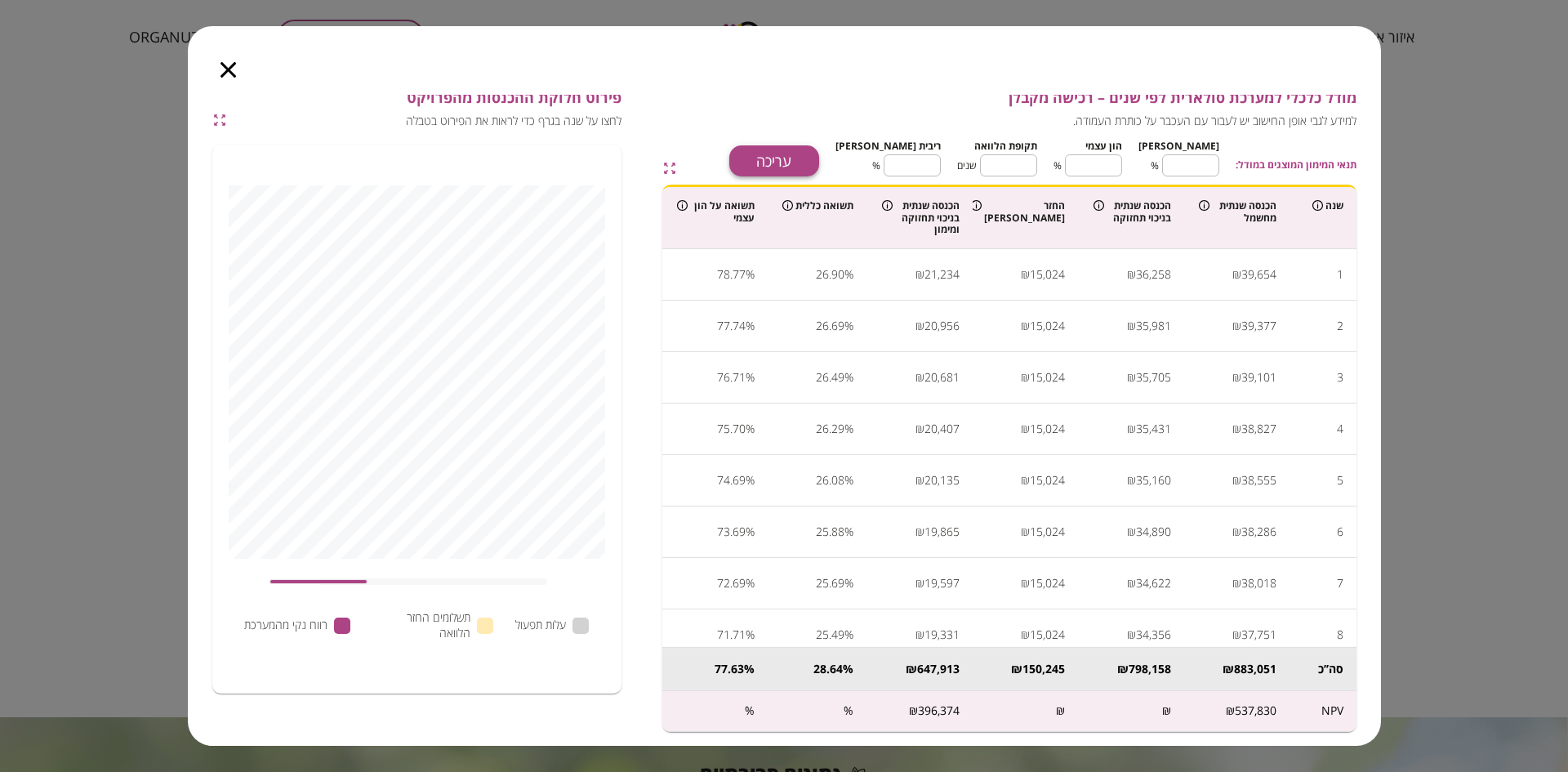
click at [819, 153] on button "עריכה" at bounding box center [774, 160] width 90 height 31
type input "**"
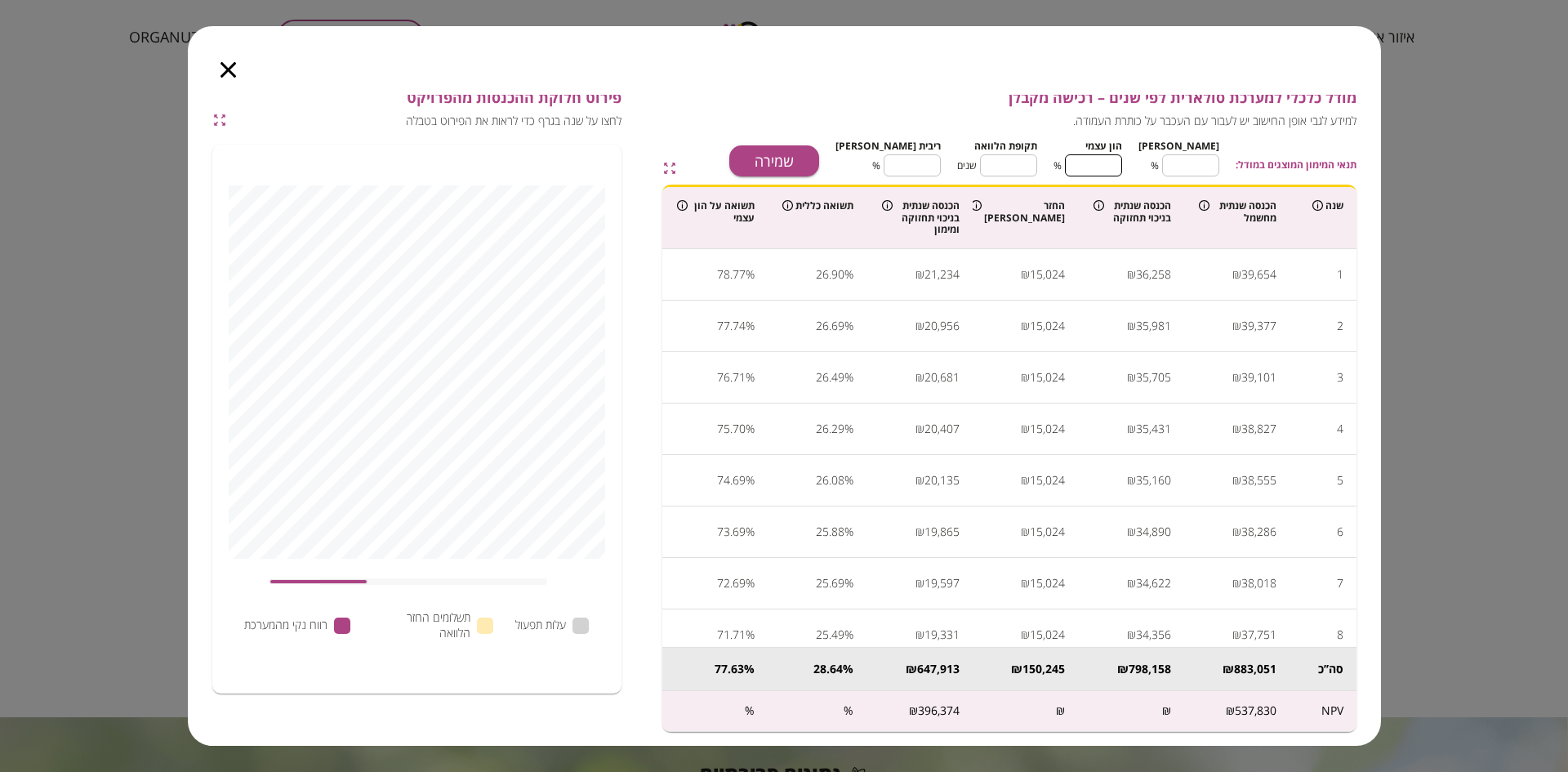
type input "**"
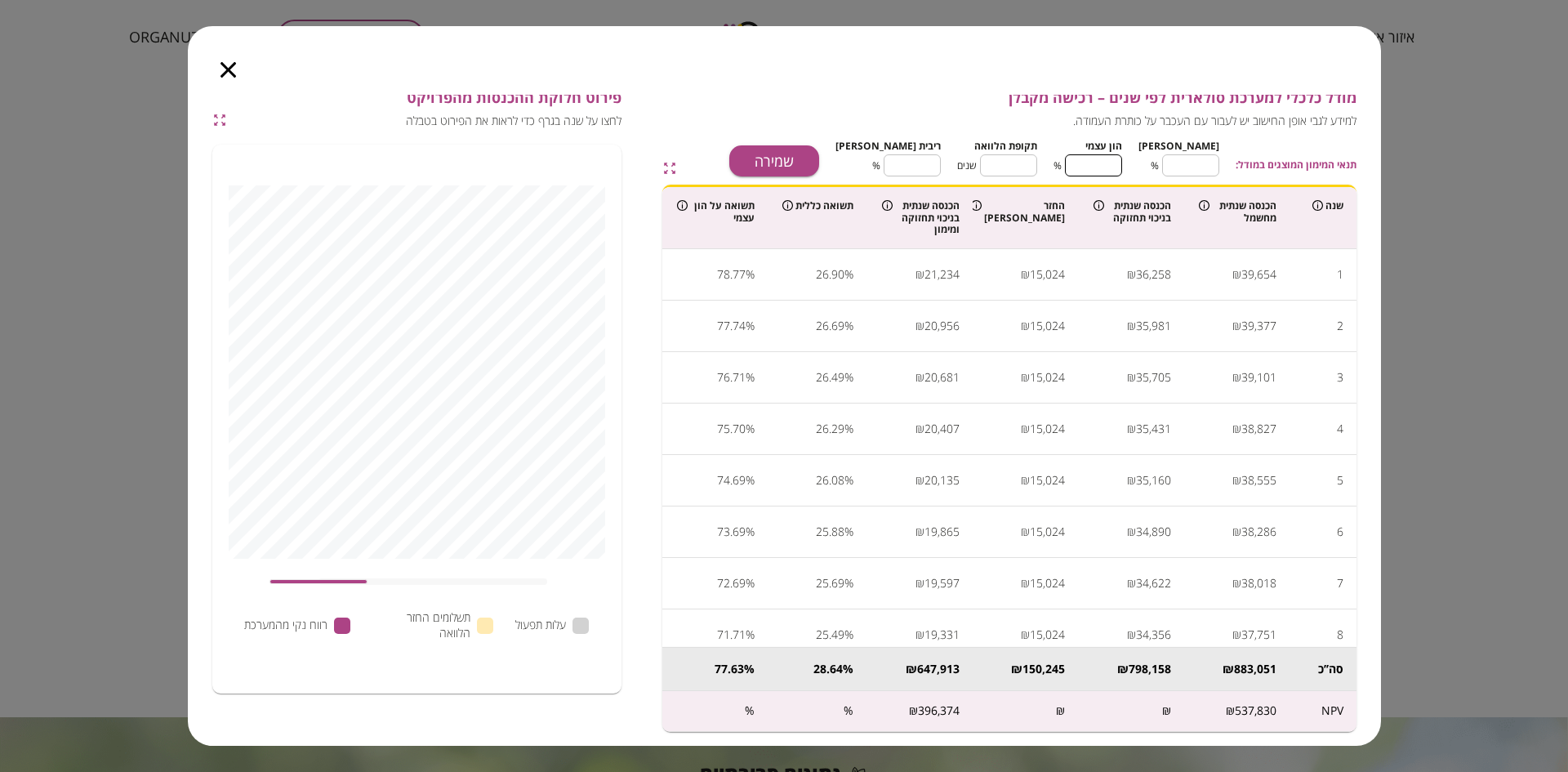
type input "**"
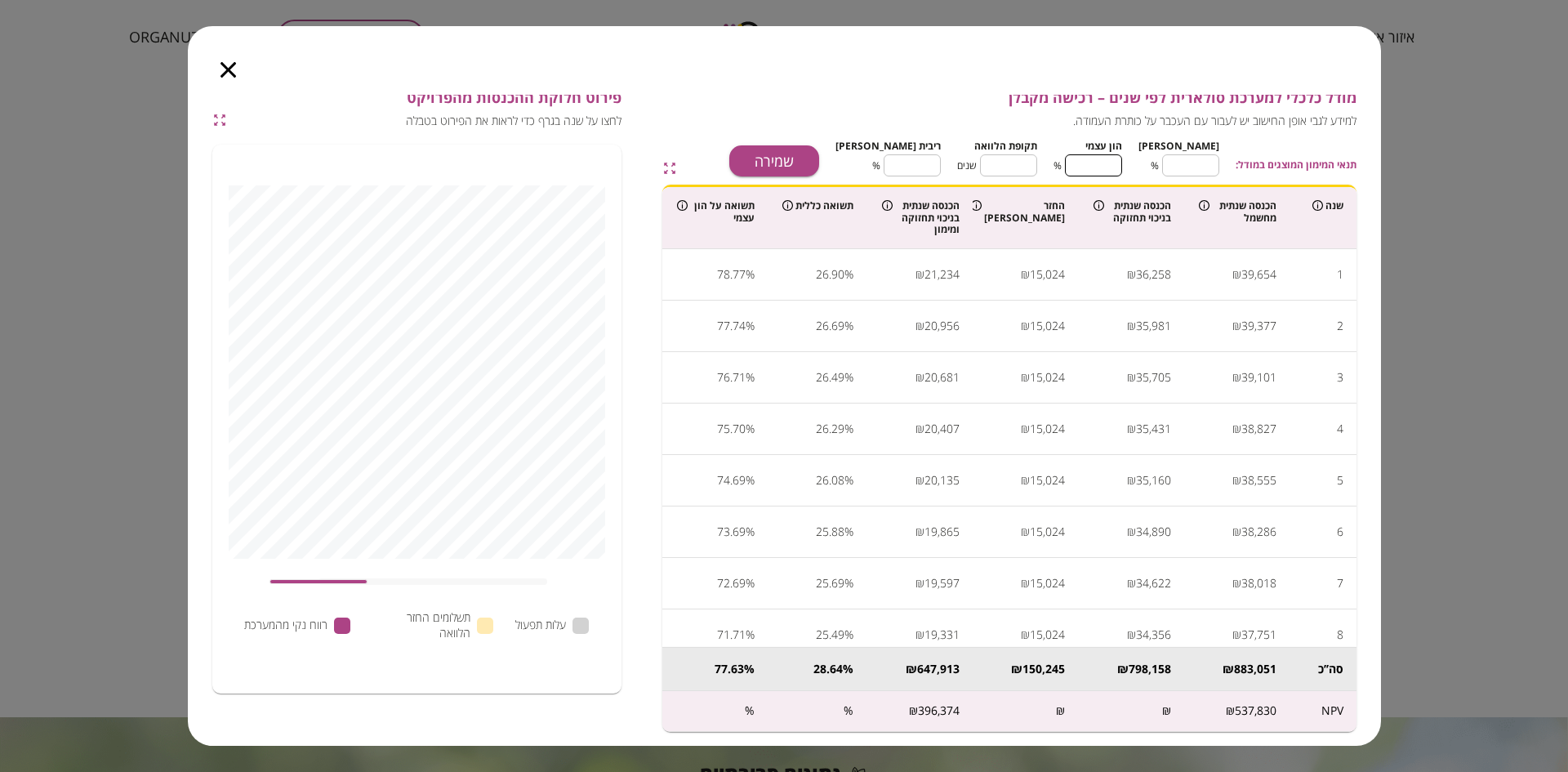
type input "**"
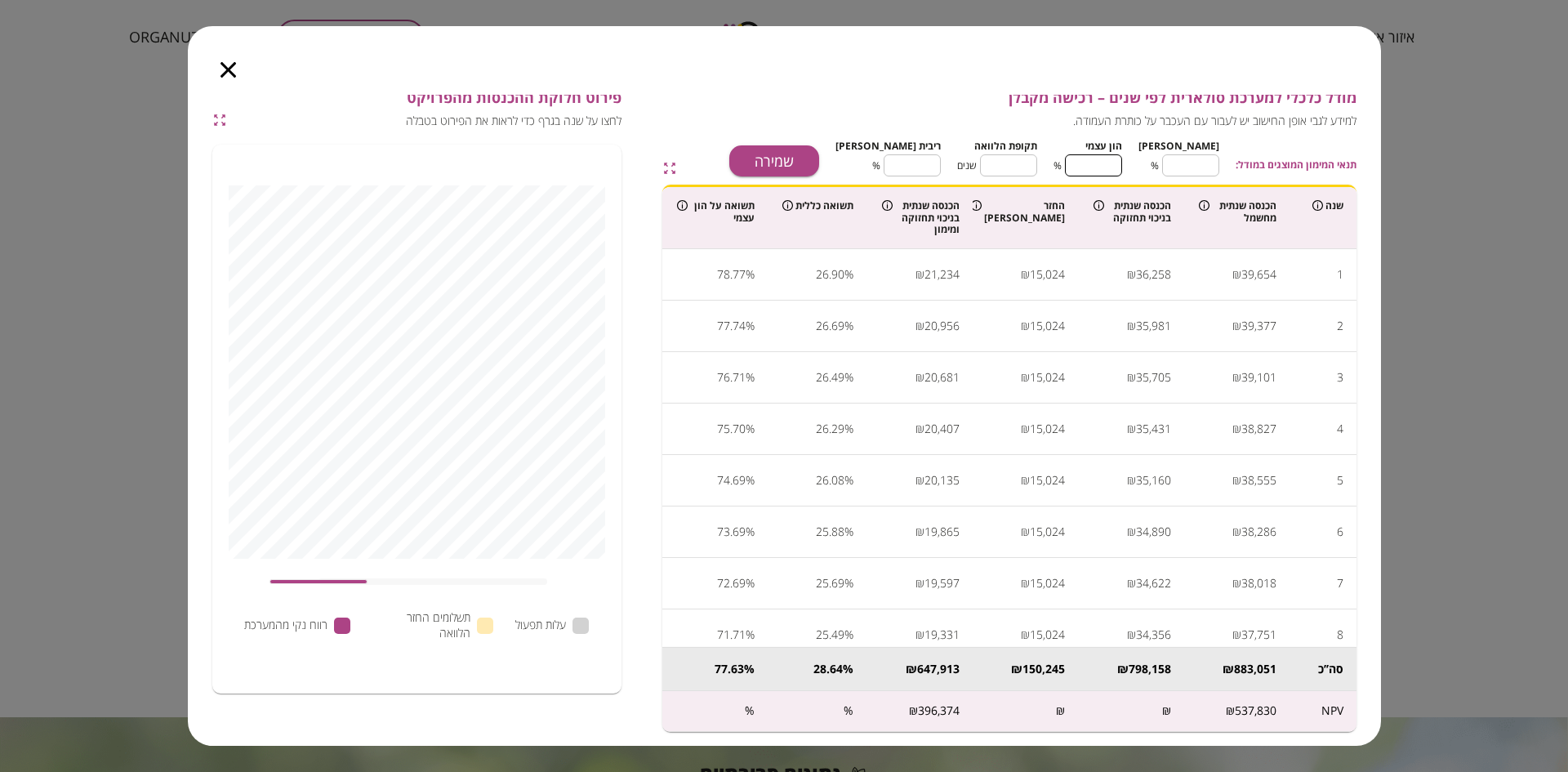
type input "**"
drag, startPoint x: 1101, startPoint y: 160, endPoint x: 1113, endPoint y: 162, distance: 12.2
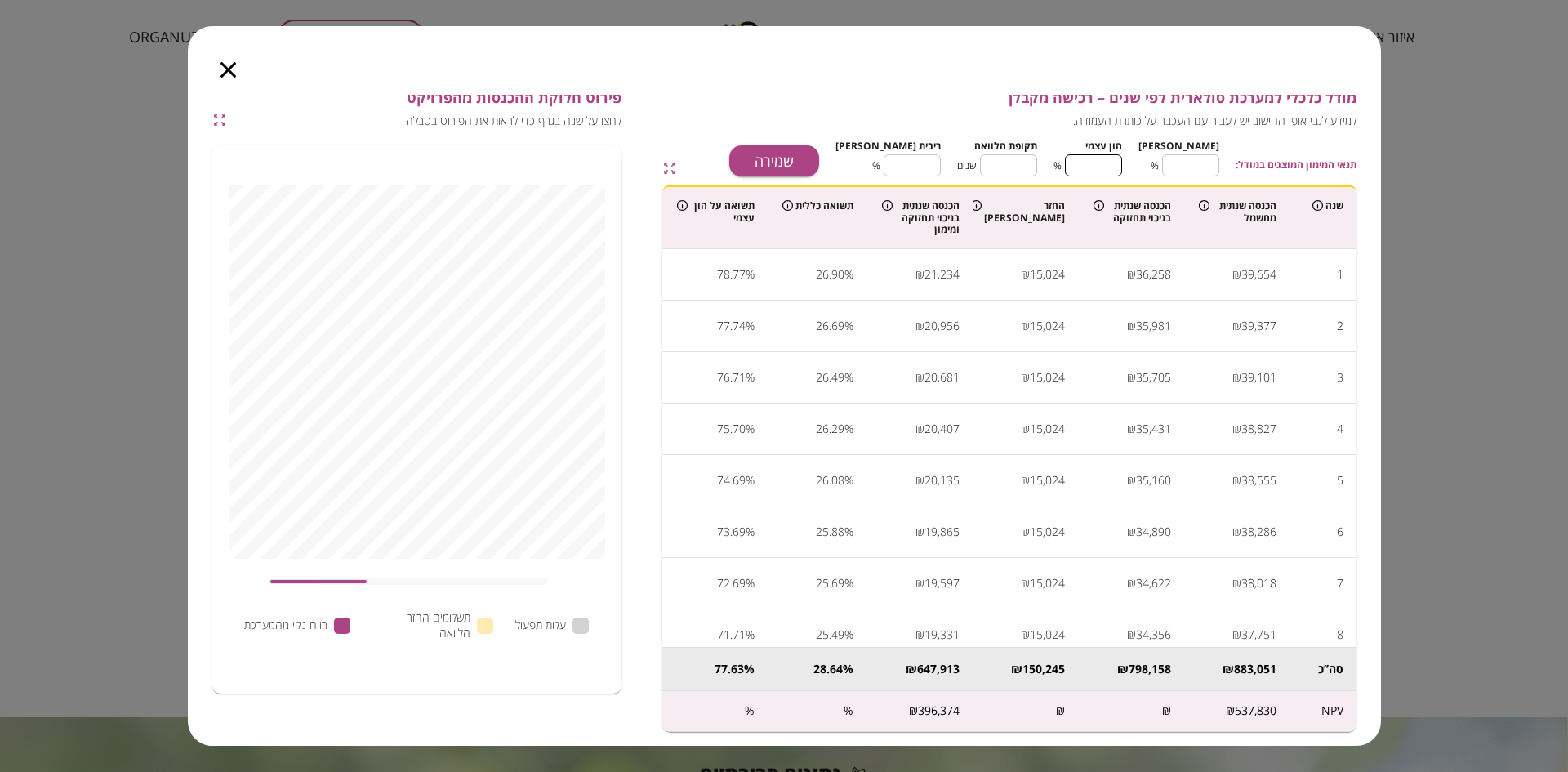
type input "**"
click at [1122, 162] on input "**" at bounding box center [1094, 165] width 57 height 43
drag, startPoint x: 1105, startPoint y: 163, endPoint x: 1125, endPoint y: 165, distance: 20.1
click at [1122, 165] on input "**" at bounding box center [1094, 165] width 57 height 43
type input "**"
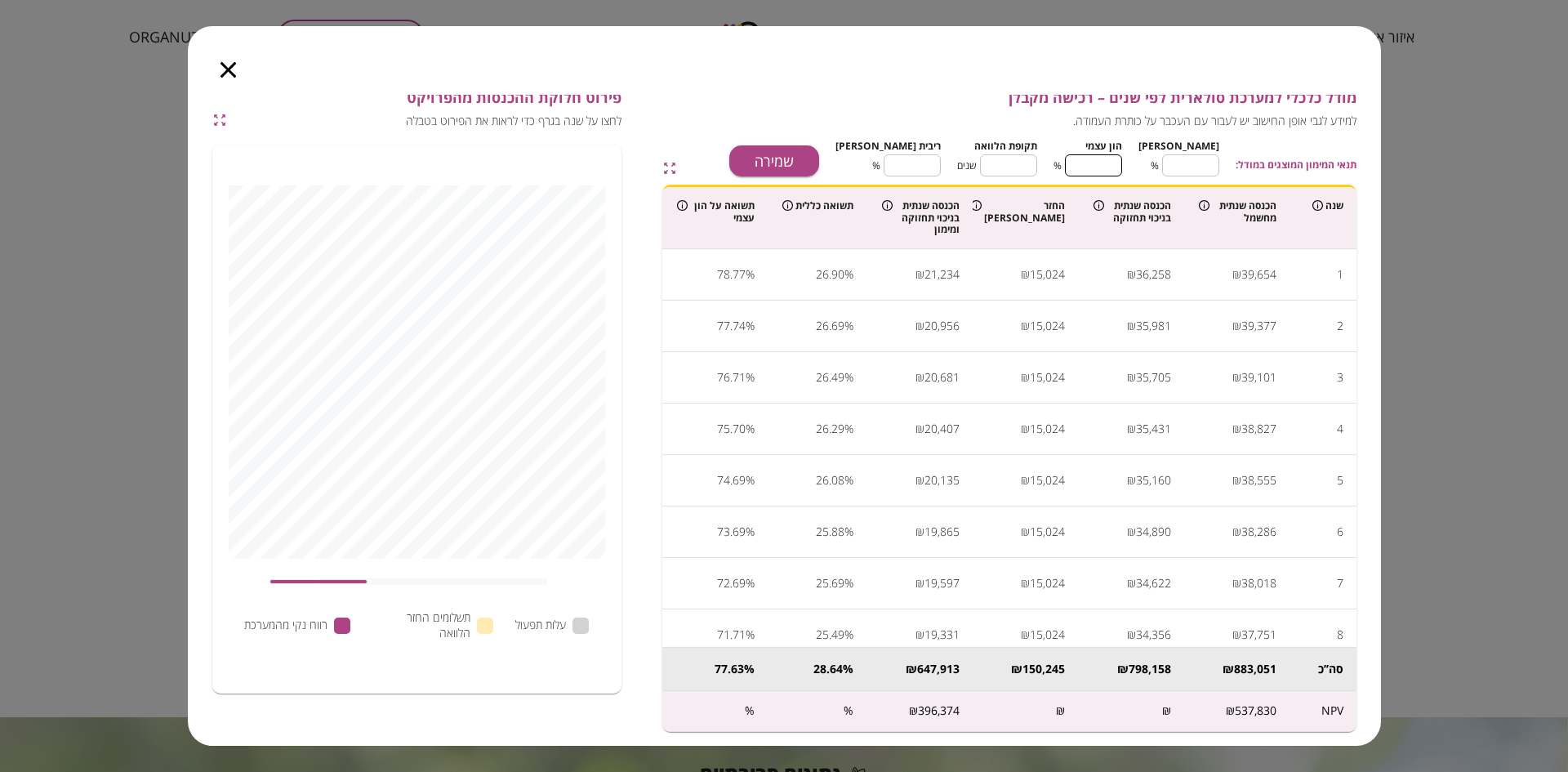
type input "*"
type input "**"
type input "*"
type input "***"
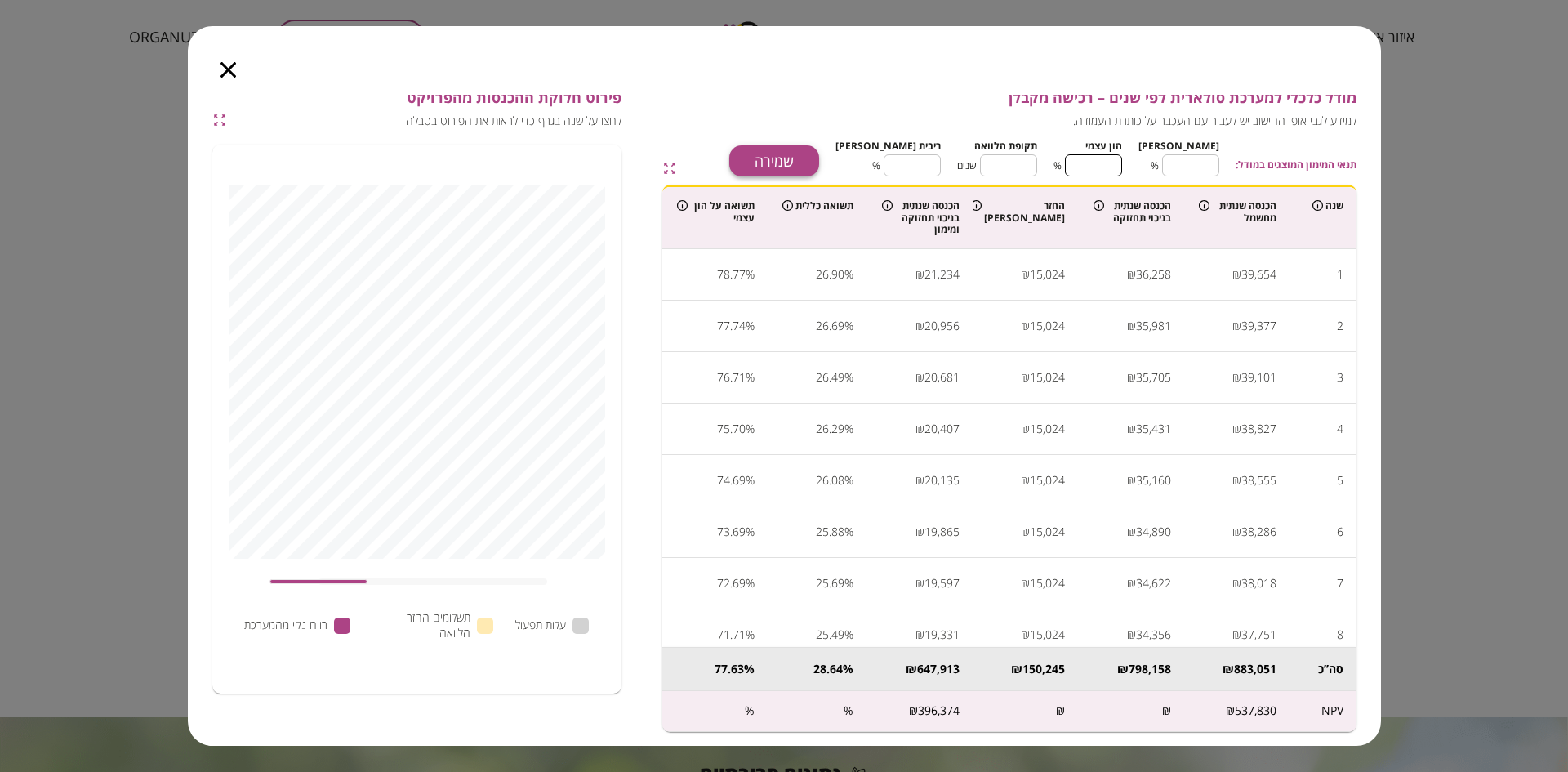
click at [819, 164] on button "שמירה" at bounding box center [774, 160] width 90 height 31
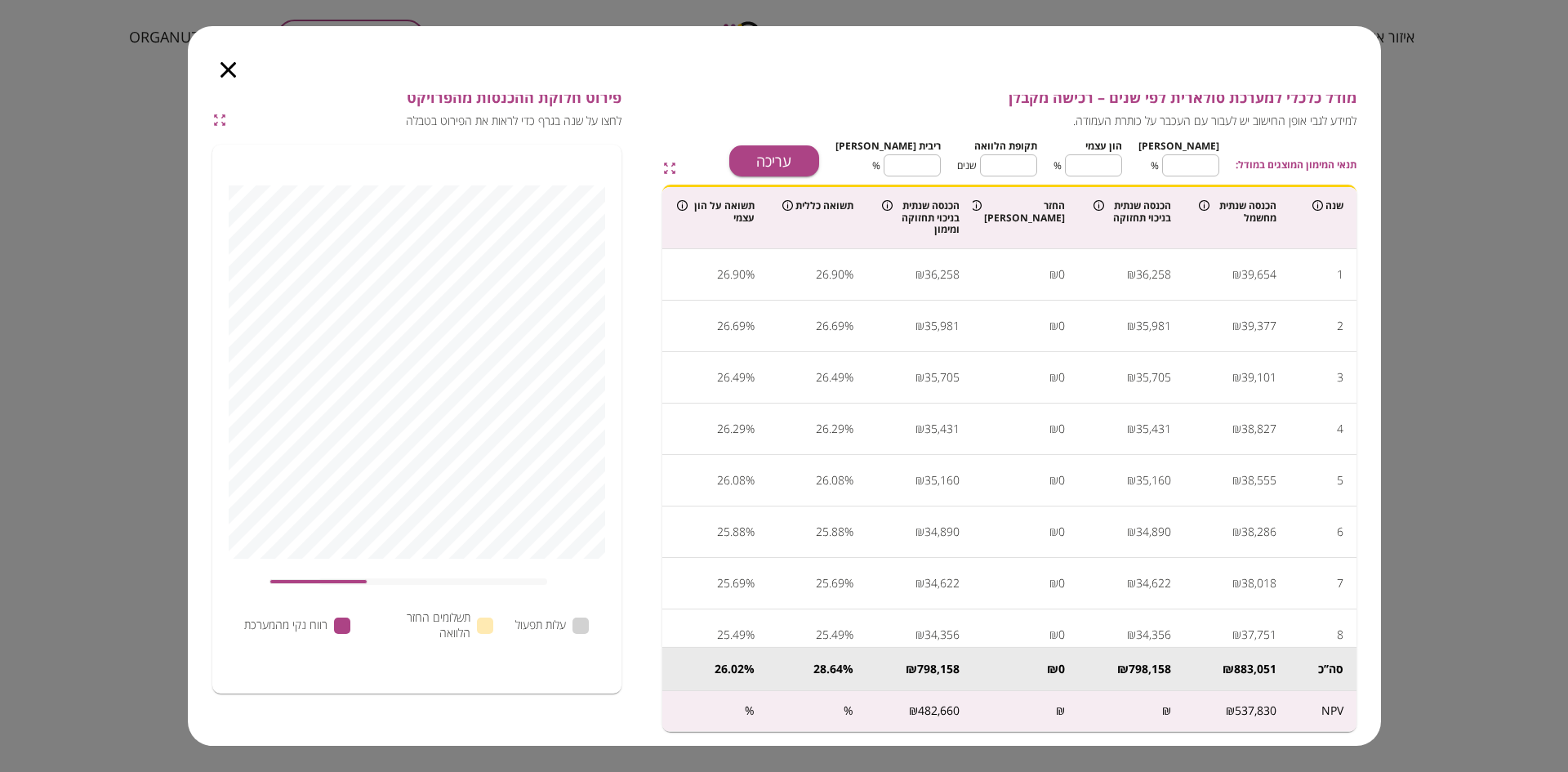
click at [221, 118] on icon "button" at bounding box center [220, 120] width 14 height 14
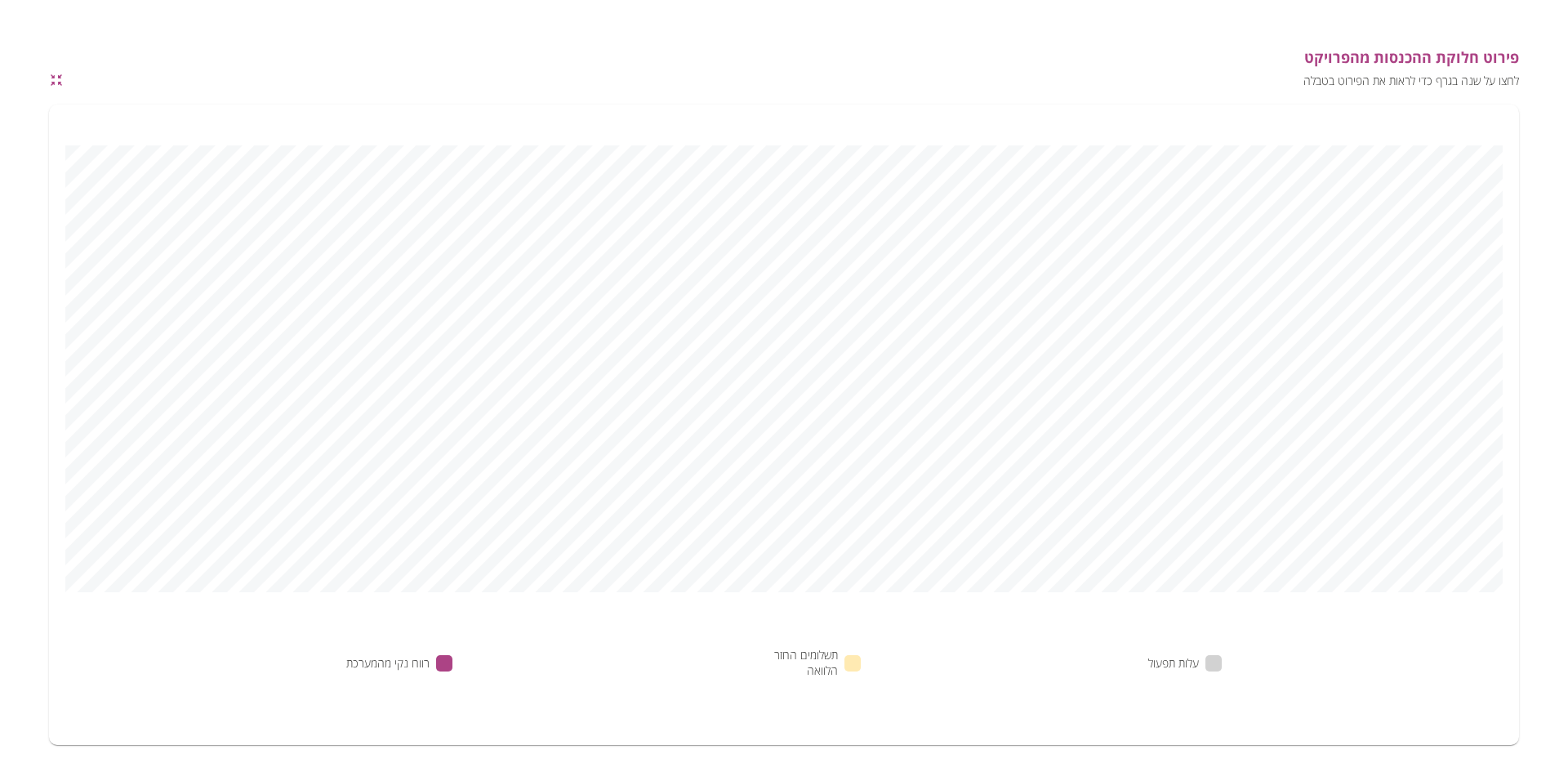
click at [55, 76] on icon "button" at bounding box center [56, 80] width 14 height 14
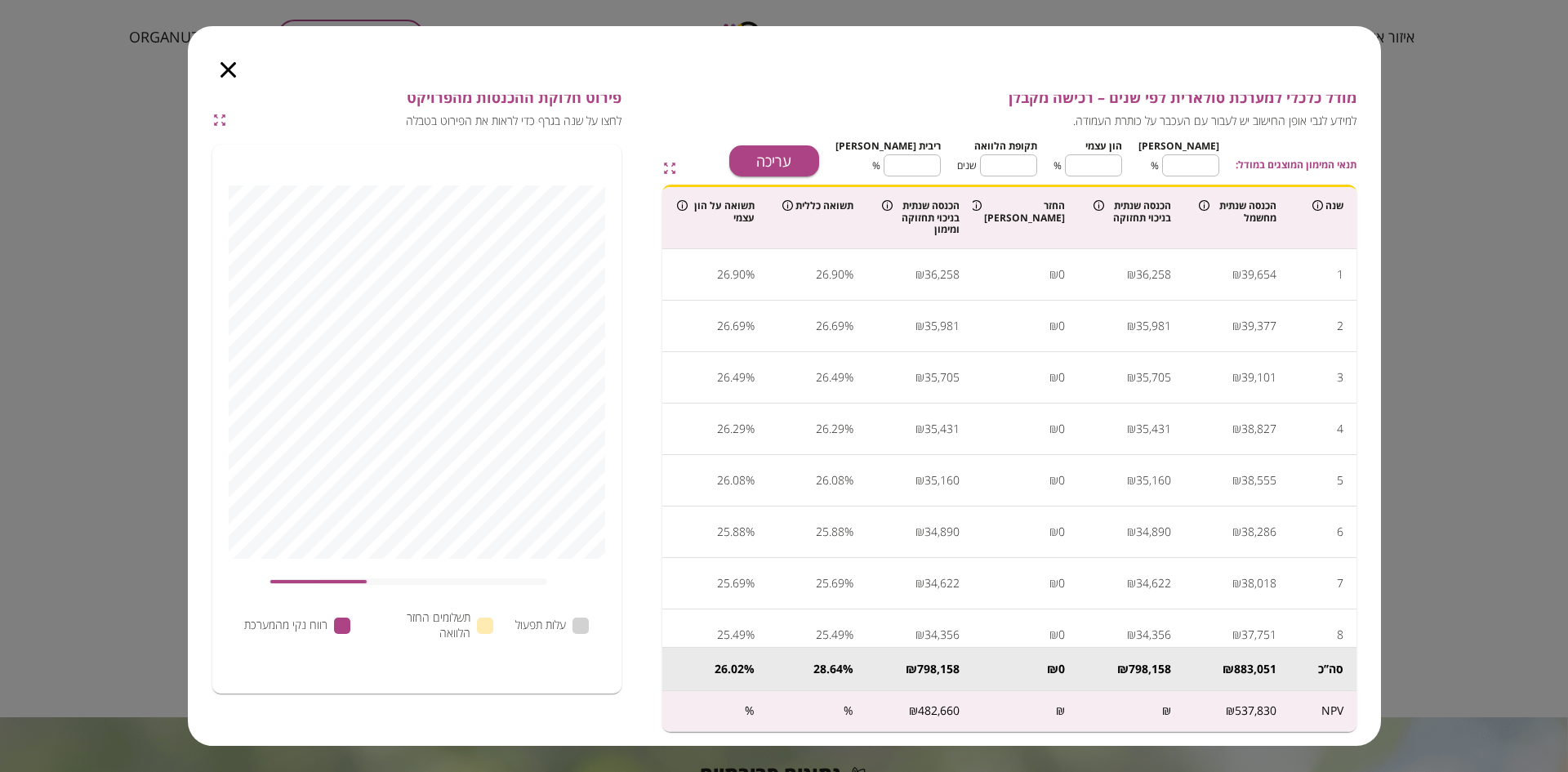
click at [226, 69] on icon "button" at bounding box center [228, 69] width 15 height 15
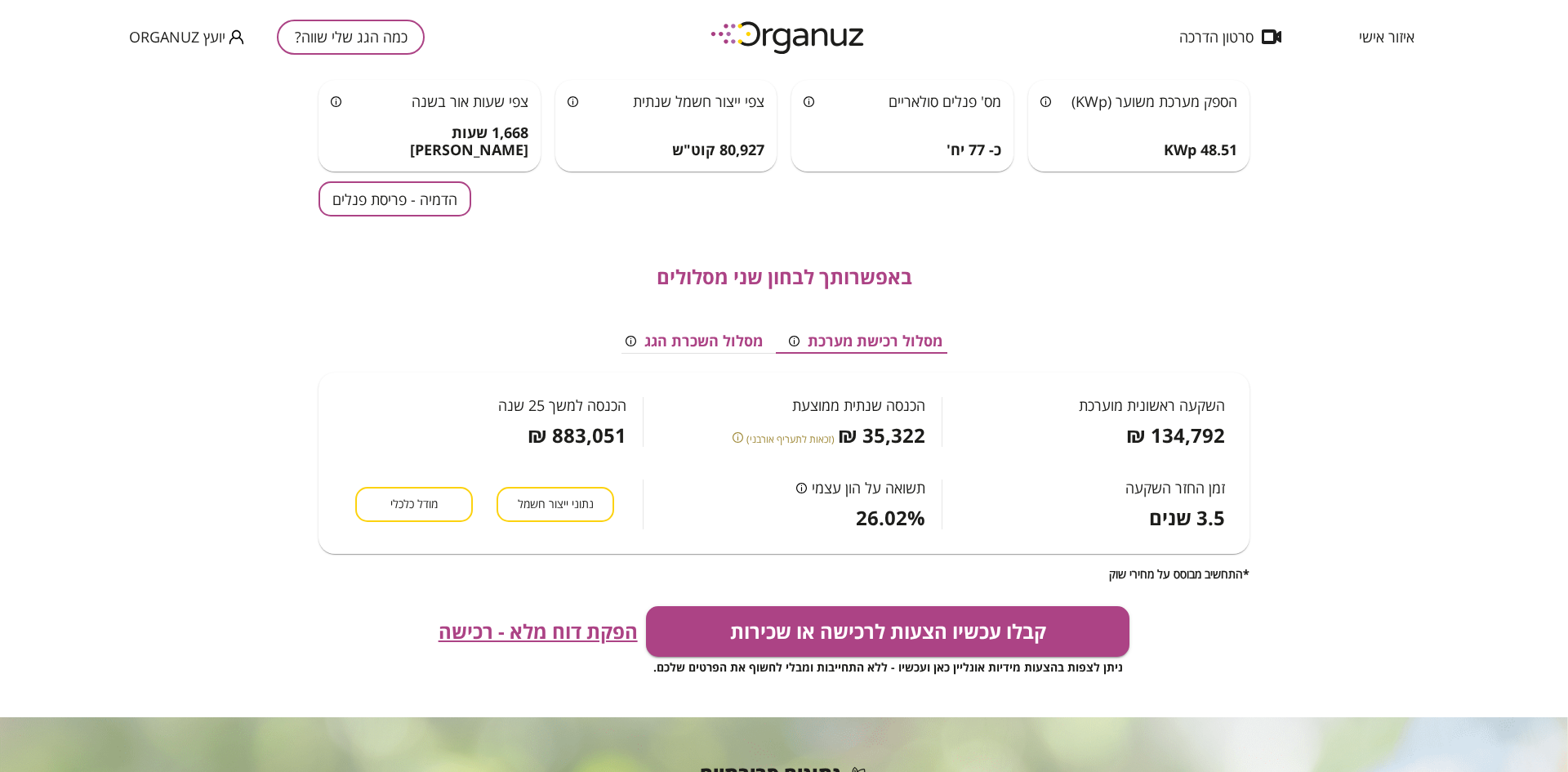
click at [718, 334] on button "מסלול השכרת הגג" at bounding box center [694, 341] width 163 height 24
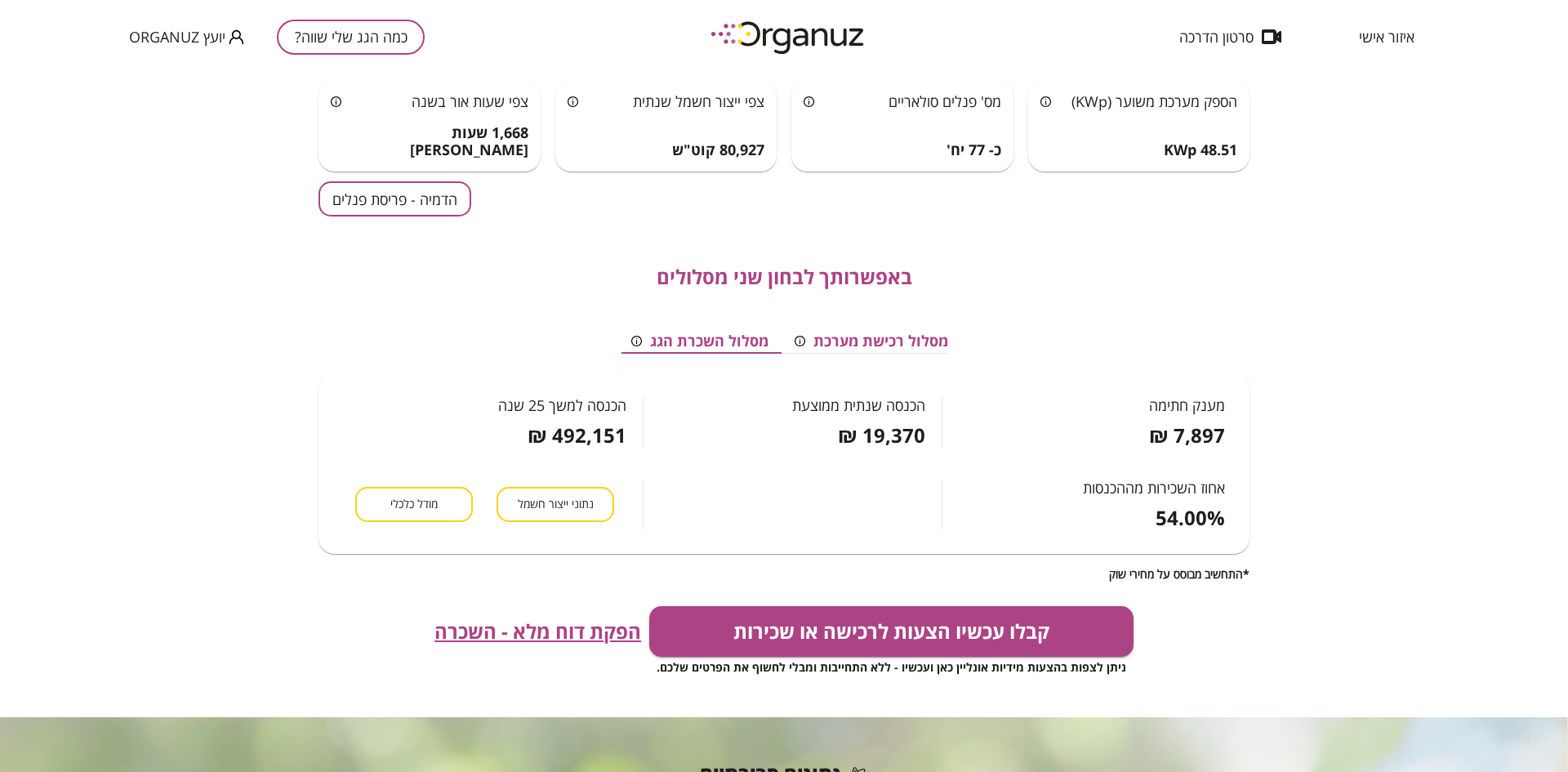
scroll to position [0, -7]
click at [845, 343] on button "מסלול רכישת מערכת" at bounding box center [872, 341] width 179 height 24
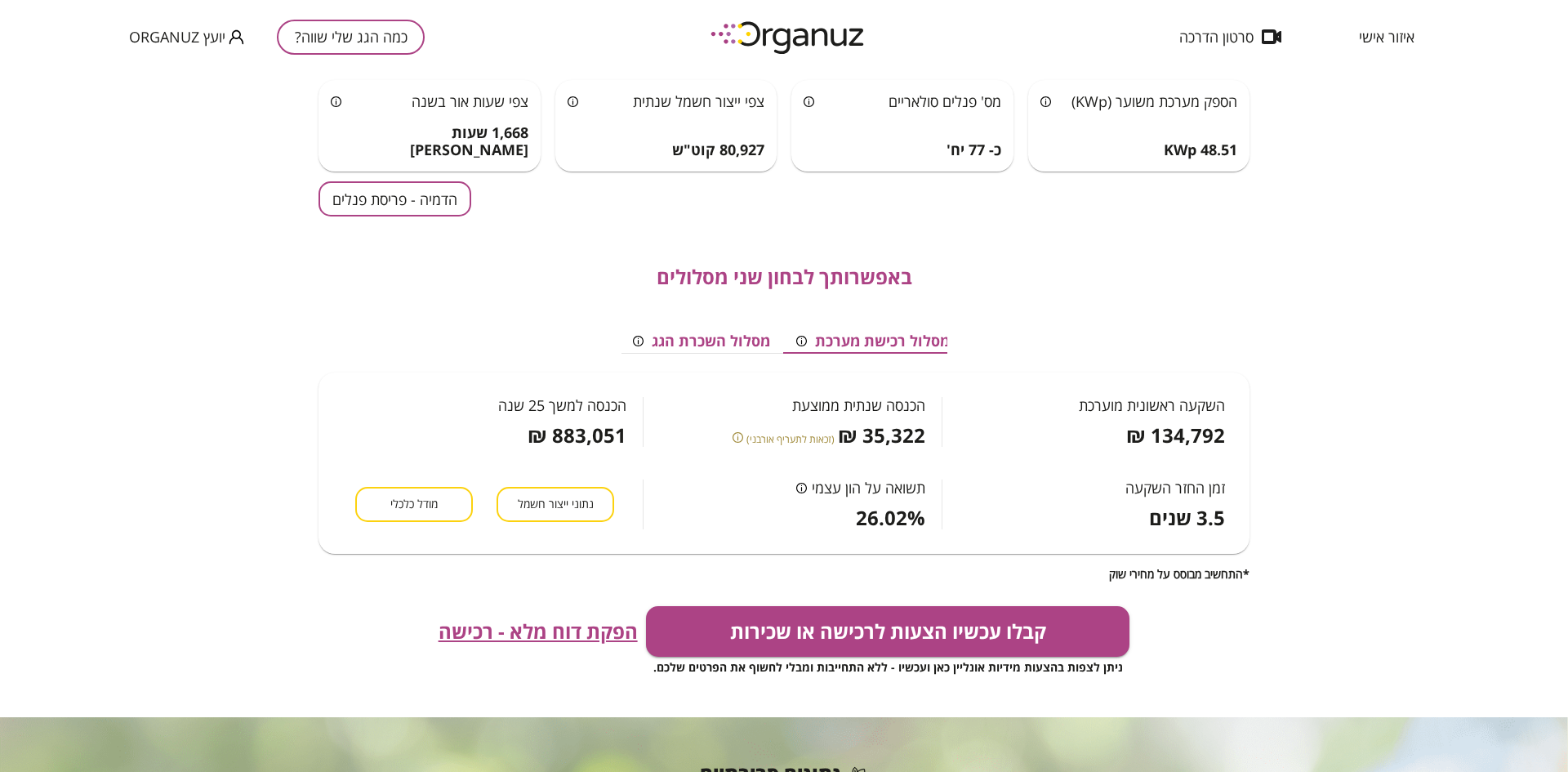
scroll to position [0, 0]
click at [565, 630] on span "הפקת דוח מלא - רכישה" at bounding box center [538, 631] width 199 height 23
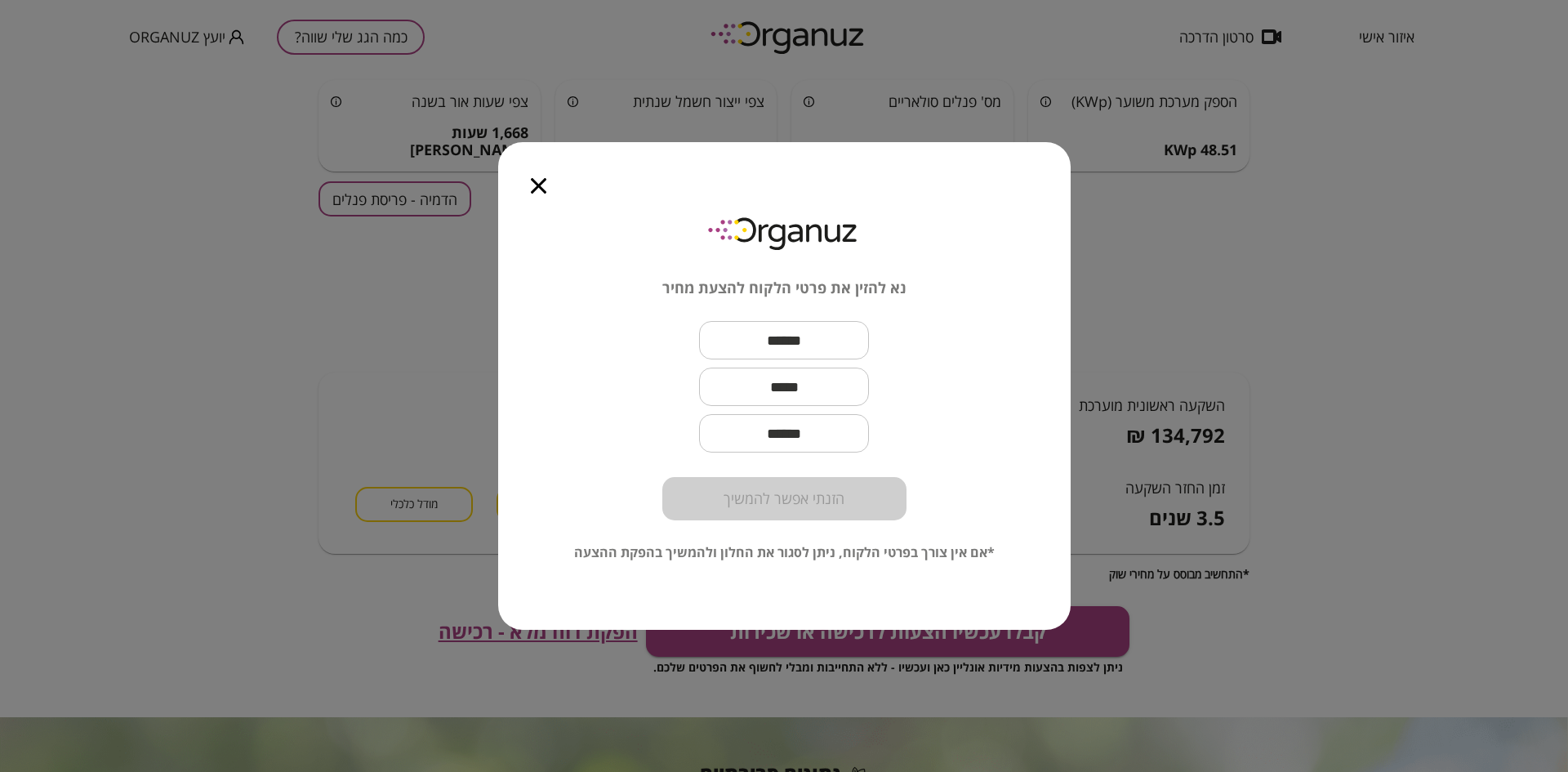
click at [527, 183] on div at bounding box center [539, 176] width 81 height 69
click at [541, 184] on icon "button" at bounding box center [538, 186] width 15 height 15
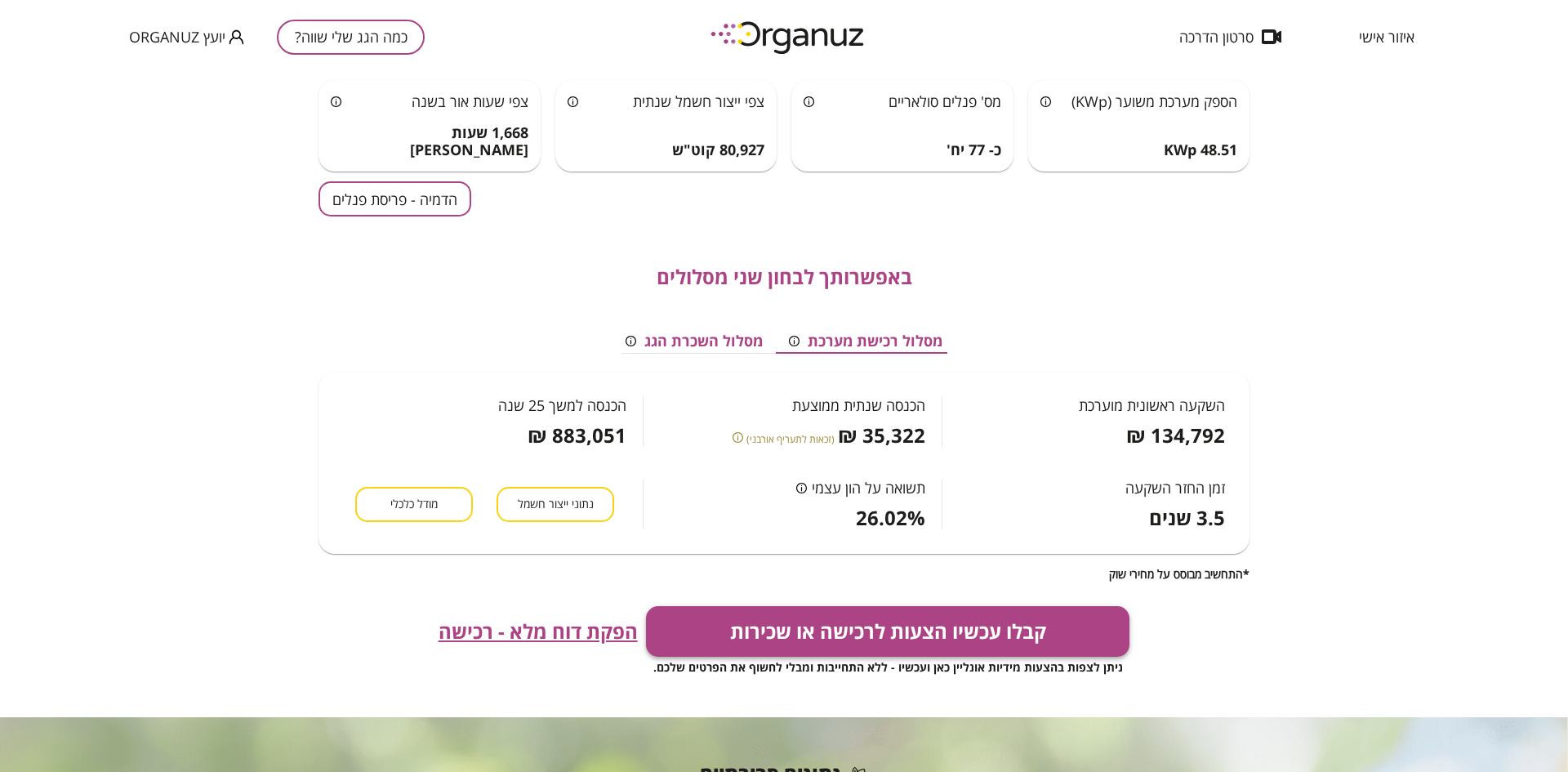
click at [913, 625] on button "קבלו עכשיו הצעות לרכישה או שכירות" at bounding box center [888, 631] width 484 height 50
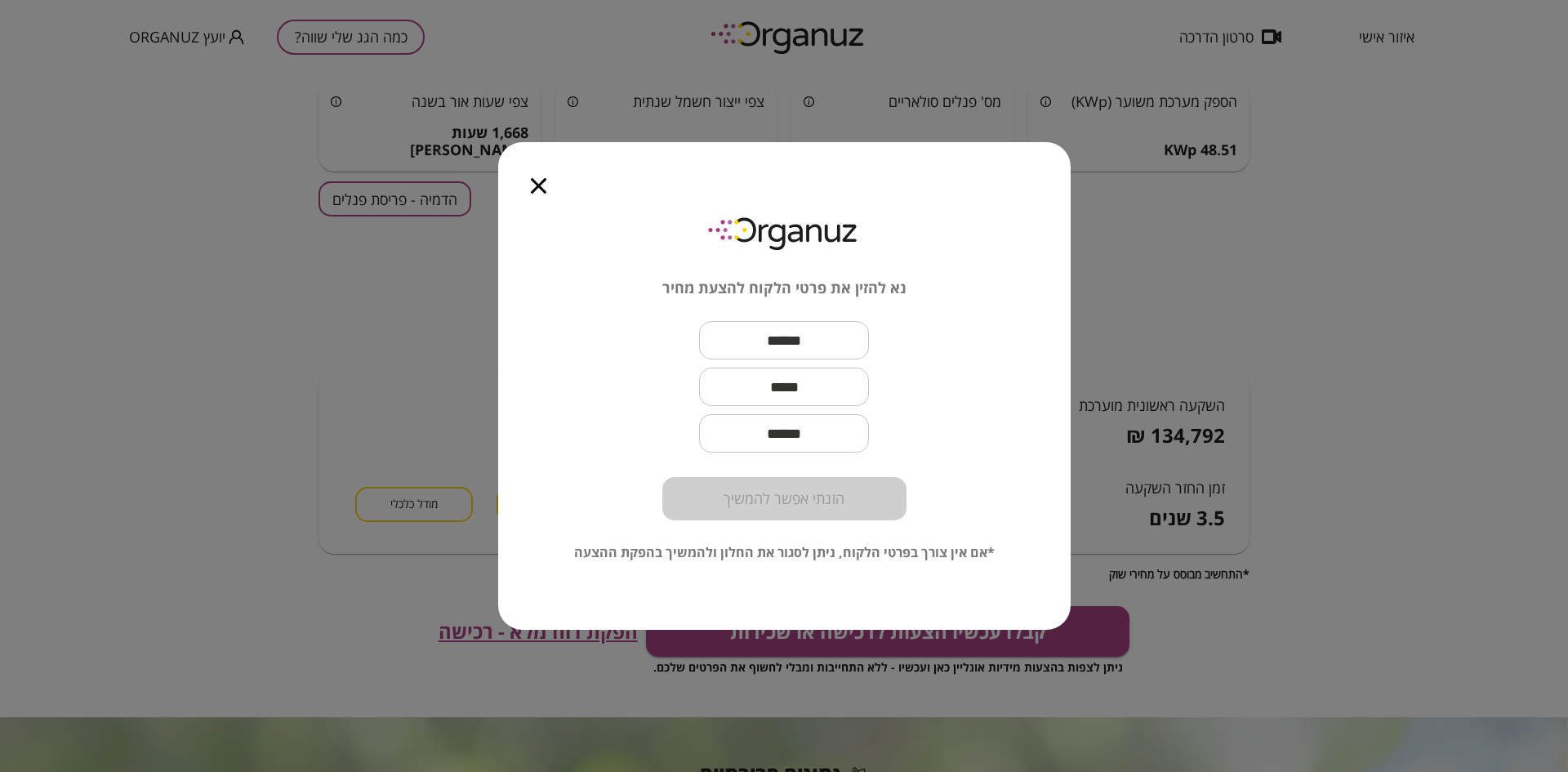
click at [537, 193] on icon "button" at bounding box center [538, 186] width 15 height 15
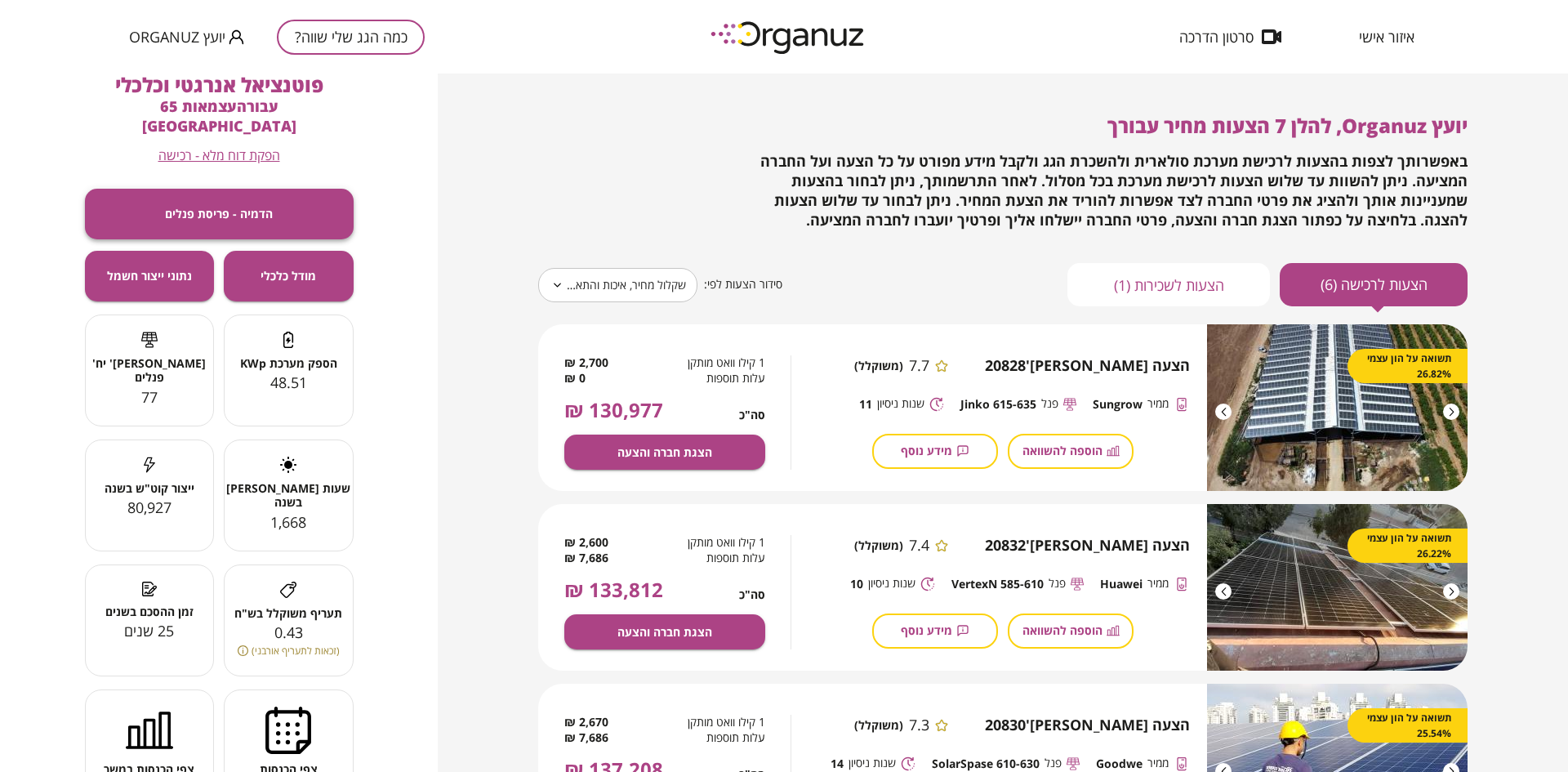
click at [240, 188] on button "הדמיה - פריסת פנלים" at bounding box center [220, 213] width 269 height 50
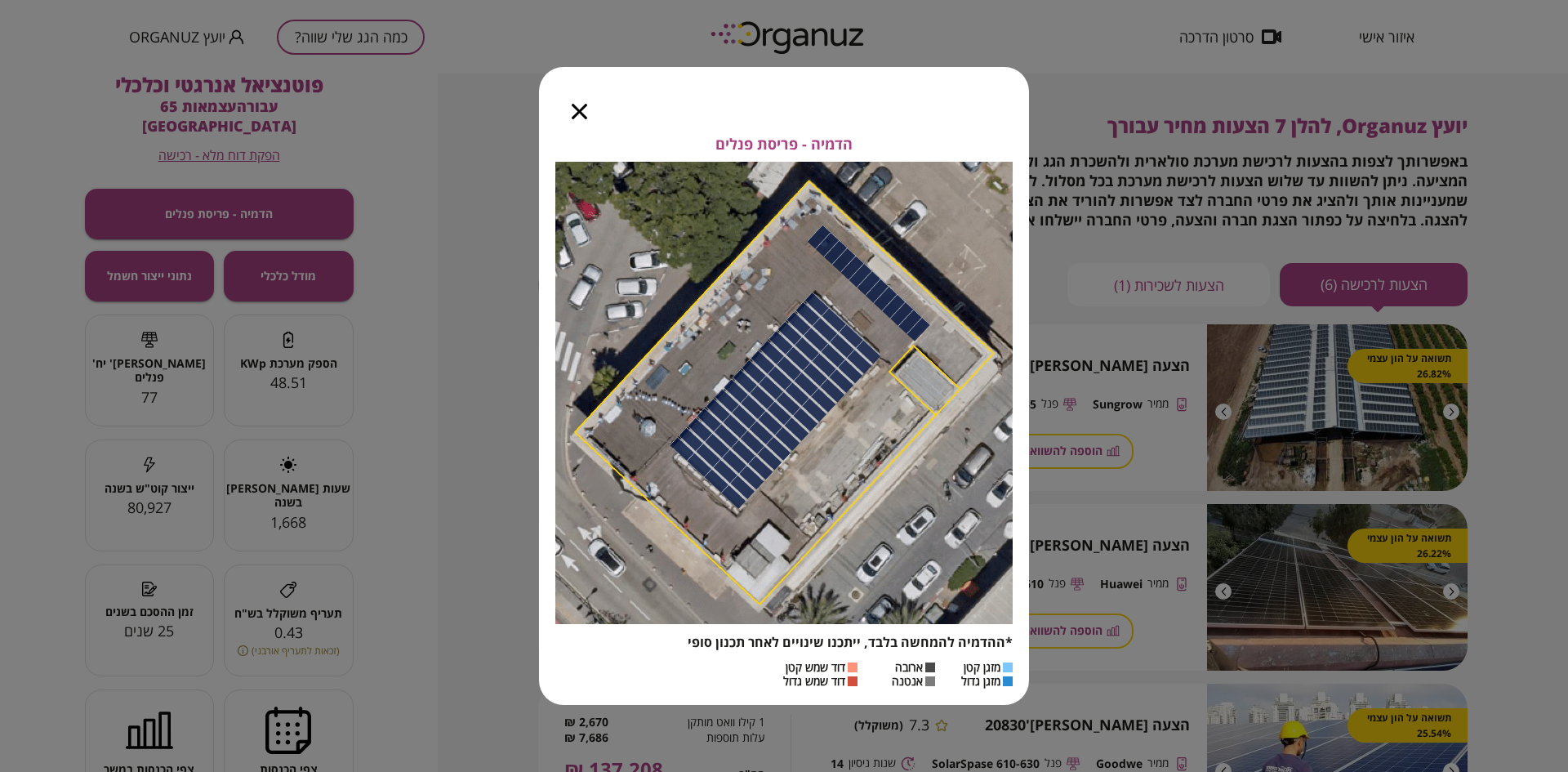
click at [581, 109] on icon "button" at bounding box center [579, 111] width 15 height 15
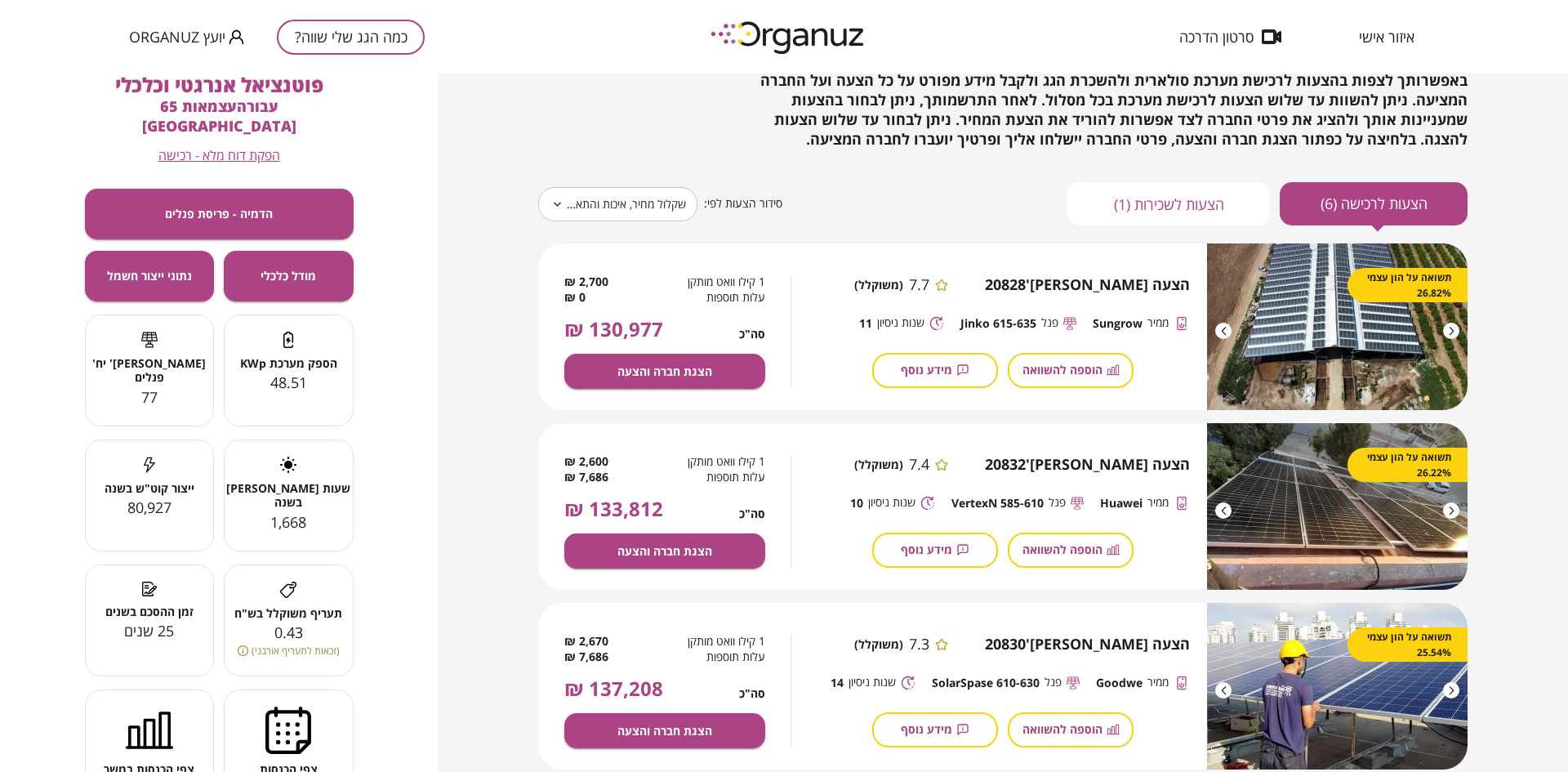
scroll to position [87, 0]
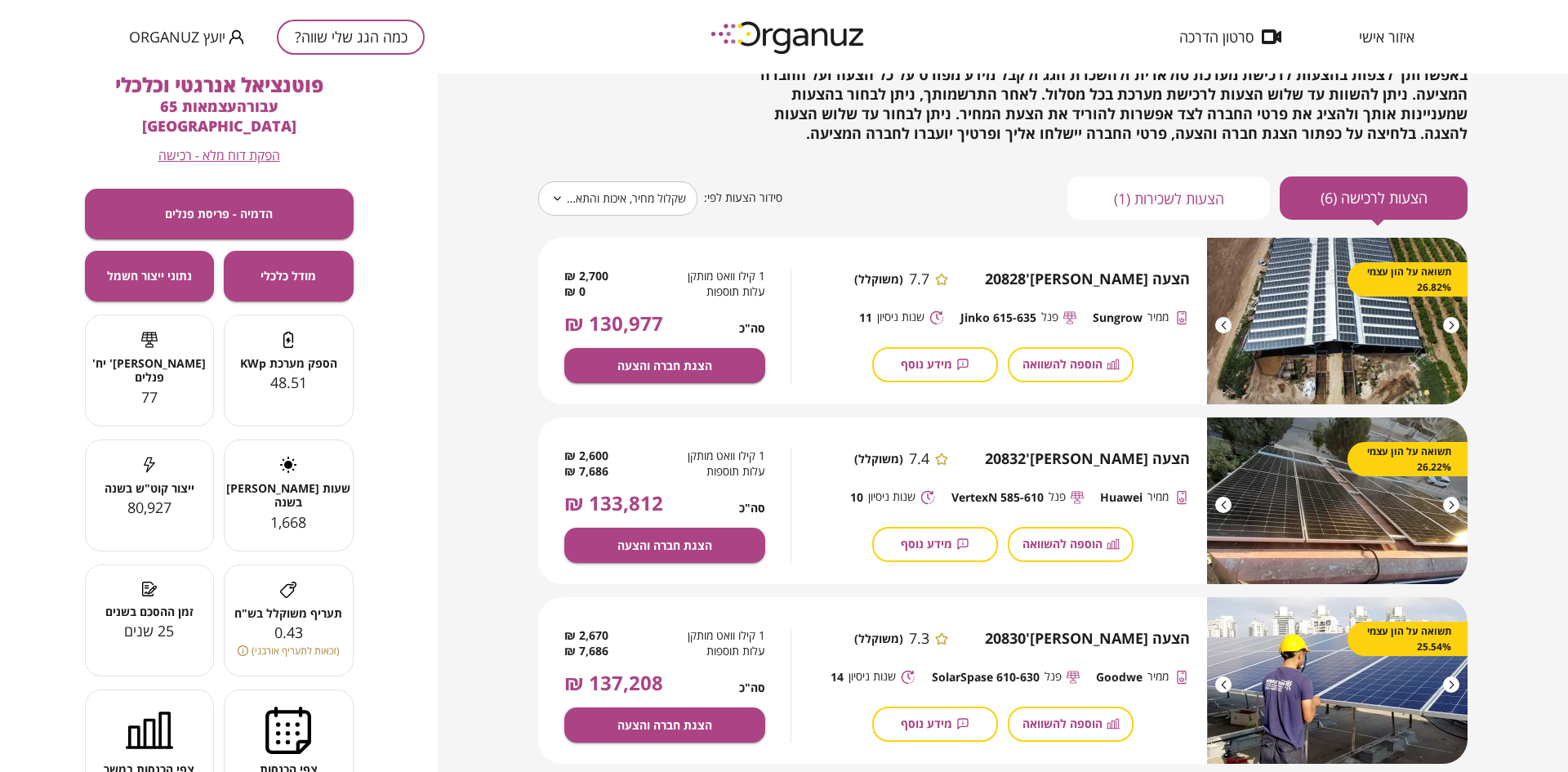
click at [1222, 324] on div at bounding box center [1223, 325] width 16 height 16
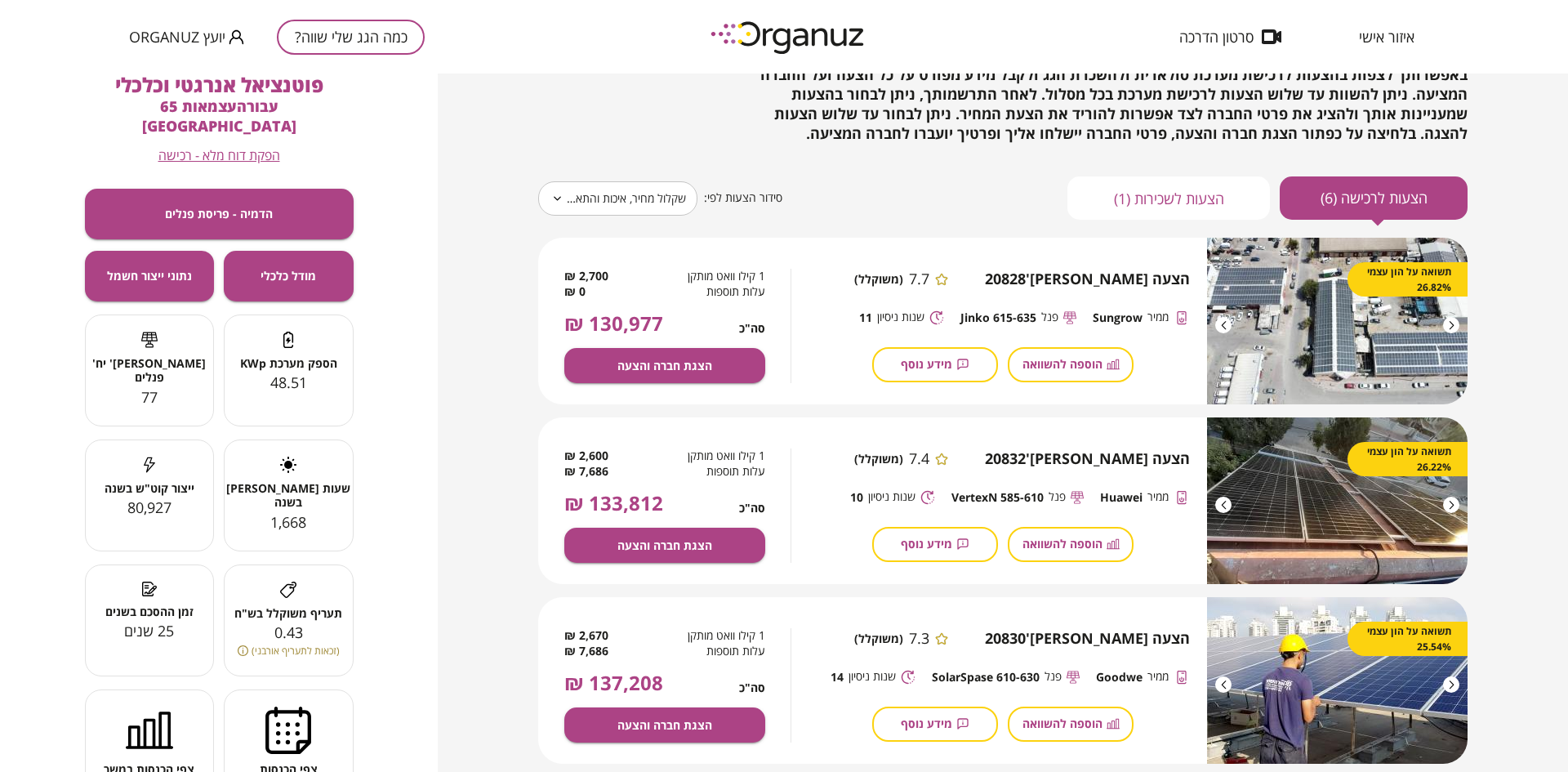
click at [646, 202] on body "**********" at bounding box center [784, 386] width 1568 height 772
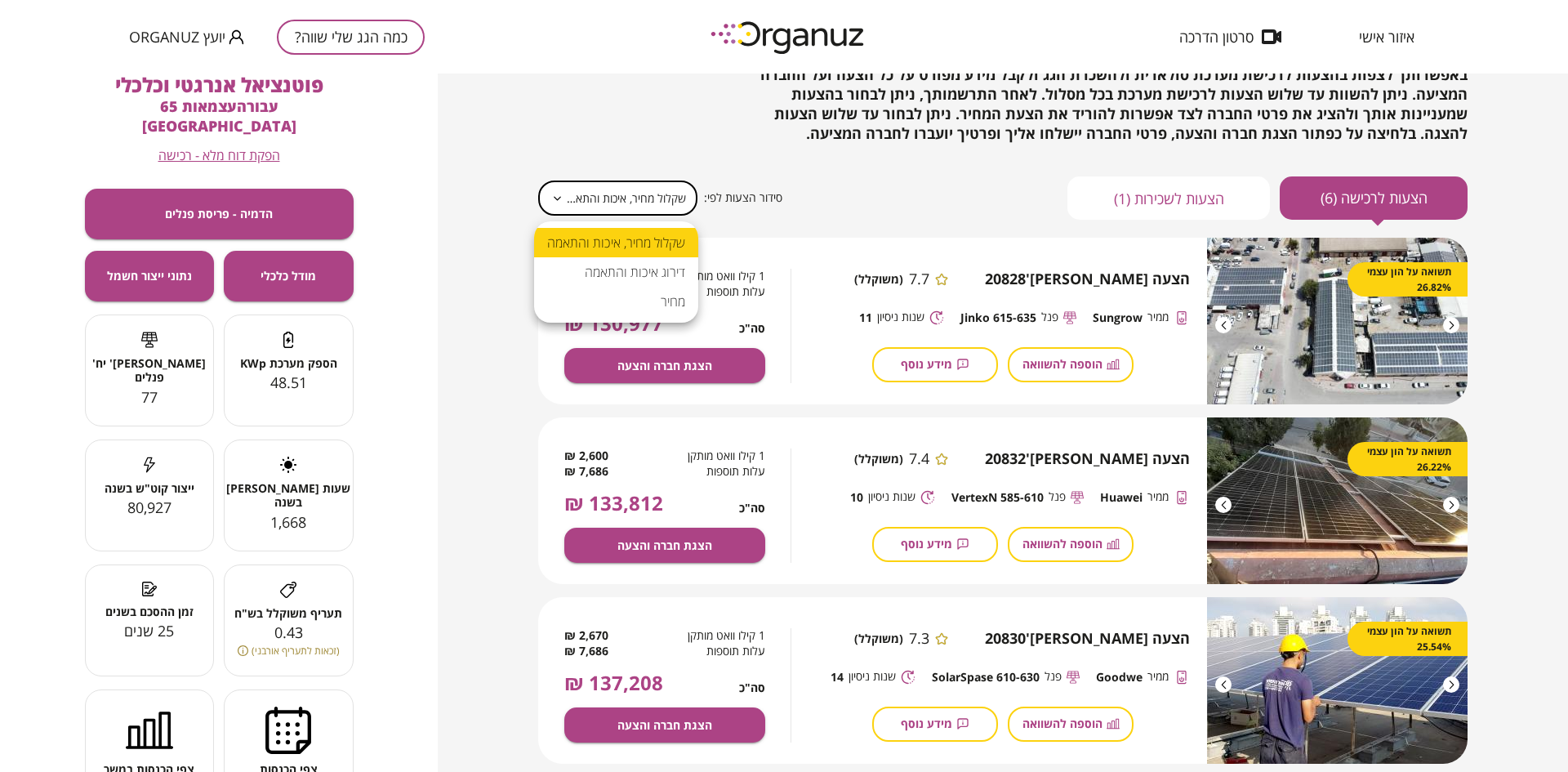
click at [652, 300] on li "מחיר" at bounding box center [616, 301] width 164 height 30
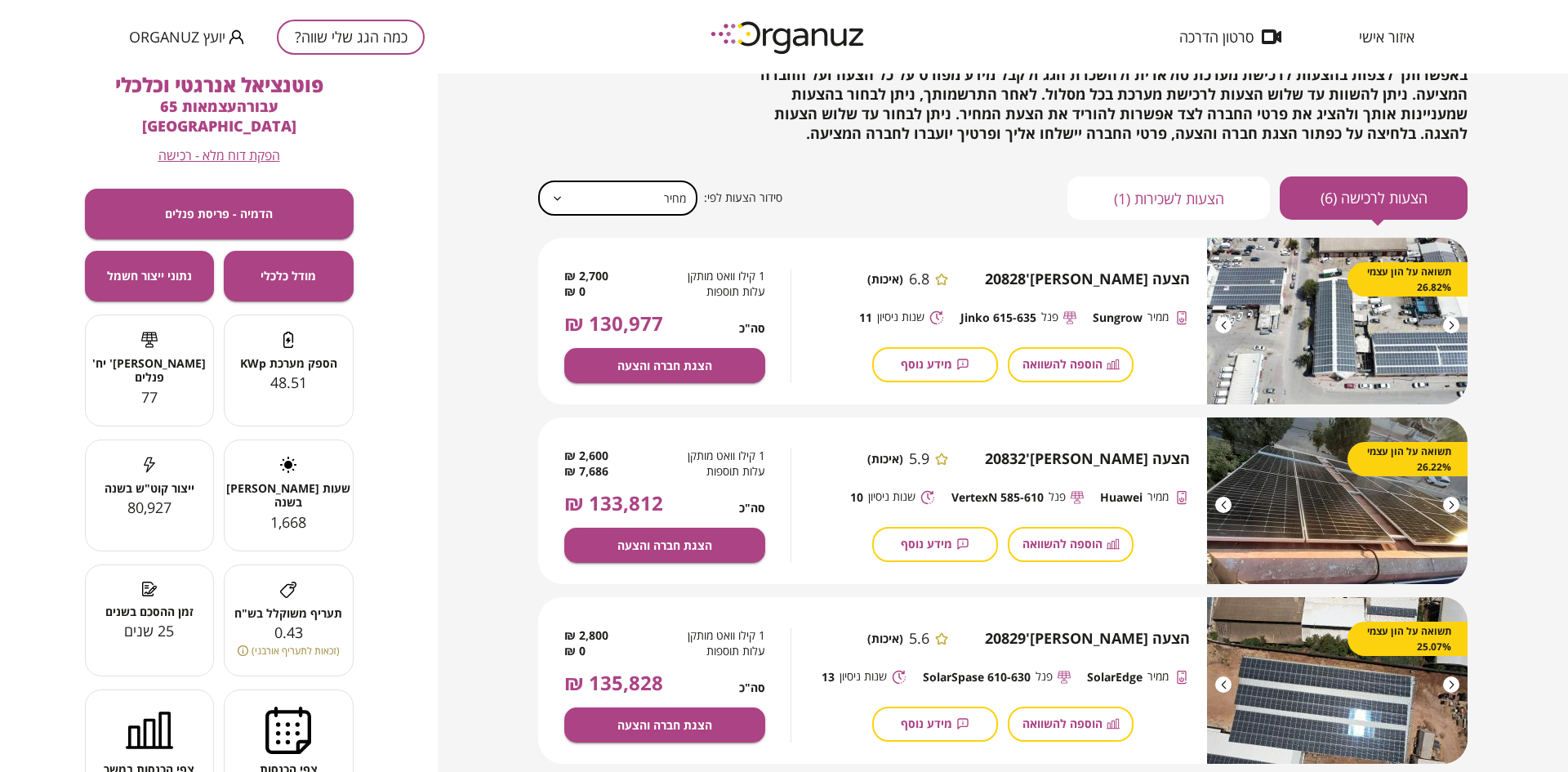
click at [603, 189] on body "איזור אישי סרטון הדרכה כמה הגג שלי שווה? יועץ Organuz יועץ Organuz, להלן 7 הצעו…" at bounding box center [784, 386] width 1568 height 772
click at [615, 259] on li "דירוג איכות והתאמה" at bounding box center [616, 272] width 164 height 30
type input "******"
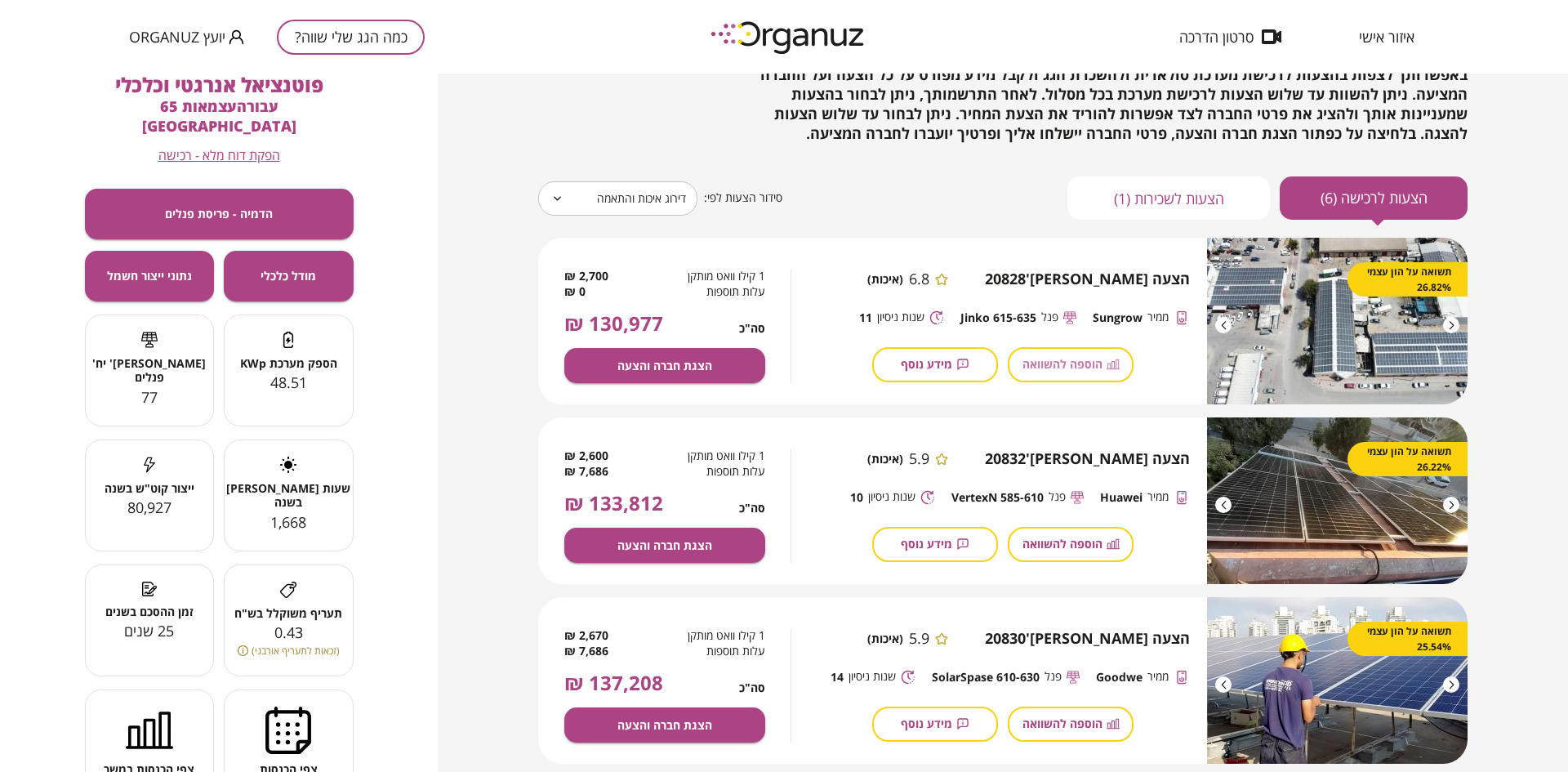
click at [1031, 363] on span "הוספה להשוואה" at bounding box center [1061, 363] width 80 height 13
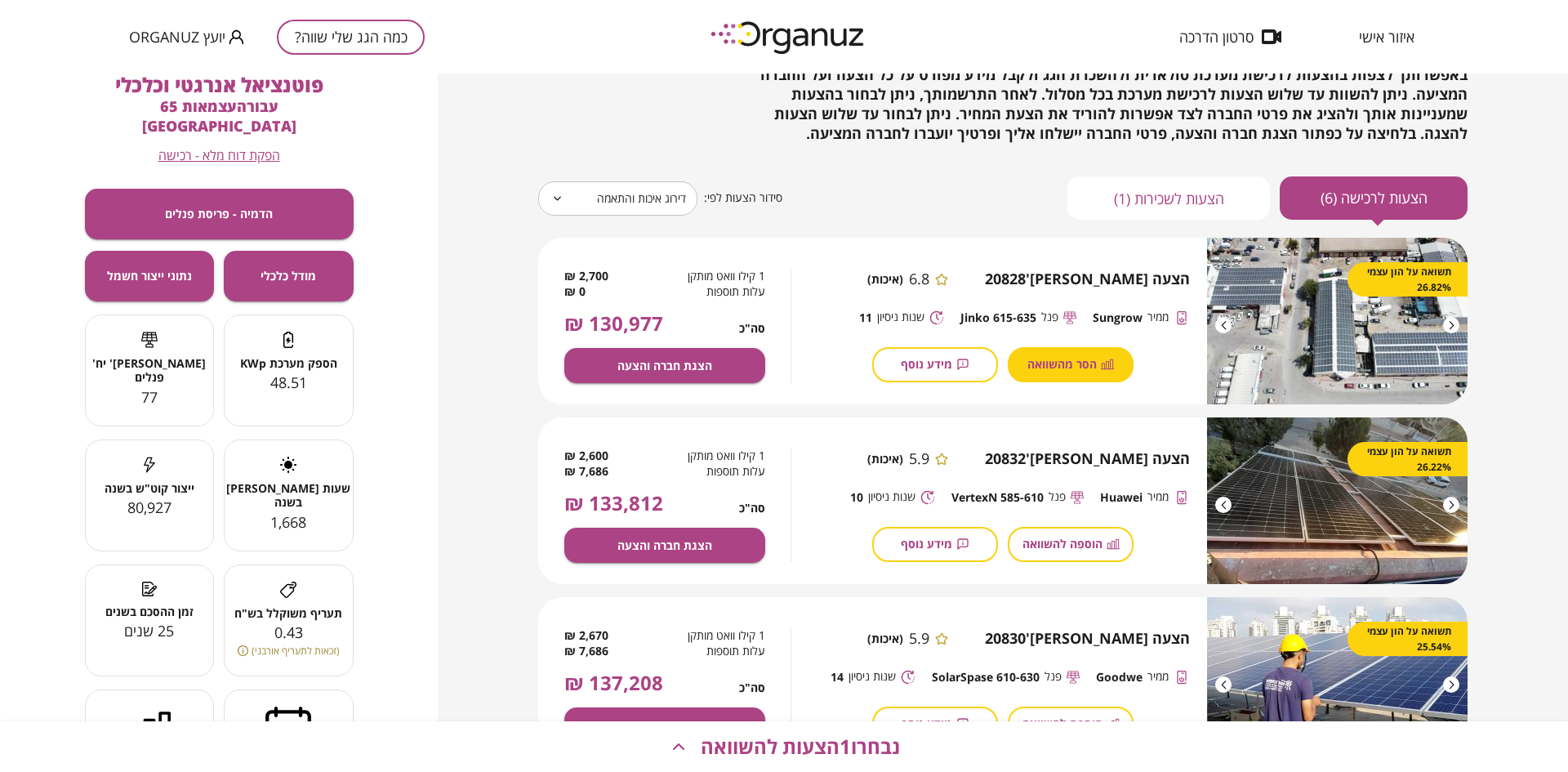
click at [1096, 548] on span "הוספה להשוואה" at bounding box center [1061, 542] width 80 height 13
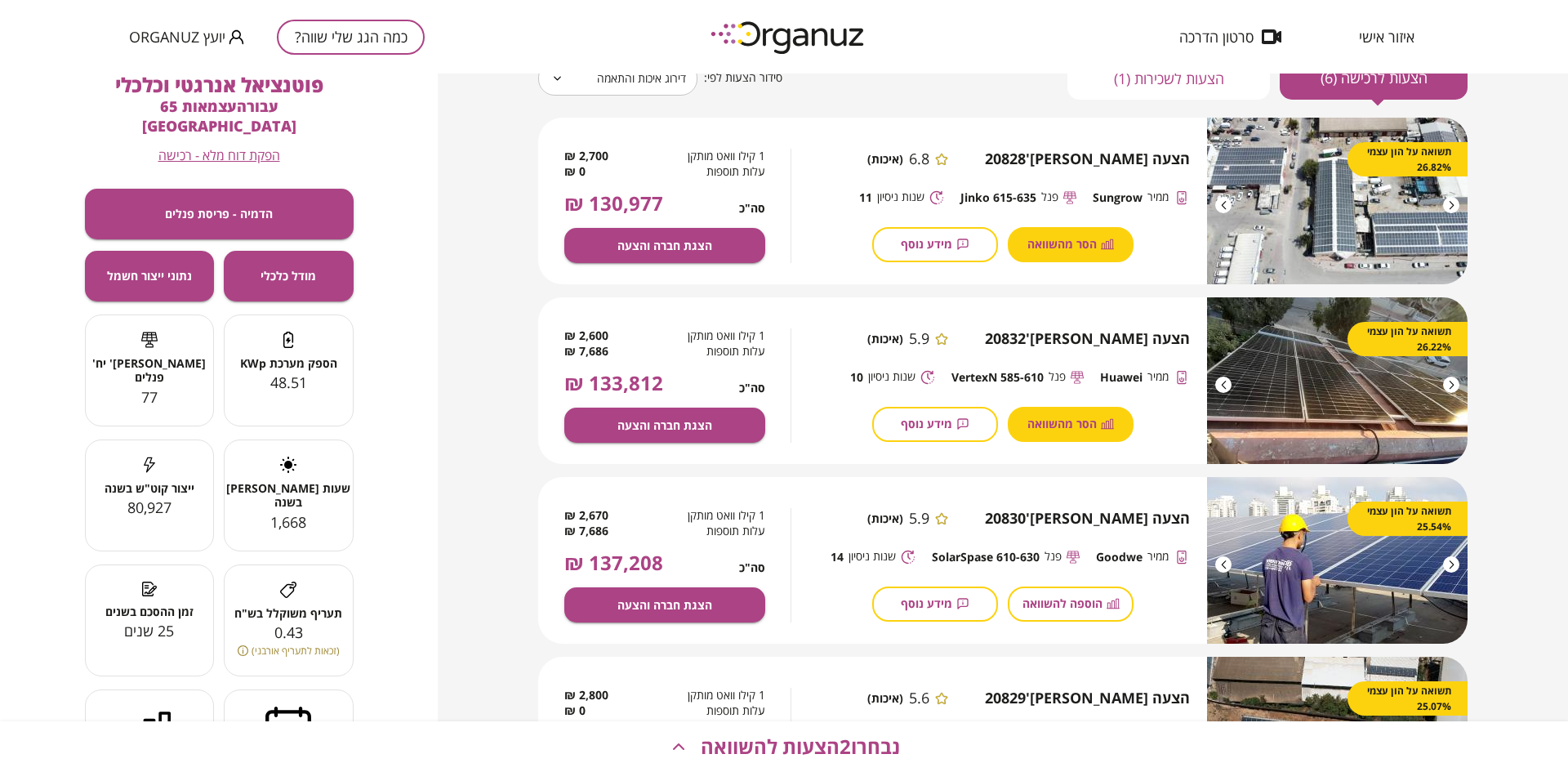
scroll to position [230, 0]
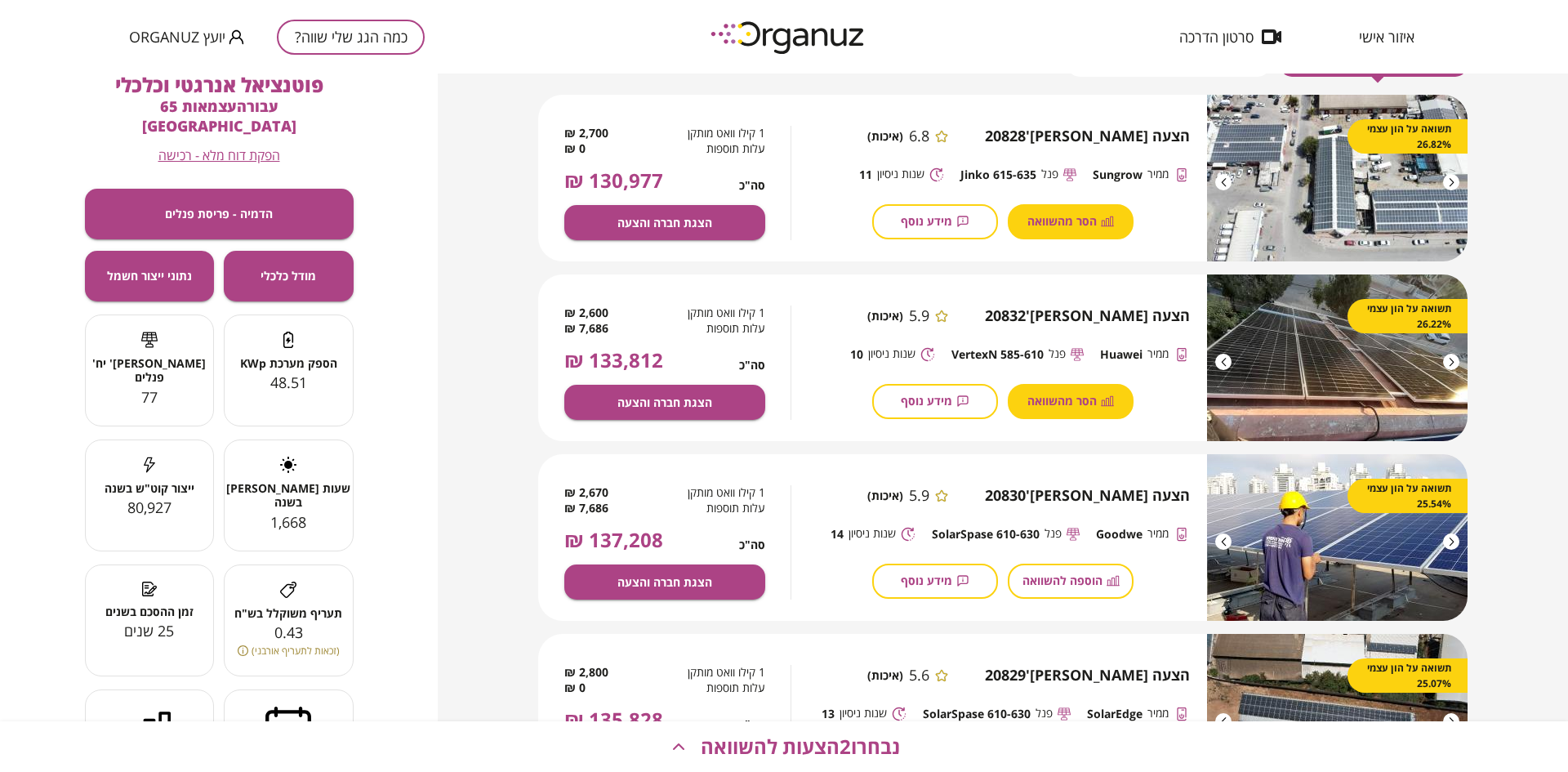
click at [1087, 576] on span "הוספה להשוואה" at bounding box center [1061, 579] width 80 height 13
click at [839, 752] on span "נבחרו 3 הצעות להשוואה" at bounding box center [800, 747] width 199 height 23
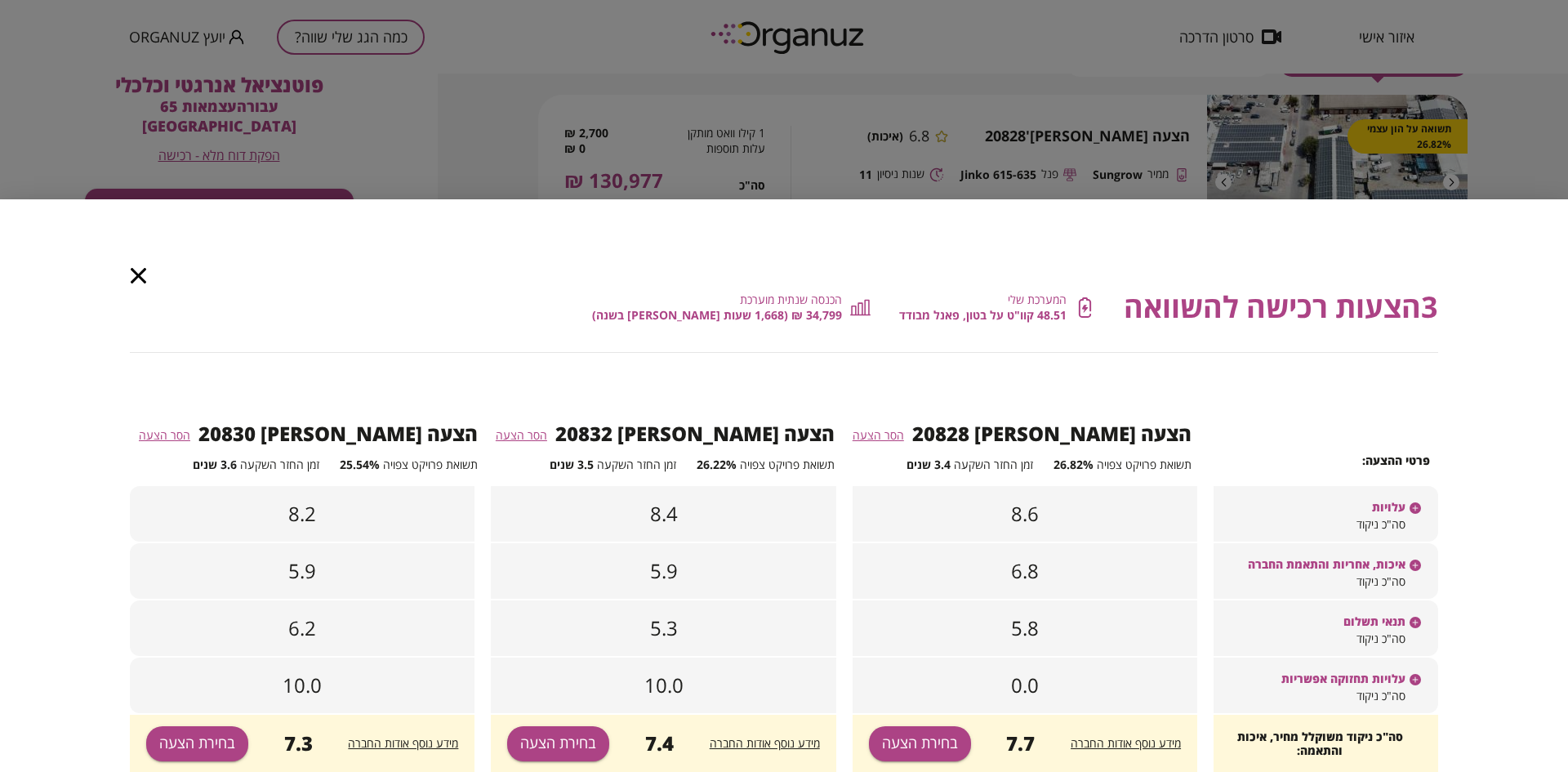
click at [1226, 512] on div "עלויות" at bounding box center [1325, 499] width 224 height 28
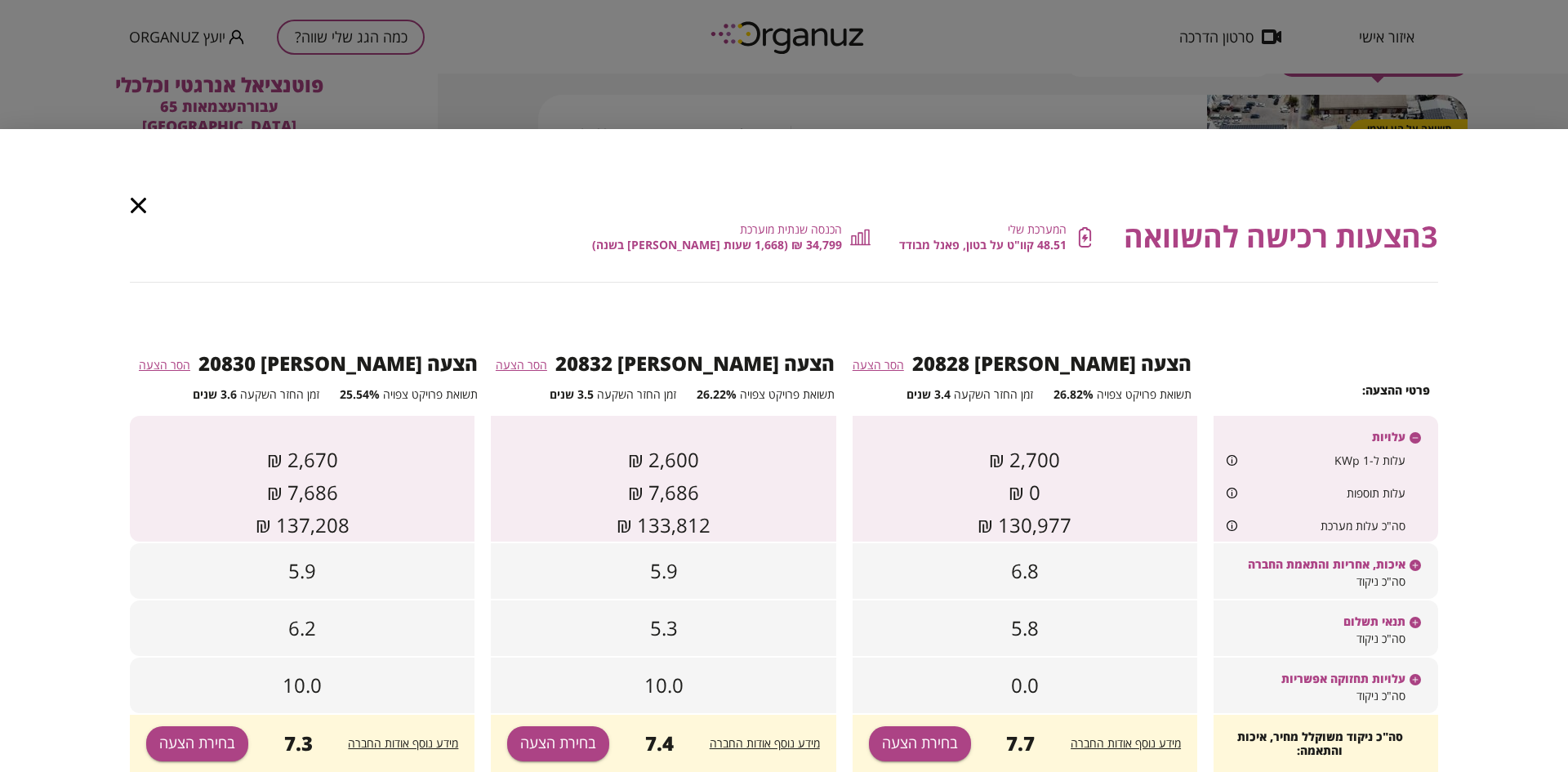
click at [1318, 559] on span "איכות, אחריות והתאמת החברה" at bounding box center [1327, 563] width 158 height 13
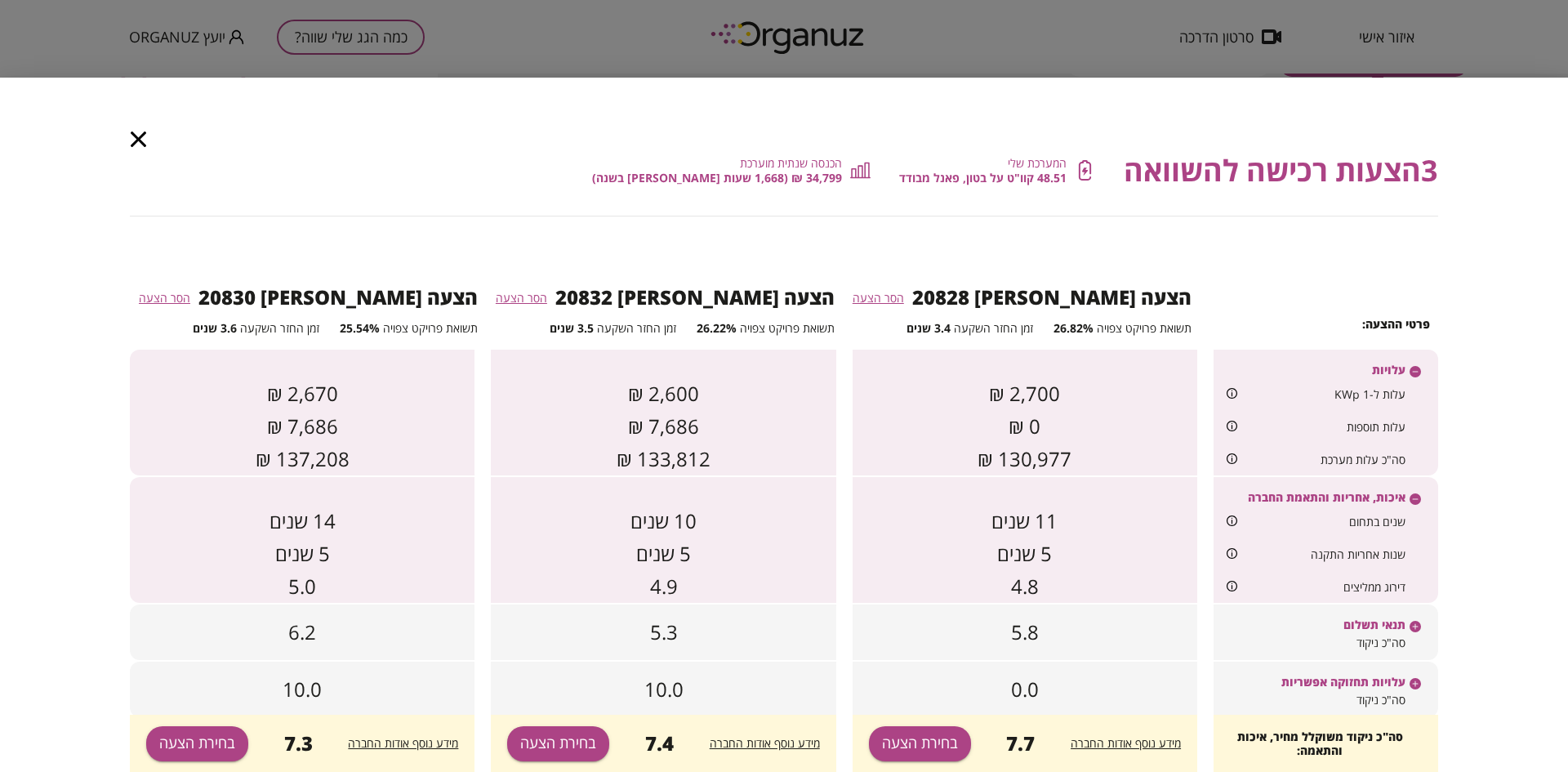
scroll to position [18, 0]
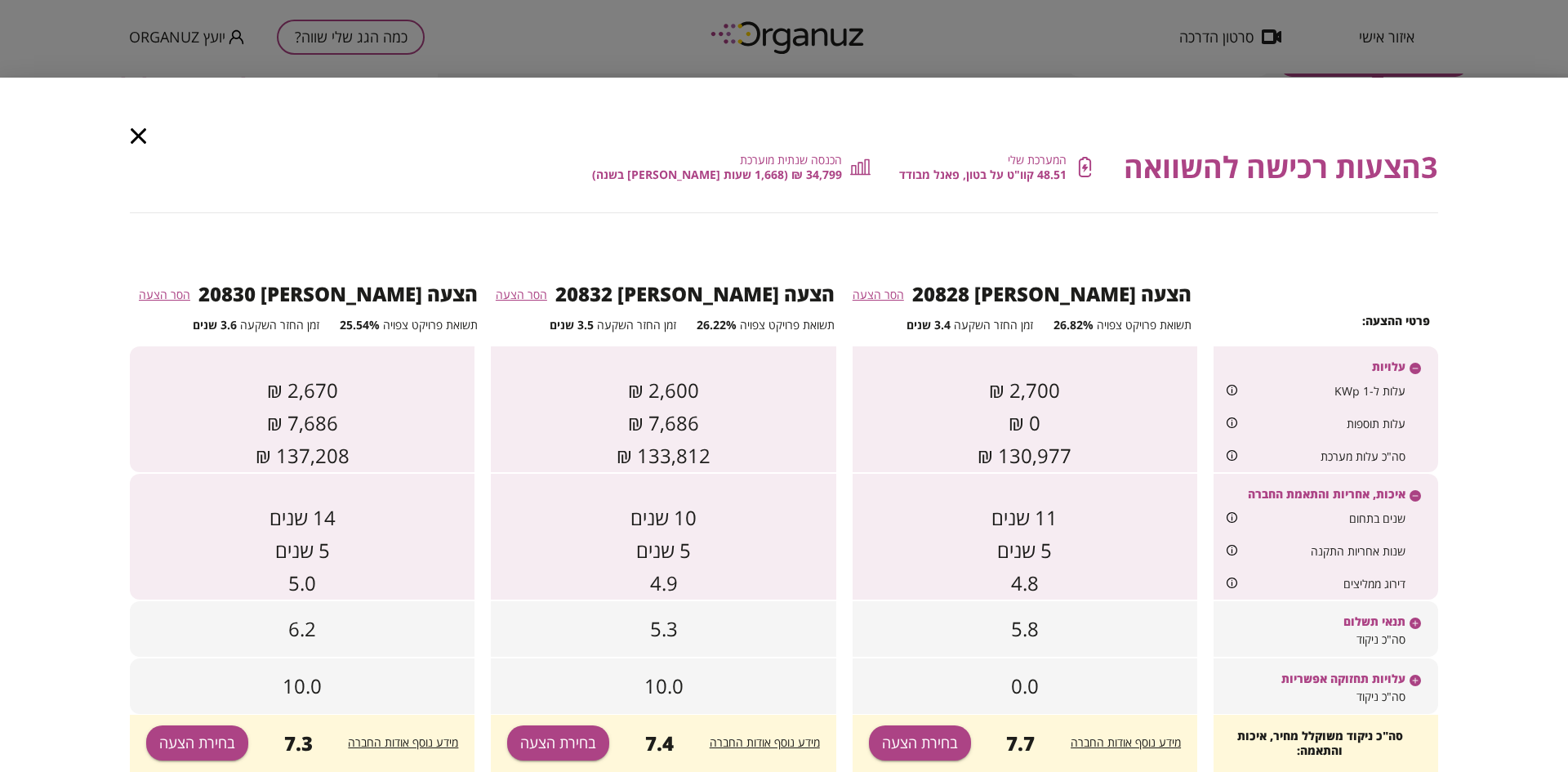
click at [1338, 622] on div "תנאי תשלום" at bounding box center [1325, 614] width 224 height 28
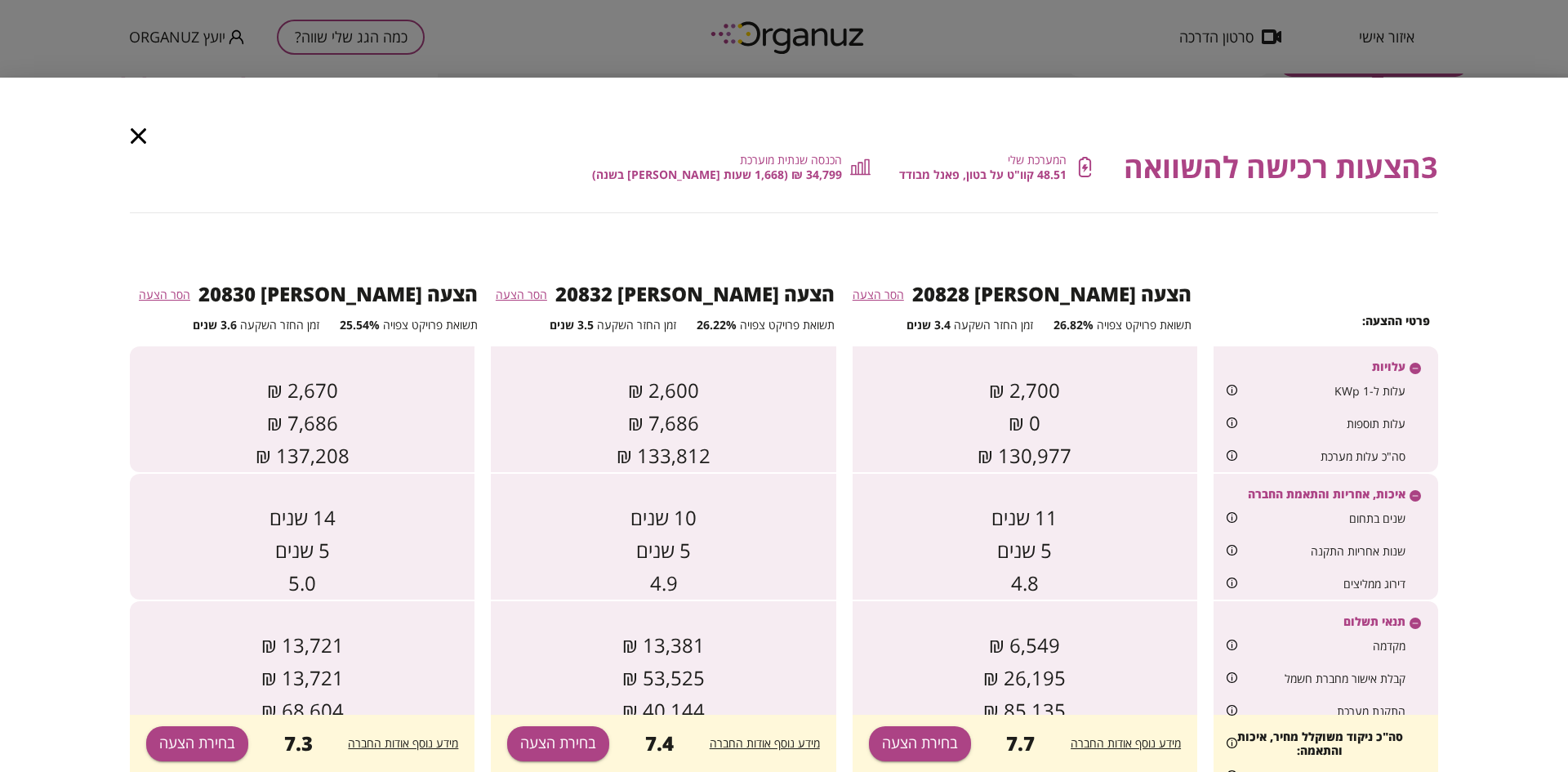
scroll to position [0, 0]
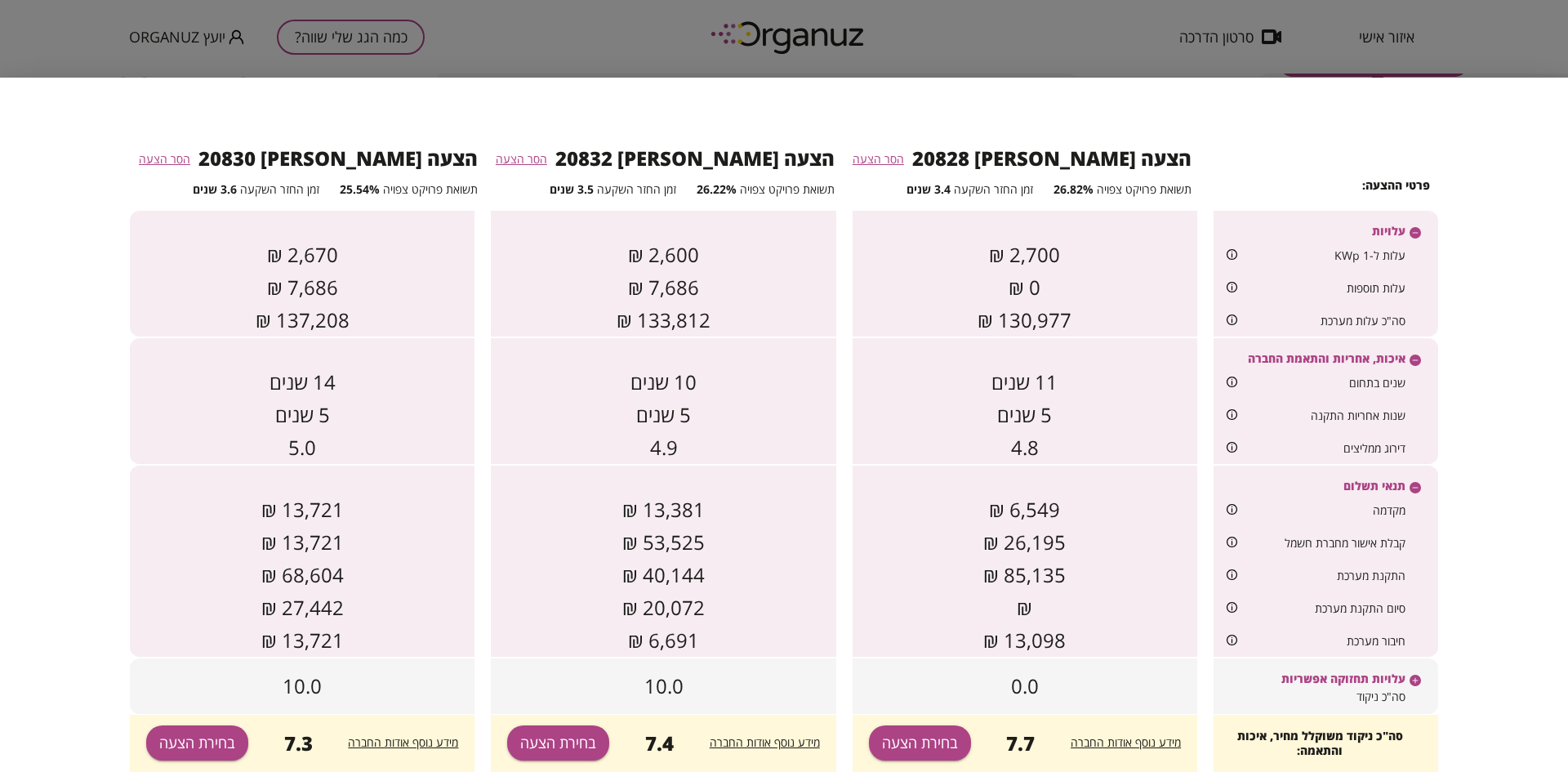
click at [1338, 677] on span "עלויות תחזוקה אפשריות" at bounding box center [1343, 678] width 124 height 13
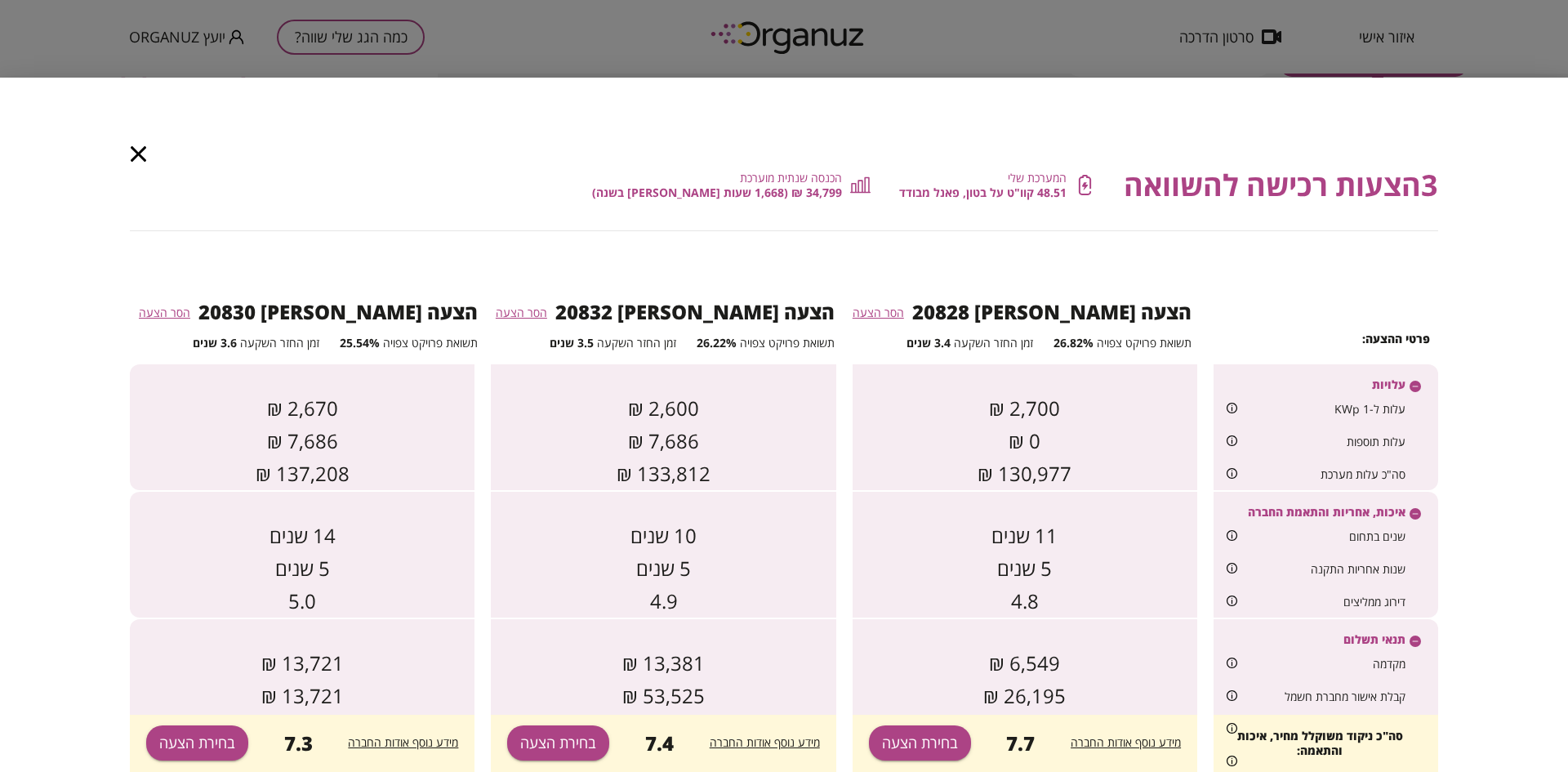
click at [140, 147] on icon "button" at bounding box center [138, 153] width 15 height 15
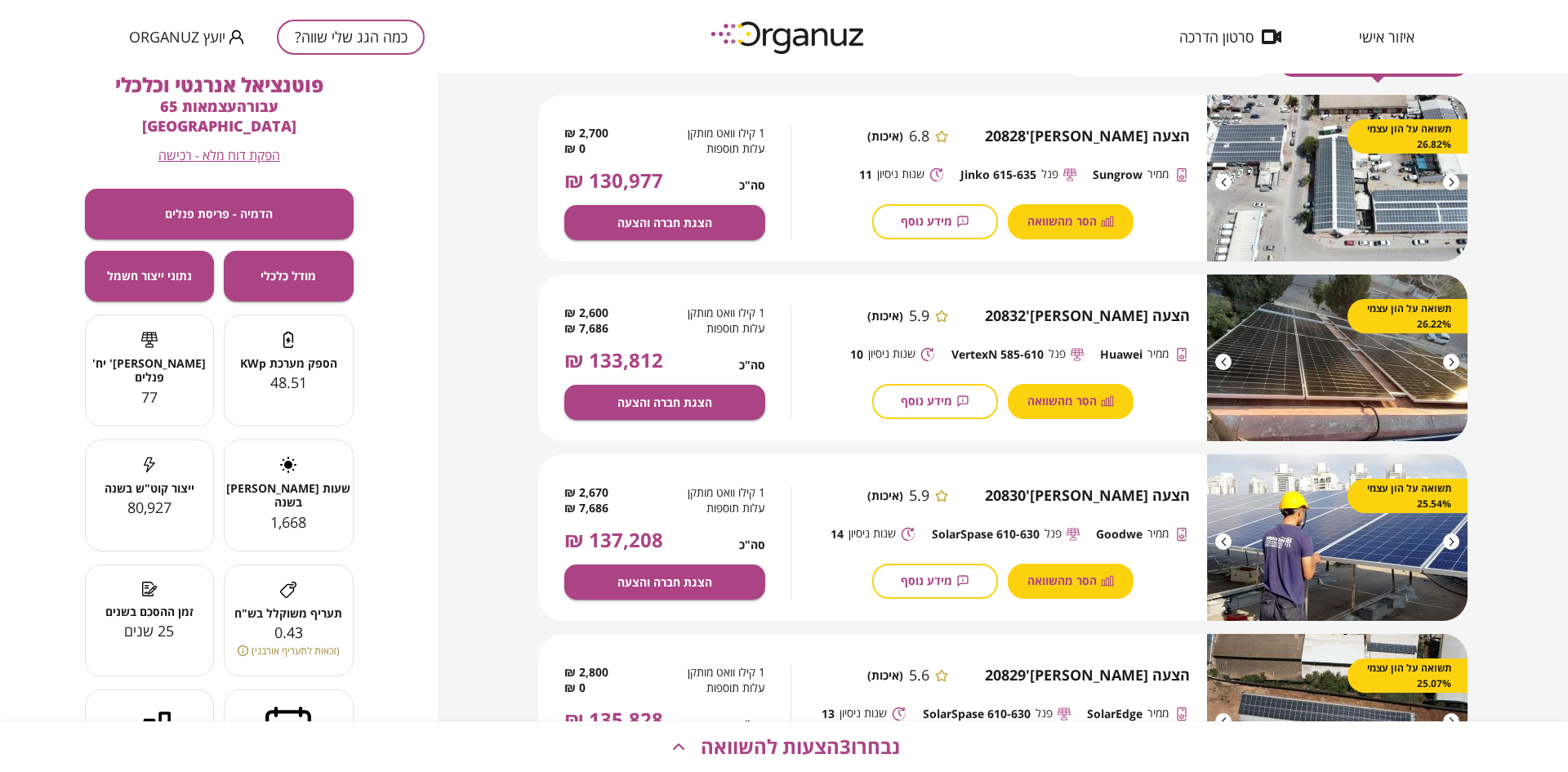
click at [907, 222] on span "מידע נוסף" at bounding box center [926, 221] width 51 height 13
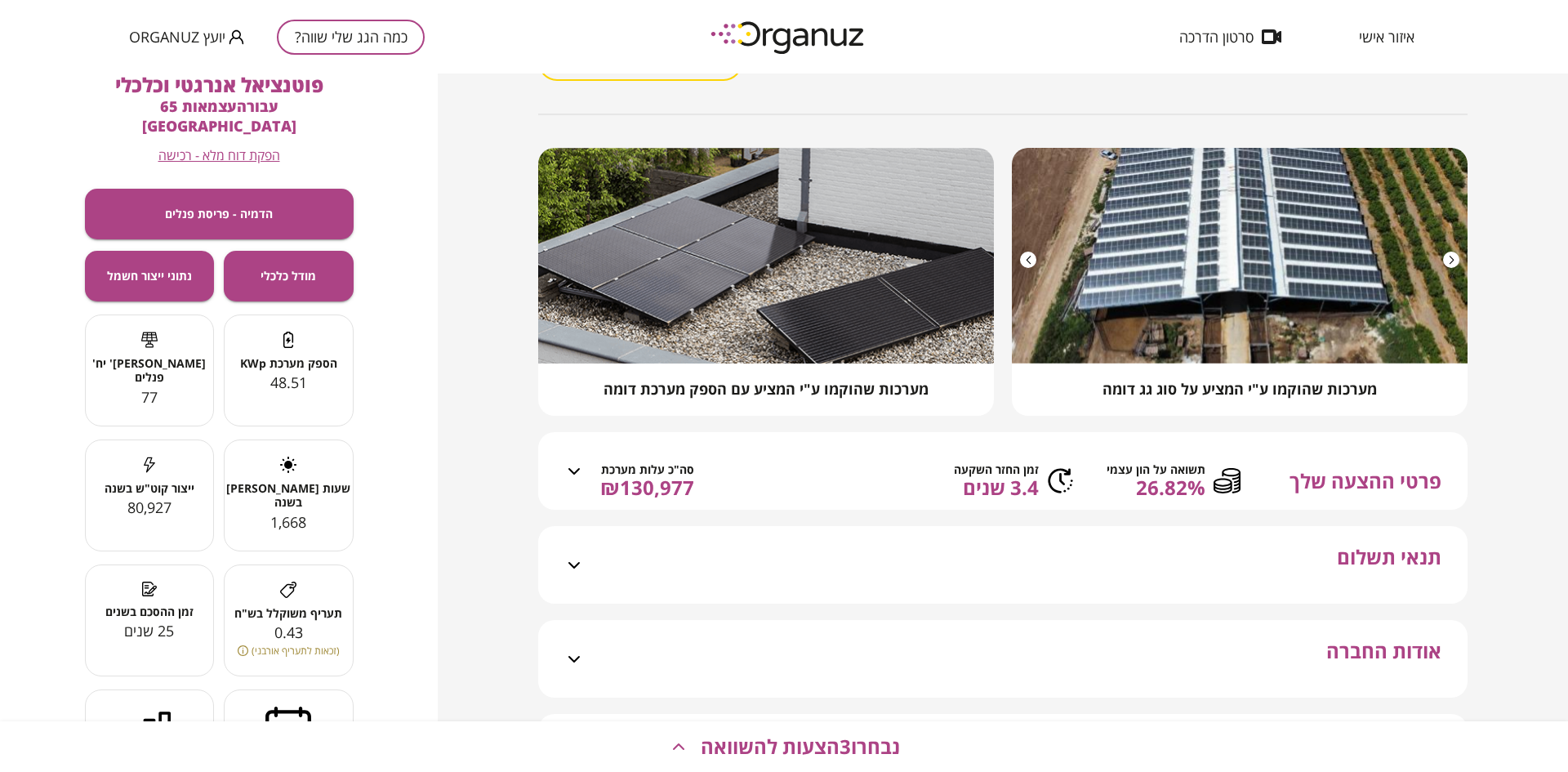
scroll to position [102, 0]
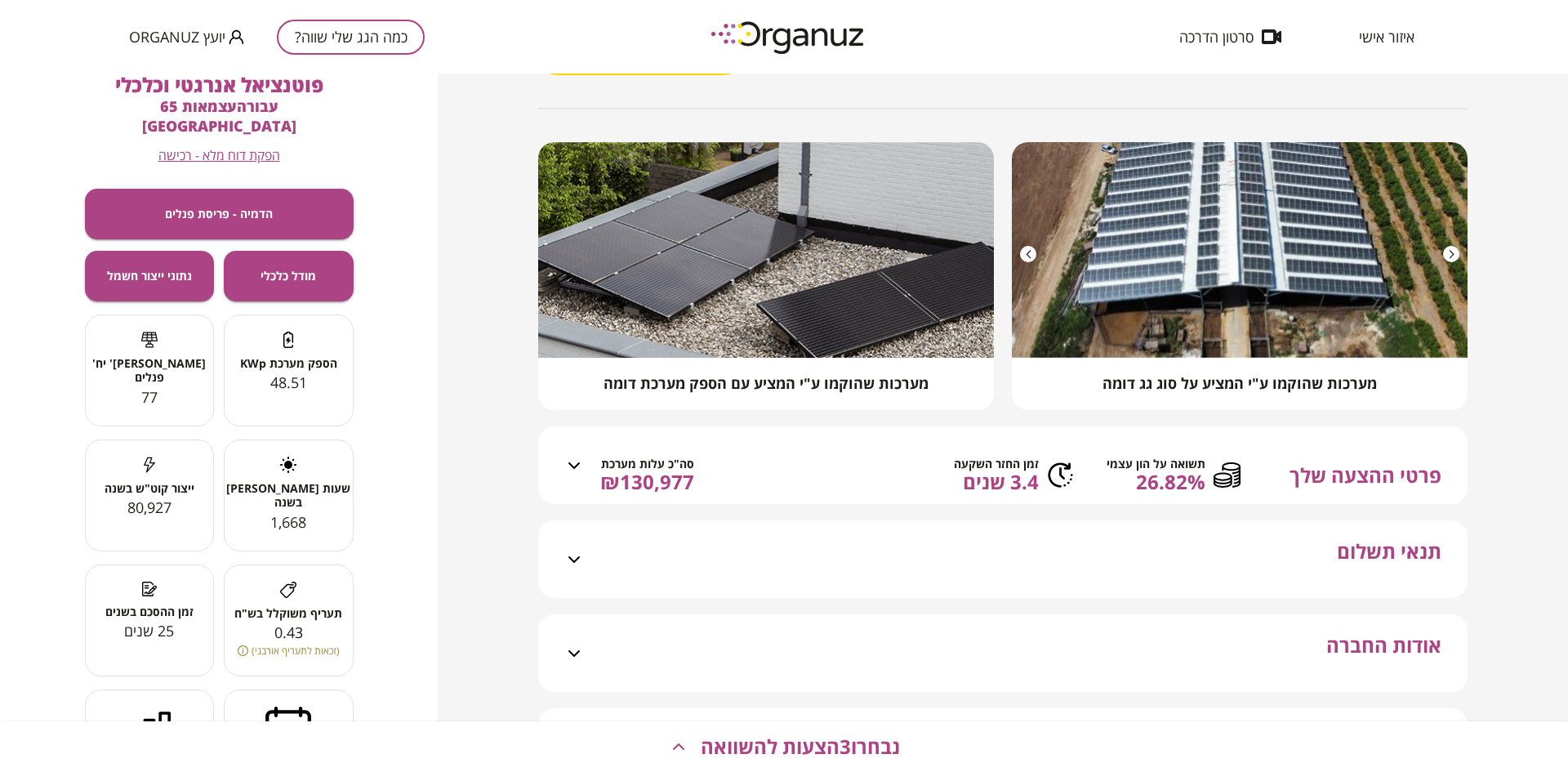
click at [966, 491] on span "3.4 שנים" at bounding box center [996, 482] width 85 height 23
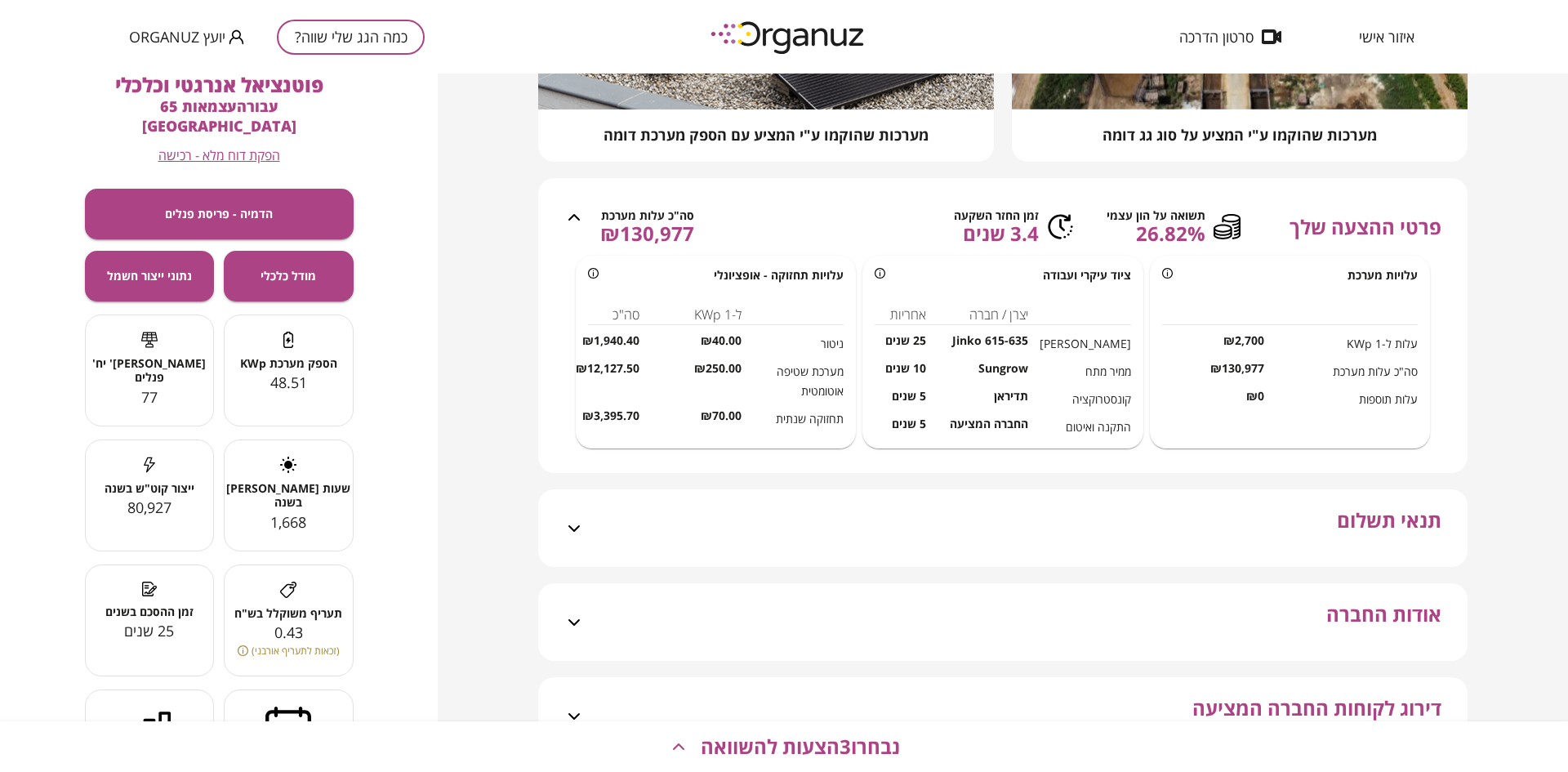
scroll to position [449, 0]
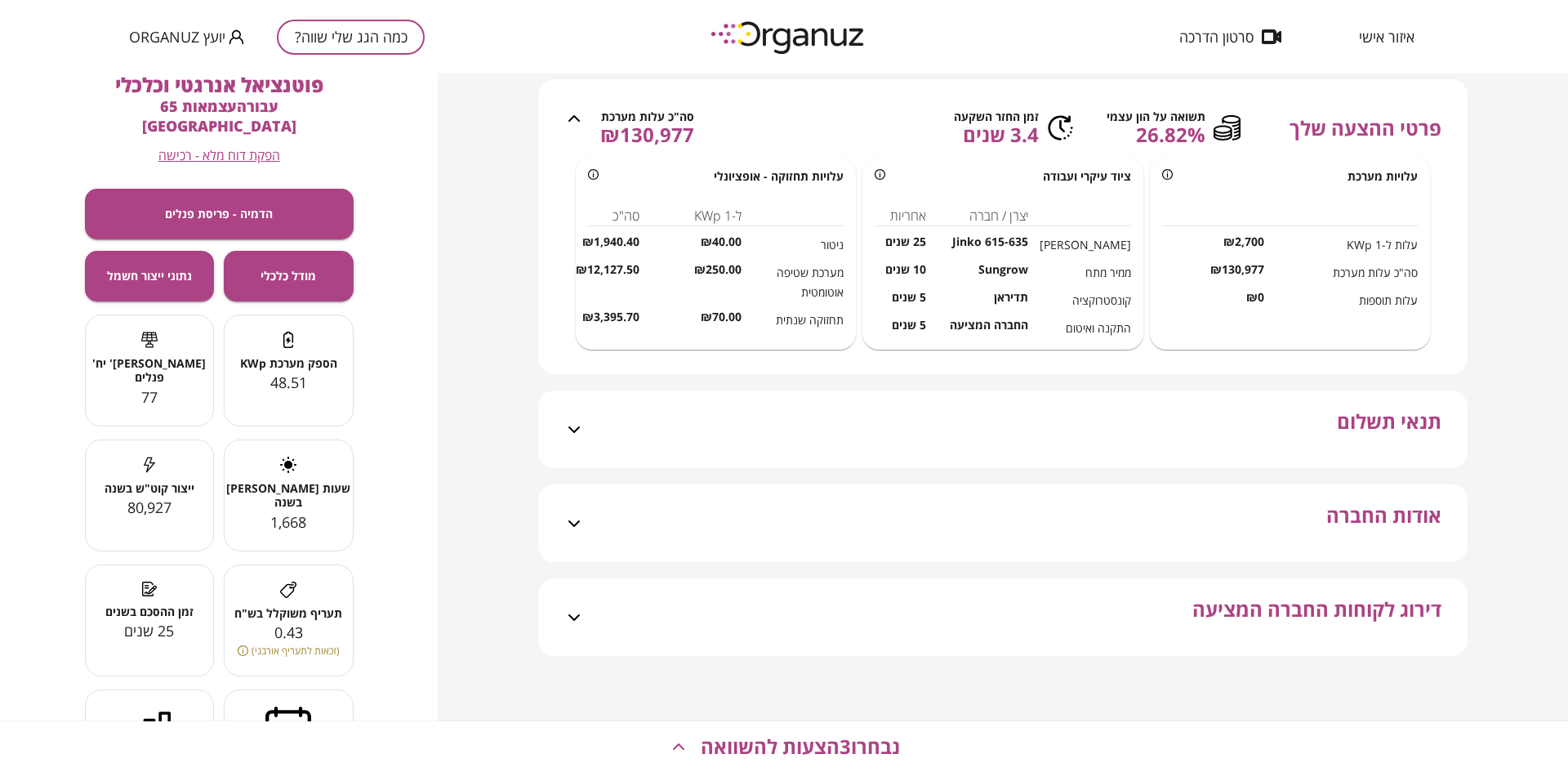
click at [980, 448] on div "תנאי תשלום" at bounding box center [1012, 429] width 857 height 78
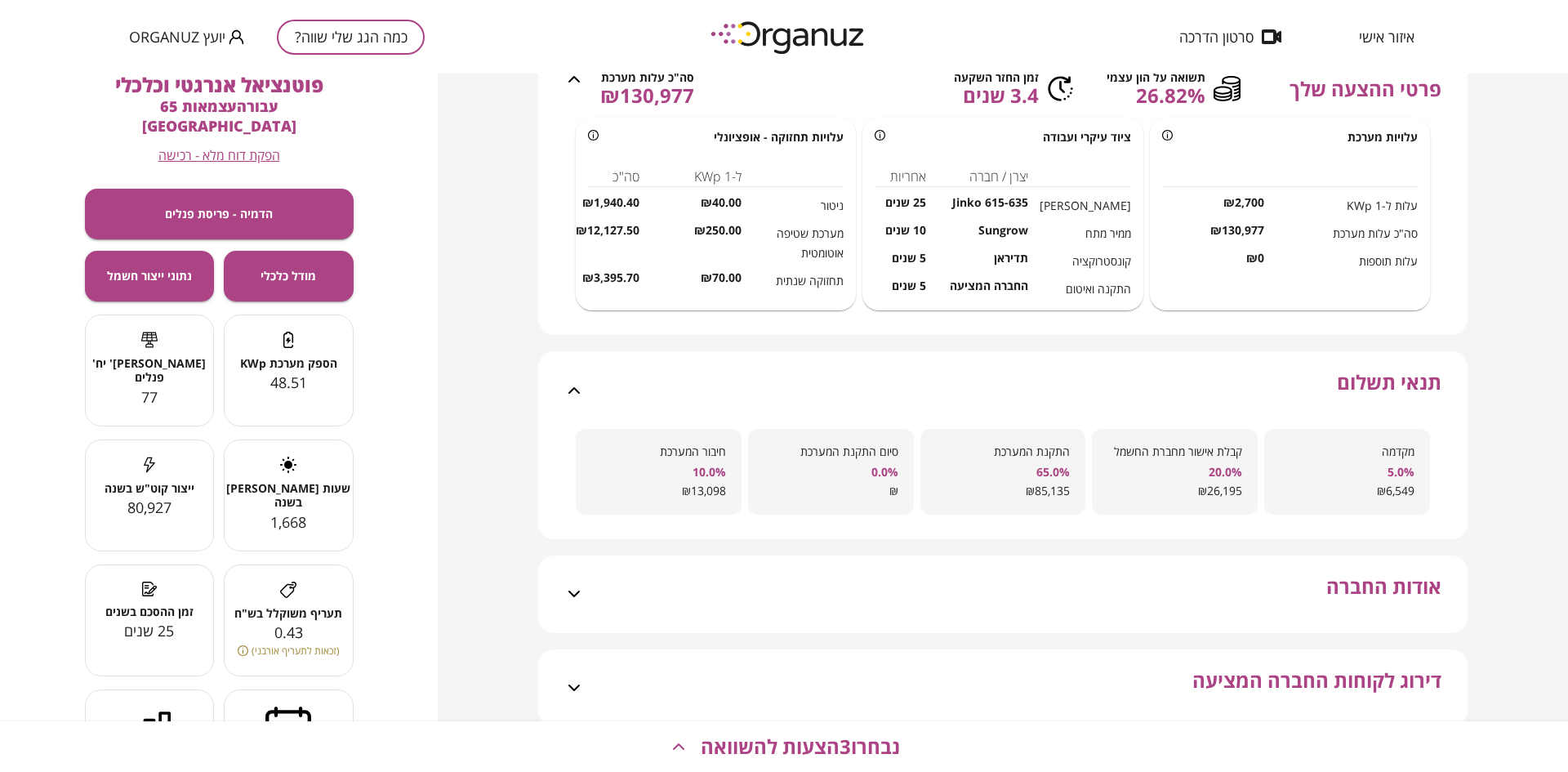
scroll to position [594, 0]
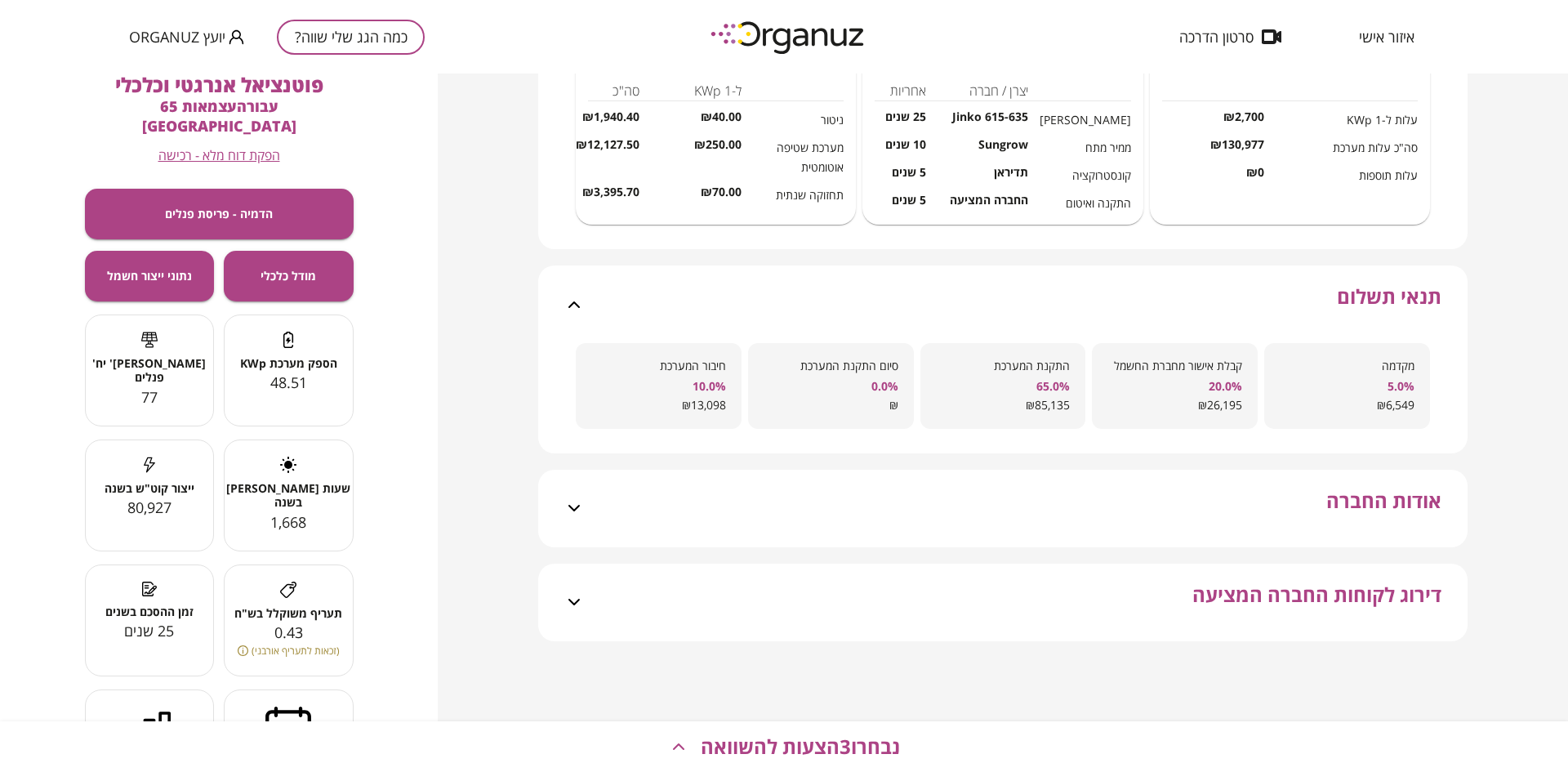
click at [1029, 498] on div "אודות החברה" at bounding box center [1012, 508] width 857 height 78
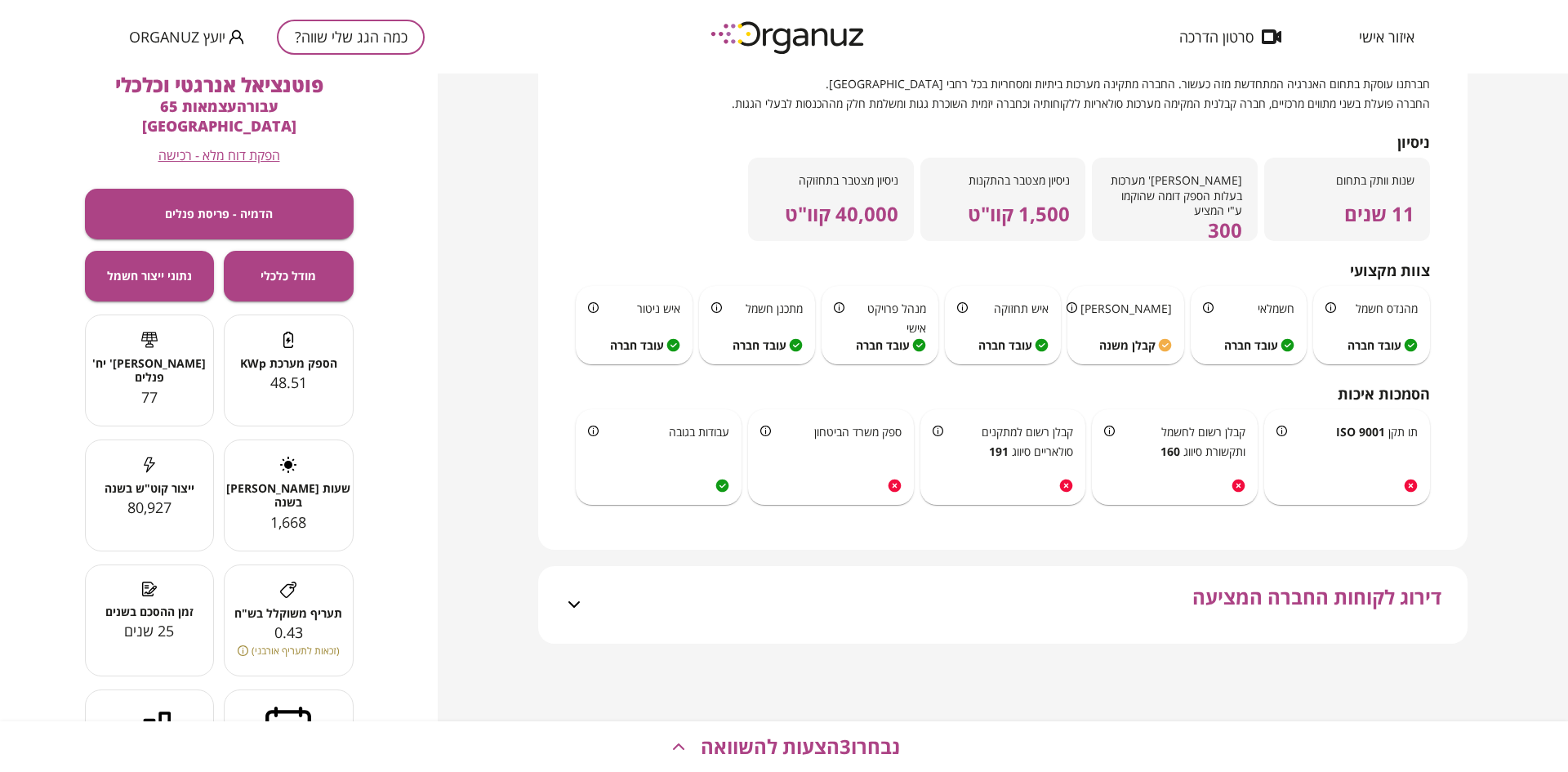
scroll to position [1070, 0]
click at [1194, 607] on span "דירוג לקוחות החברה המציעה" at bounding box center [1317, 612] width 249 height 58
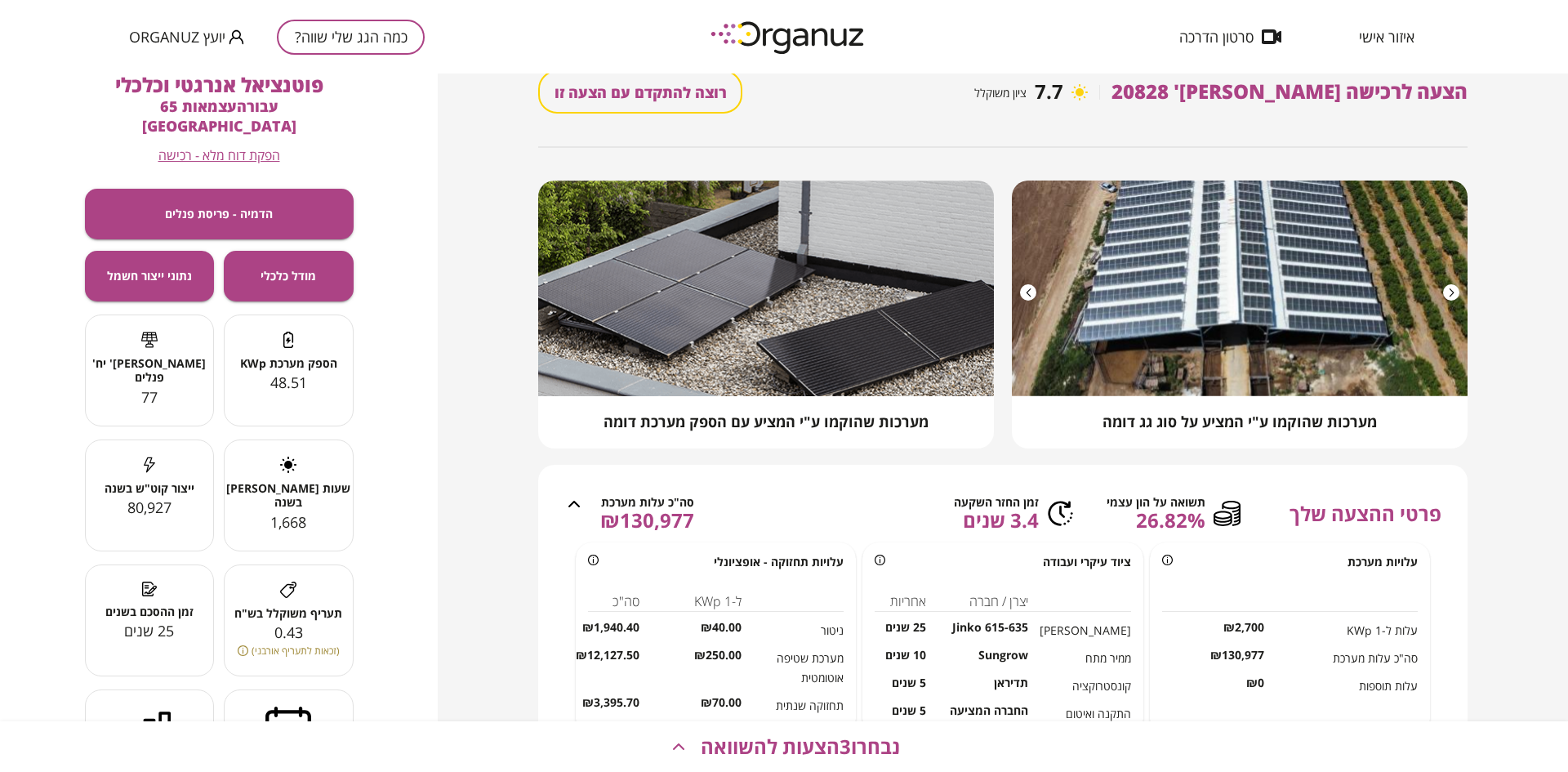
scroll to position [0, 0]
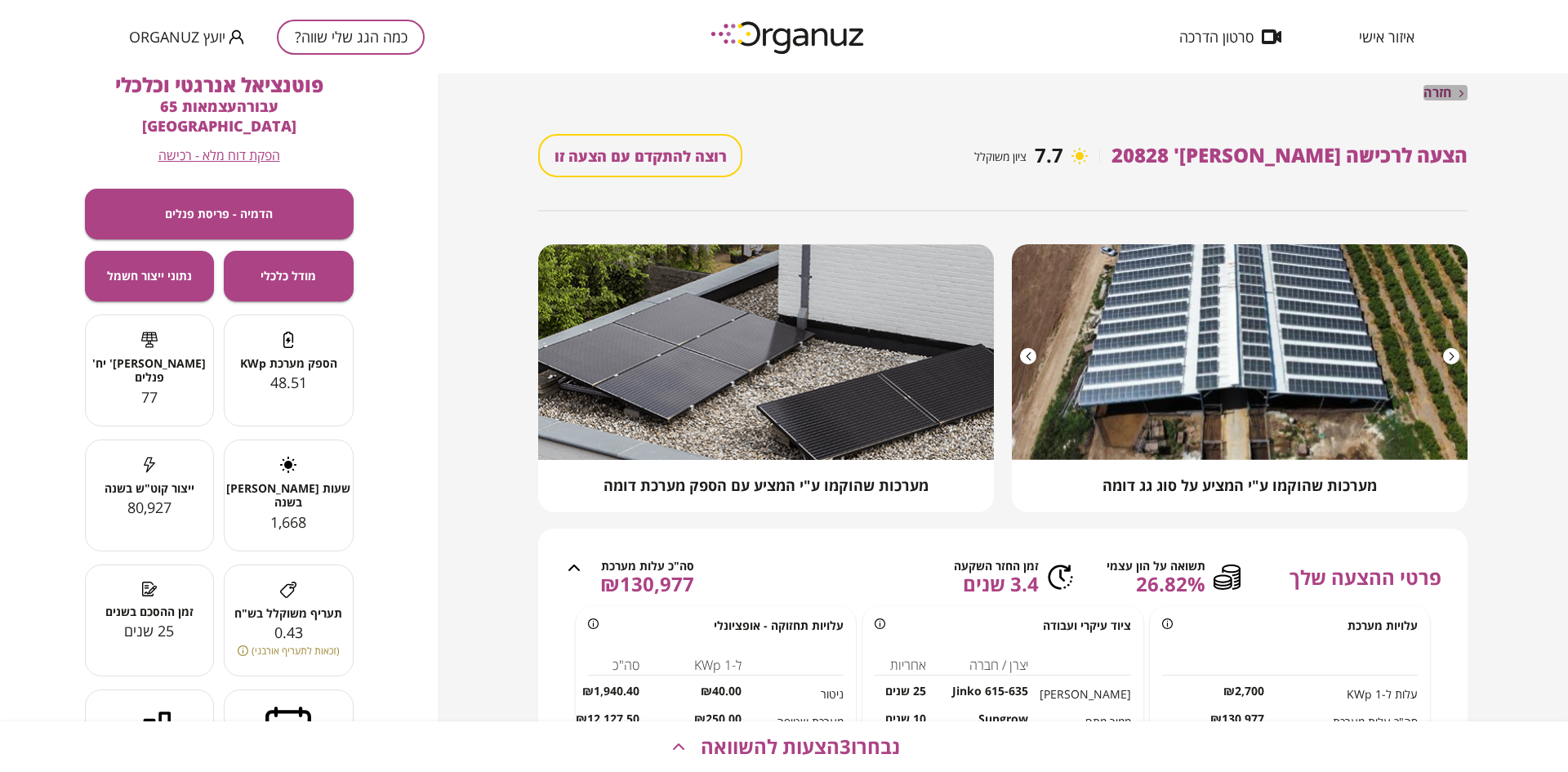
click at [1426, 92] on span "חזרה" at bounding box center [1438, 92] width 29 height 15
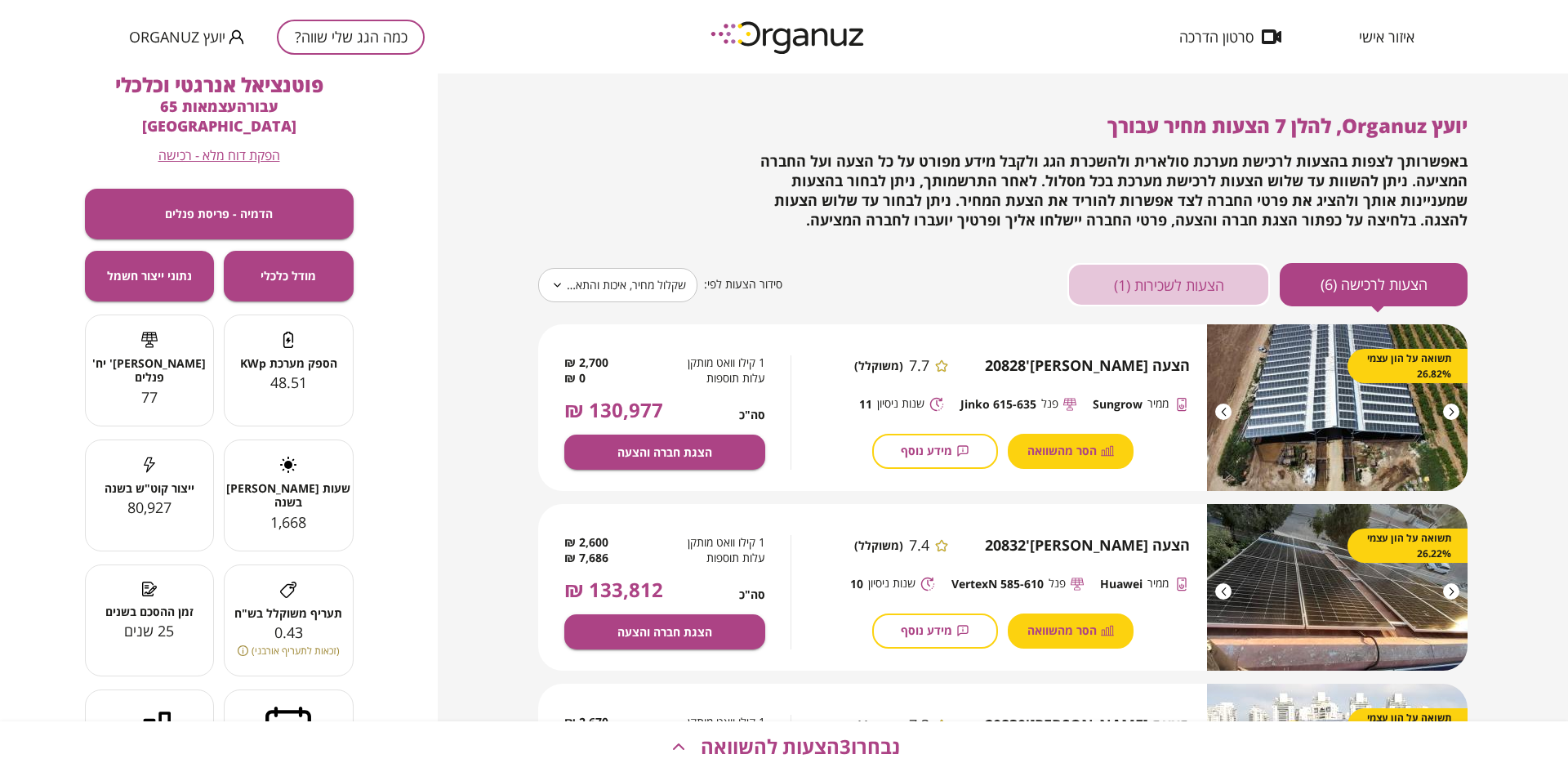
click at [1160, 283] on button "הצעות לשכירות (1)" at bounding box center [1168, 284] width 203 height 43
type input "*****"
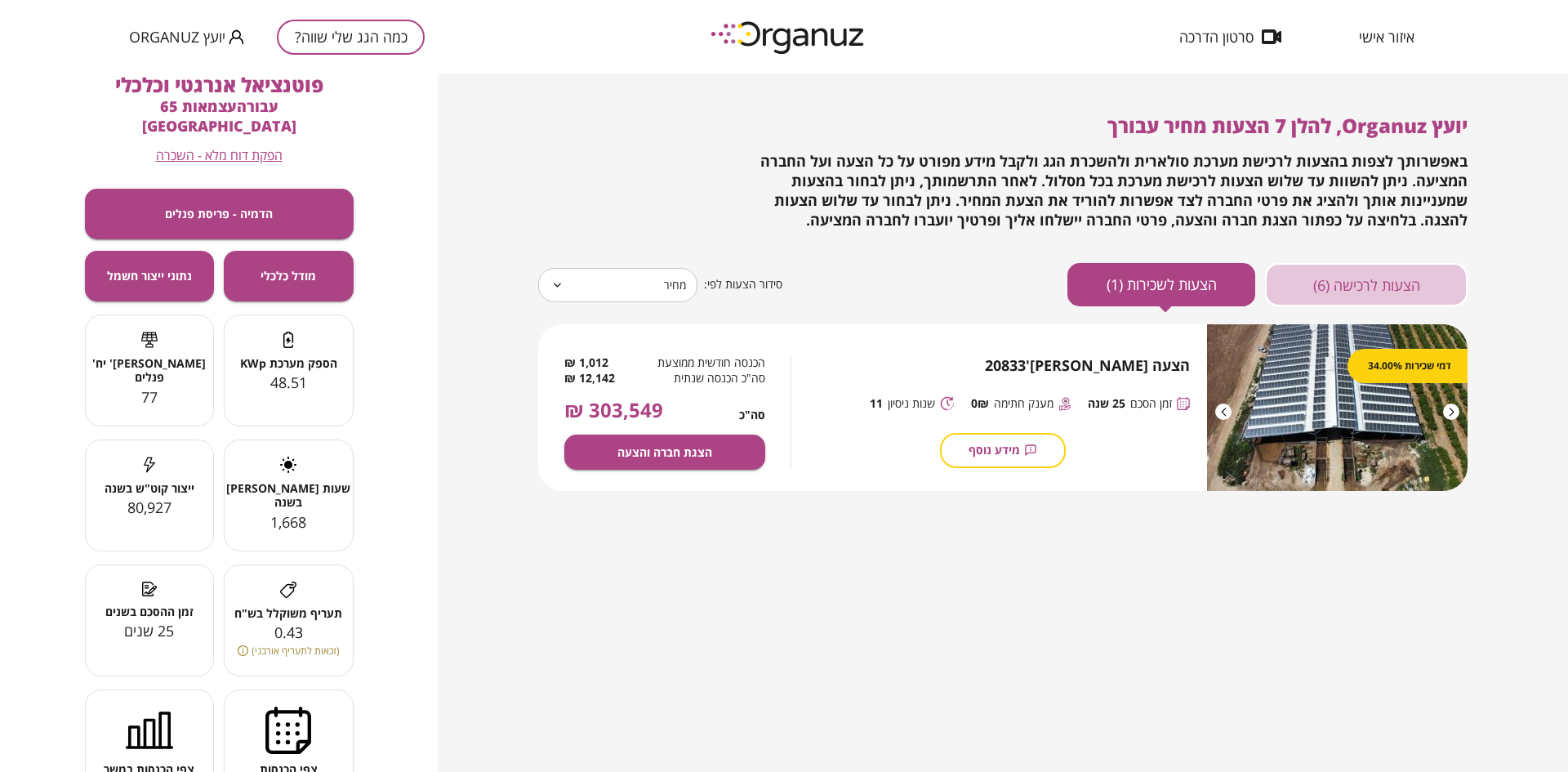
click at [1347, 265] on button "הצעות לרכישה (6)" at bounding box center [1366, 284] width 203 height 43
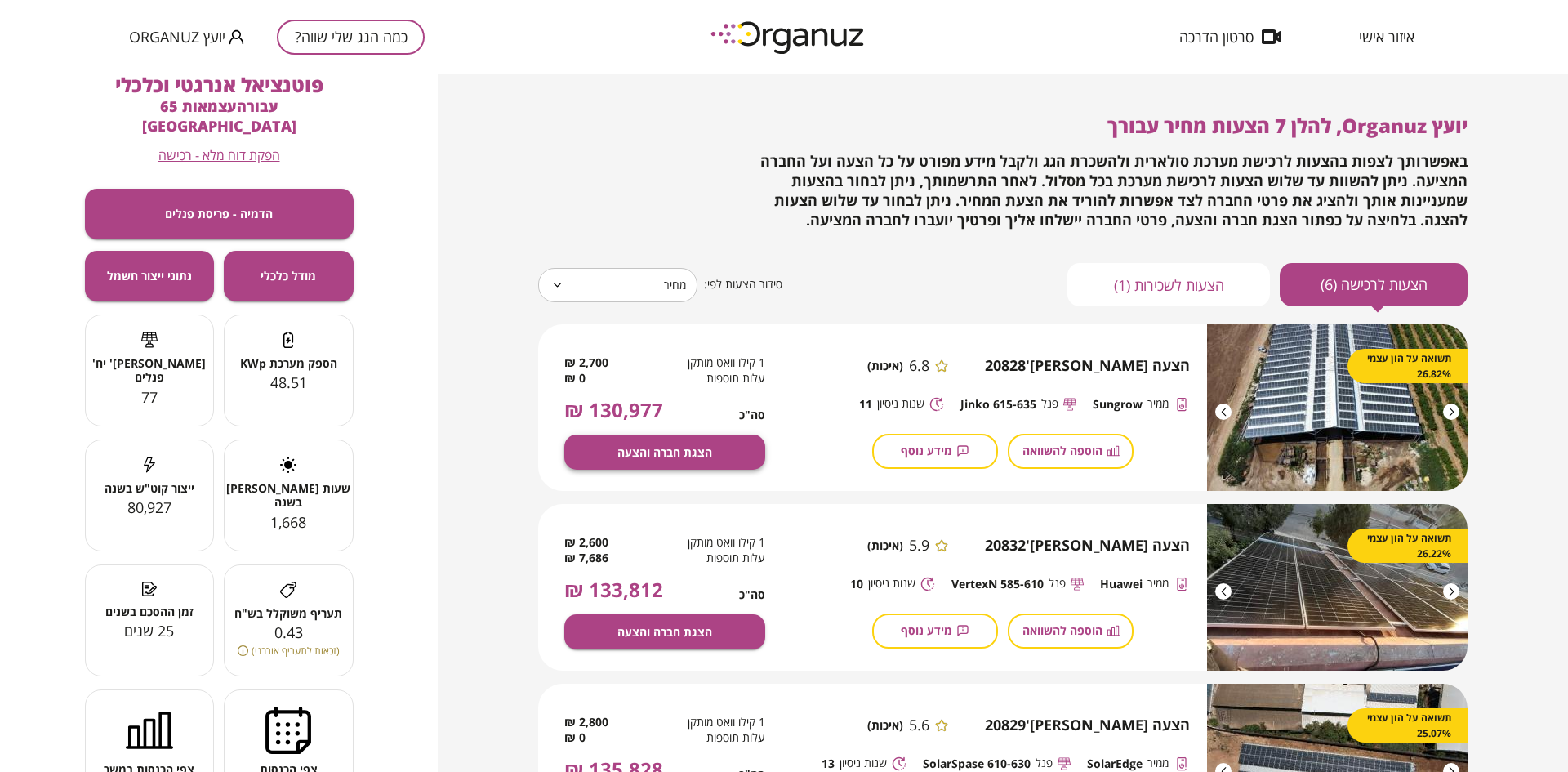
click at [697, 445] on span "הצגת חברה והצעה" at bounding box center [665, 451] width 95 height 13
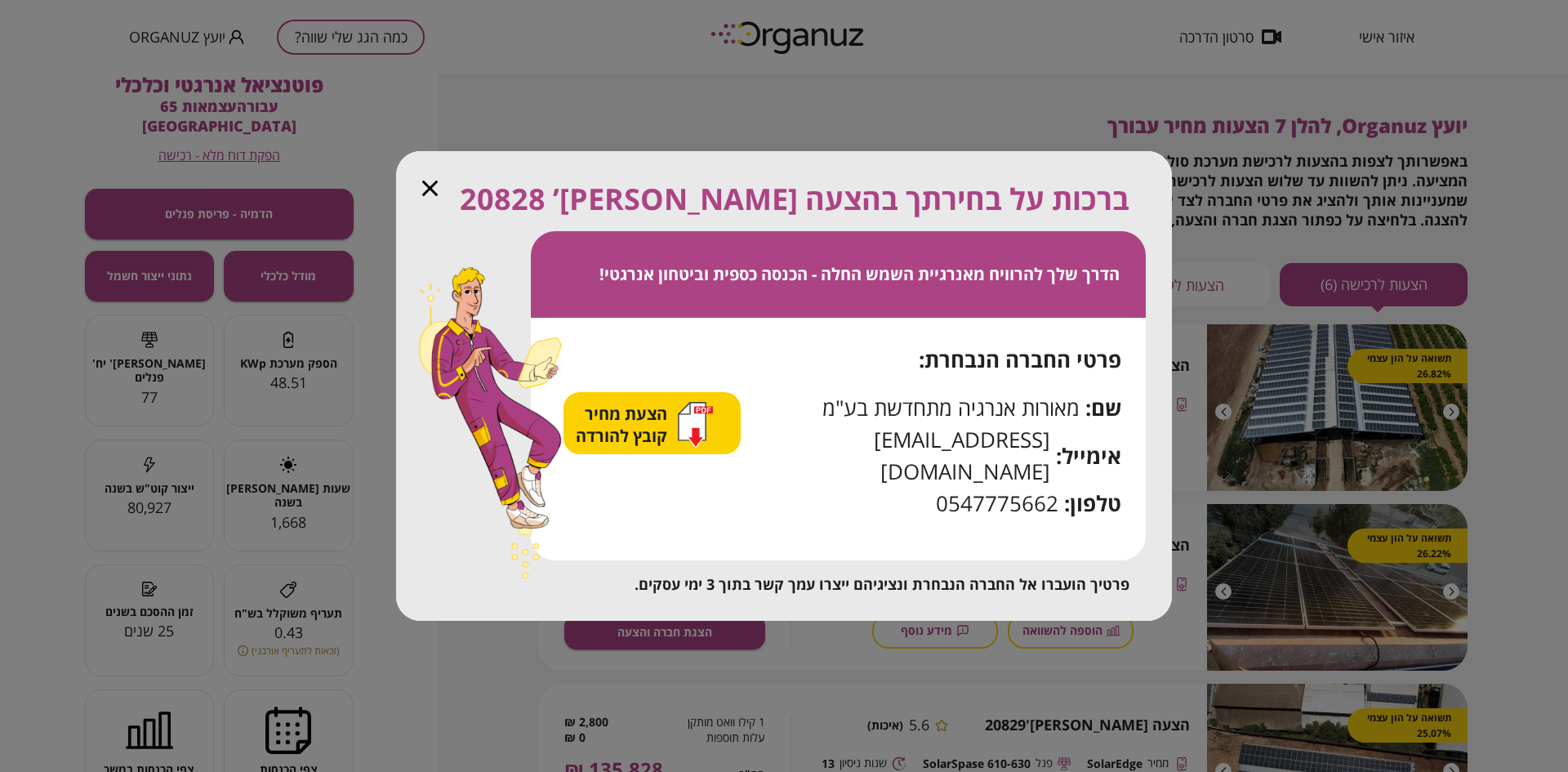
click at [690, 414] on icon "button" at bounding box center [684, 408] width 12 height 12
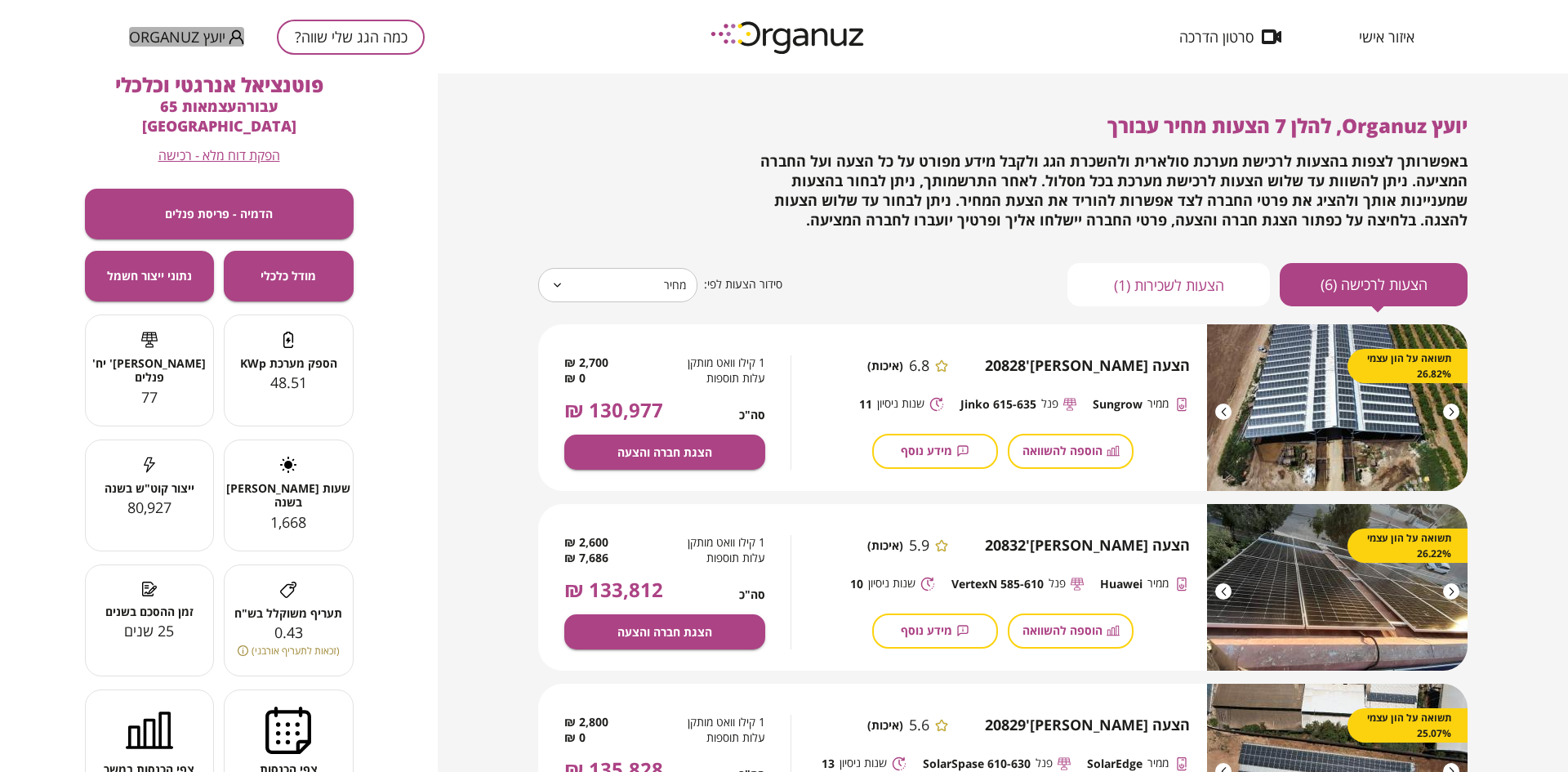
click at [154, 30] on span "יועץ Organuz" at bounding box center [177, 37] width 96 height 16
click at [1373, 42] on div at bounding box center [784, 386] width 1568 height 772
click at [1374, 36] on span "איזור אישי" at bounding box center [1387, 37] width 56 height 16
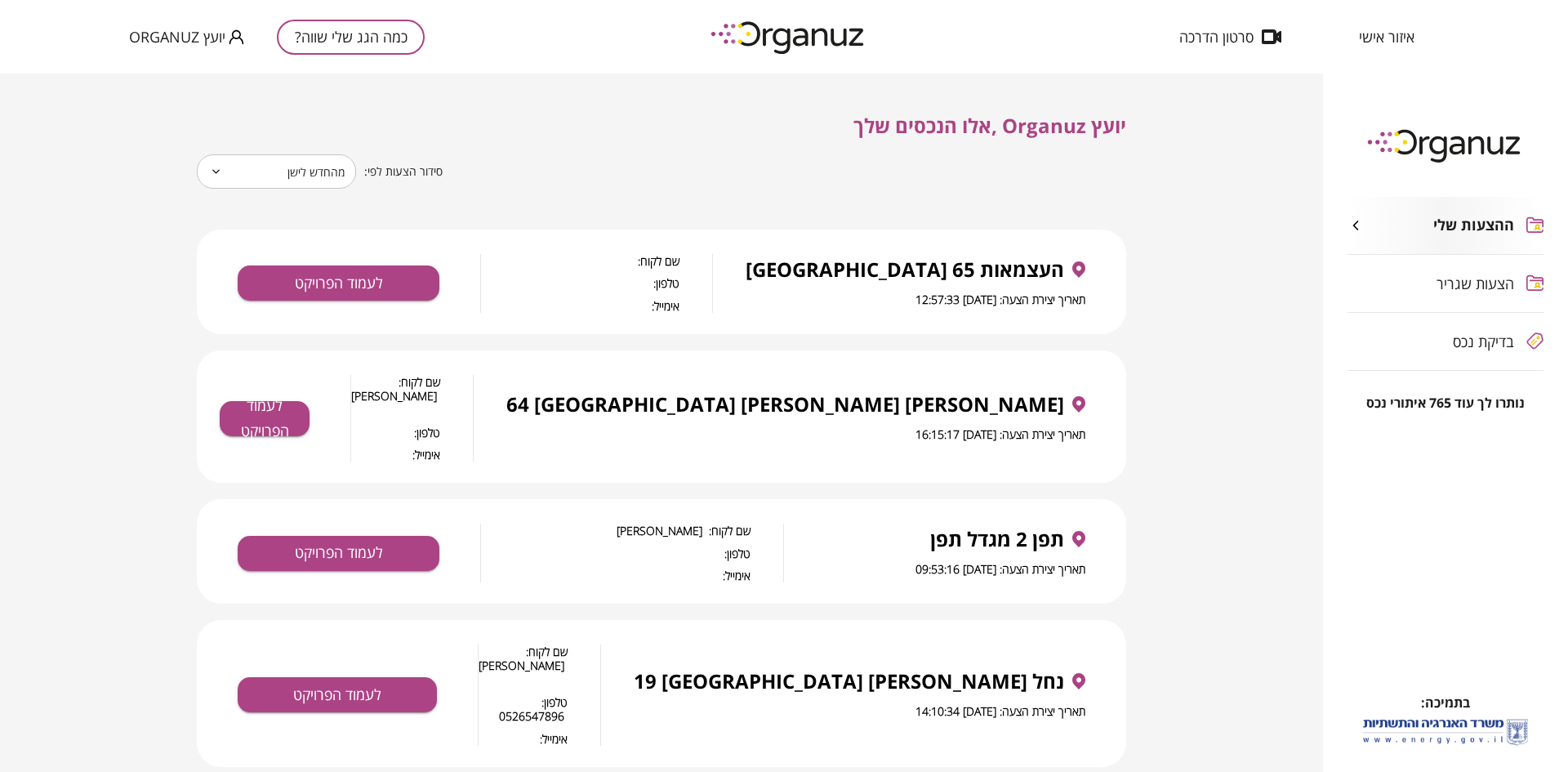
click at [202, 41] on span "יועץ Organuz" at bounding box center [177, 37] width 96 height 16
click at [160, 73] on li "התנתק" at bounding box center [160, 67] width 64 height 30
